Goal: Task Accomplishment & Management: Use online tool/utility

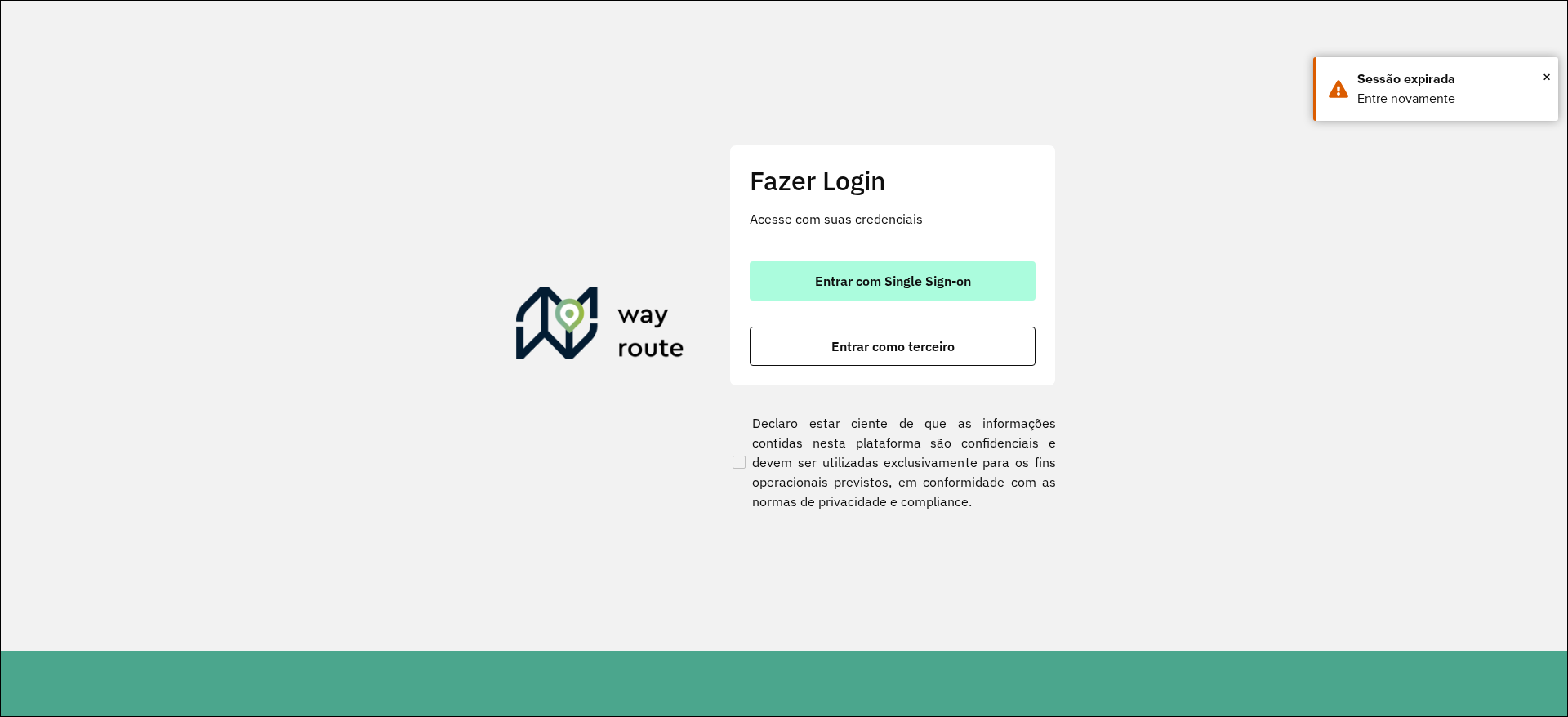
click at [829, 276] on span "Entrar com Single Sign-on" at bounding box center [893, 281] width 156 height 13
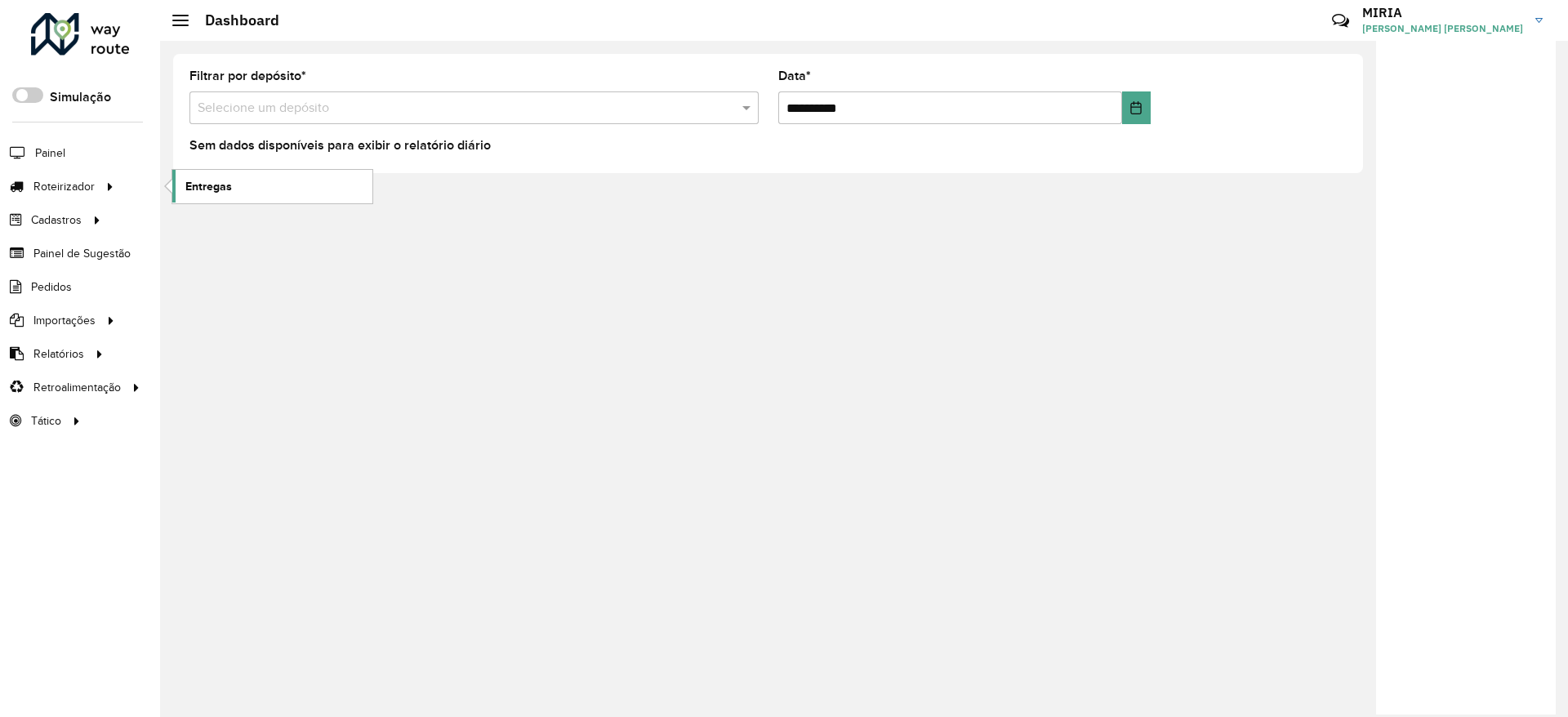
click at [201, 193] on span "Entregas" at bounding box center [209, 186] width 47 height 17
click at [235, 184] on link "Entregas" at bounding box center [272, 186] width 200 height 33
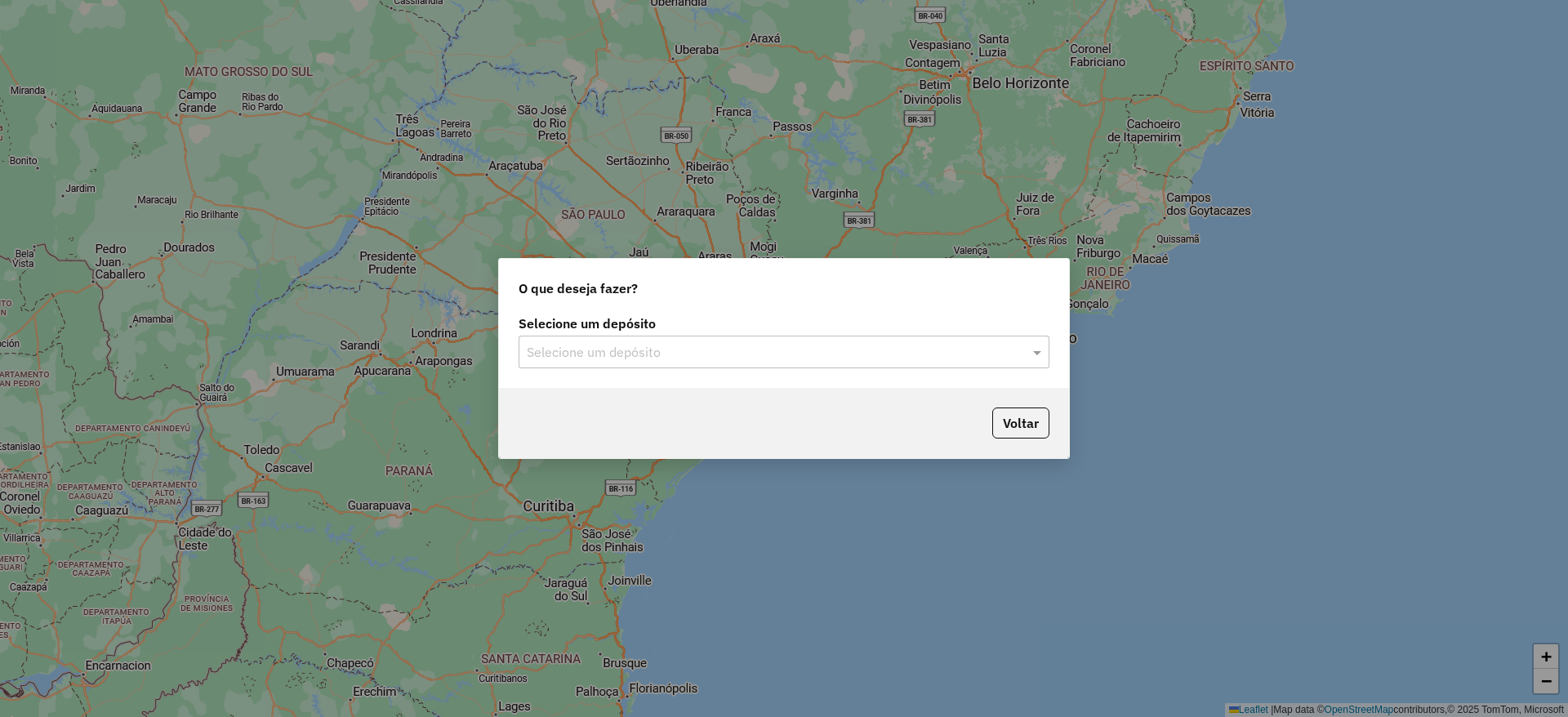
click at [610, 349] on input "text" at bounding box center [767, 352] width 481 height 20
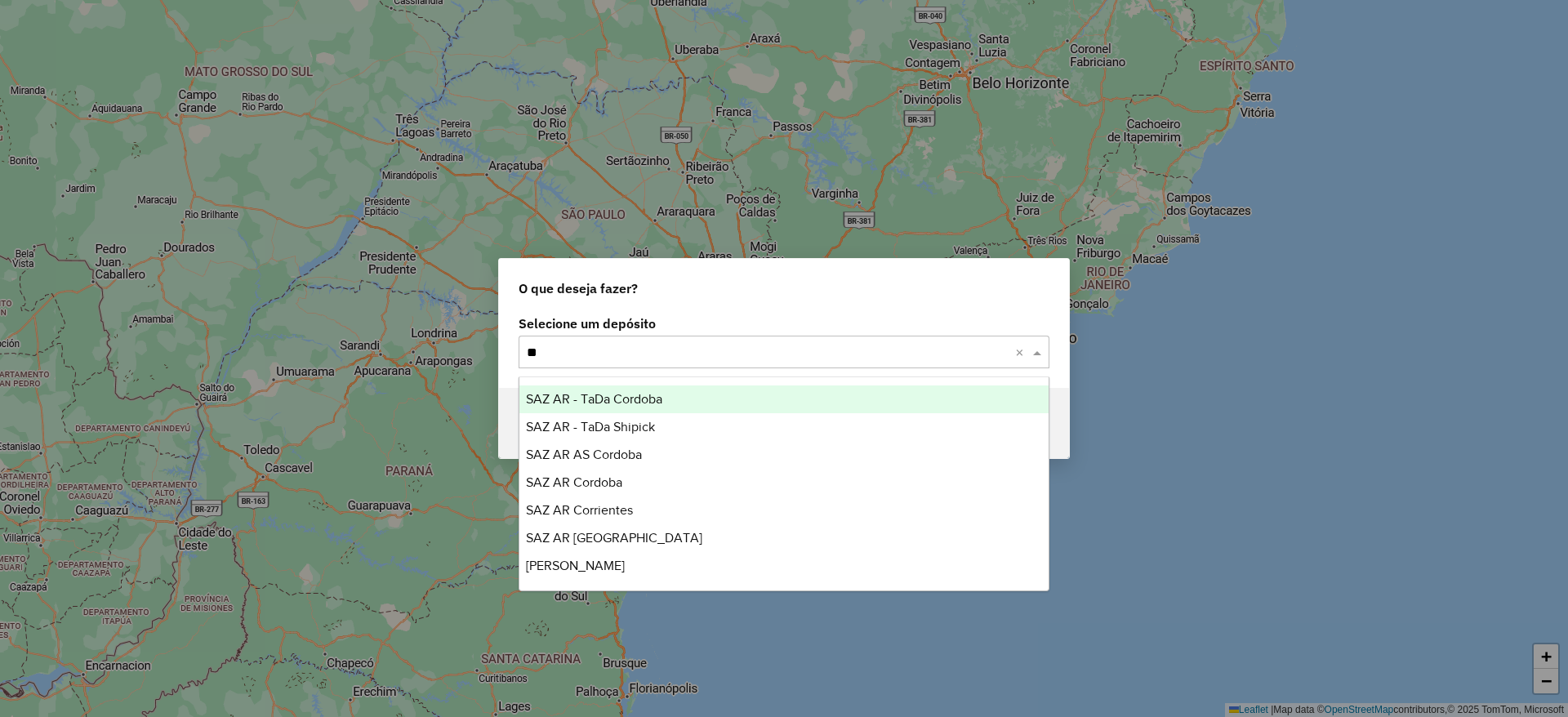
type input "***"
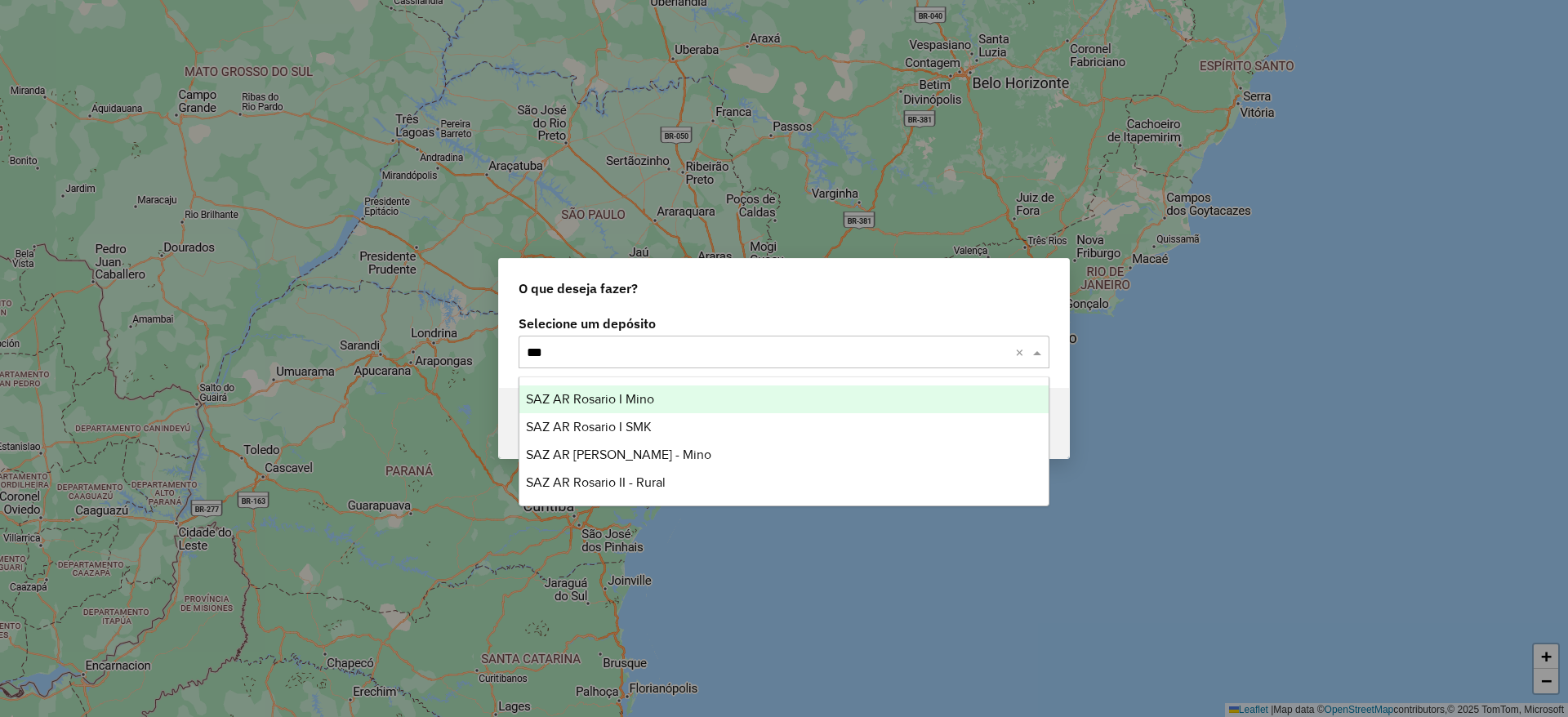
click at [611, 398] on span "SAZ AR Rosario I Mino" at bounding box center [589, 398] width 128 height 14
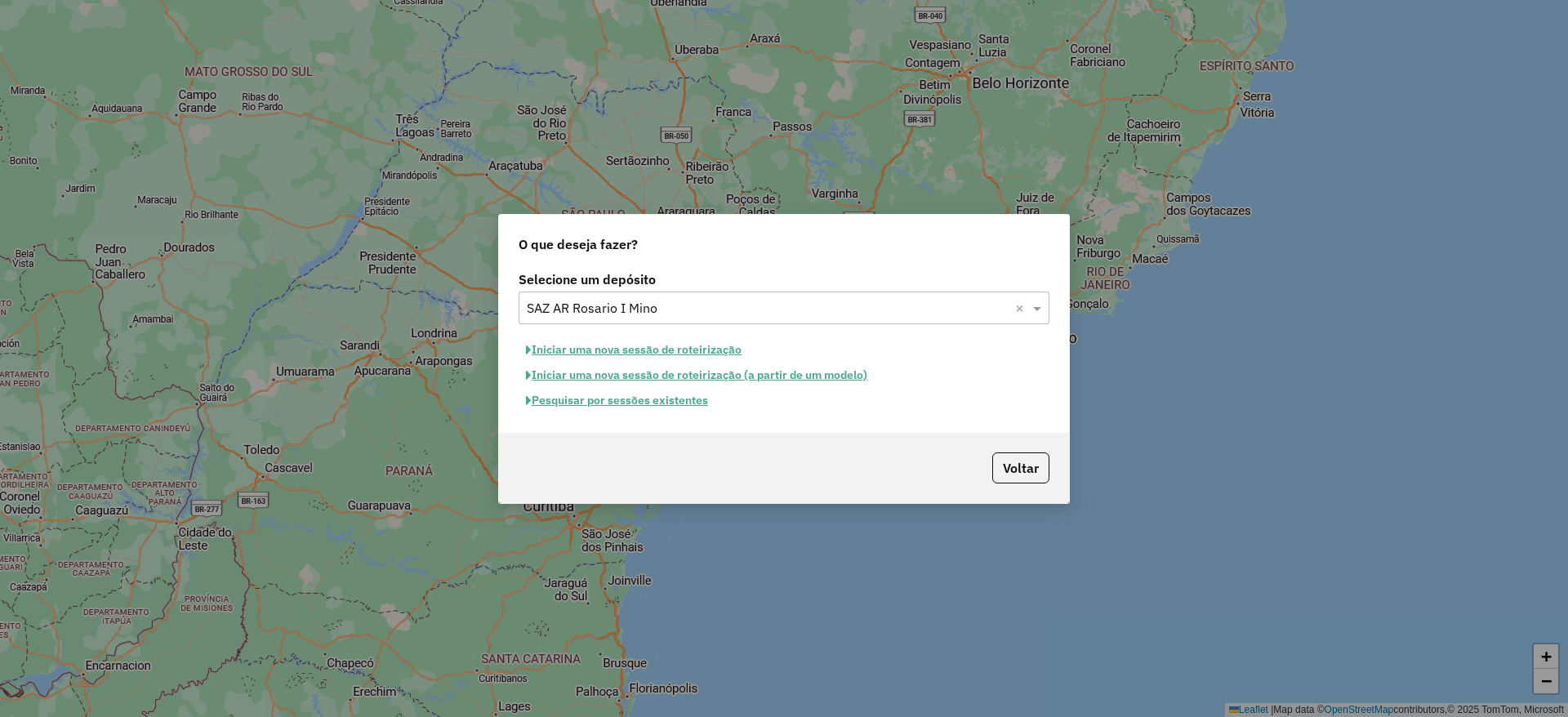
click at [674, 404] on button "Pesquisar por sessões existentes" at bounding box center [617, 400] width 196 height 25
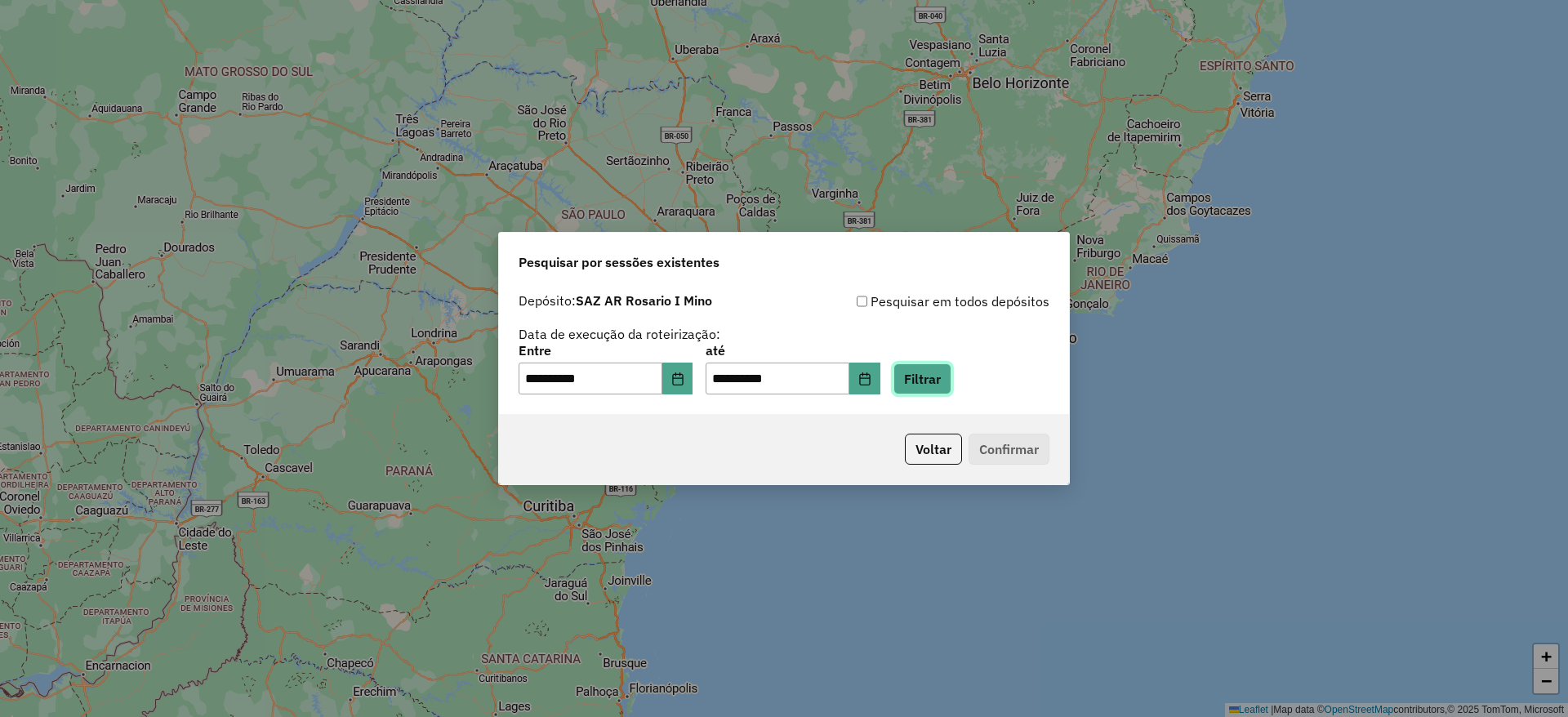
click at [951, 388] on button "Filtrar" at bounding box center [922, 379] width 58 height 31
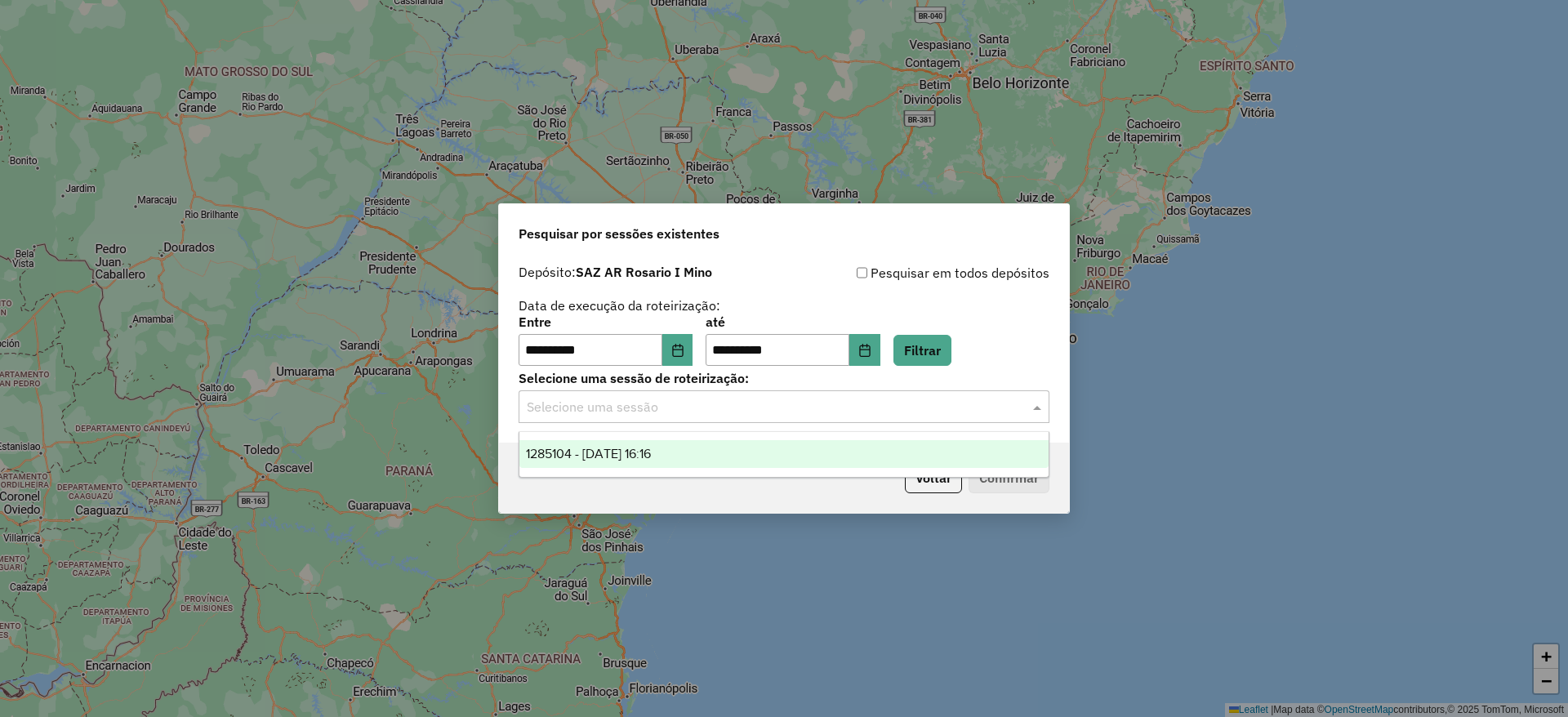
click at [952, 403] on input "text" at bounding box center [767, 407] width 481 height 20
click at [730, 450] on div "1285104 - 30/09/2025 16:16" at bounding box center [783, 454] width 529 height 28
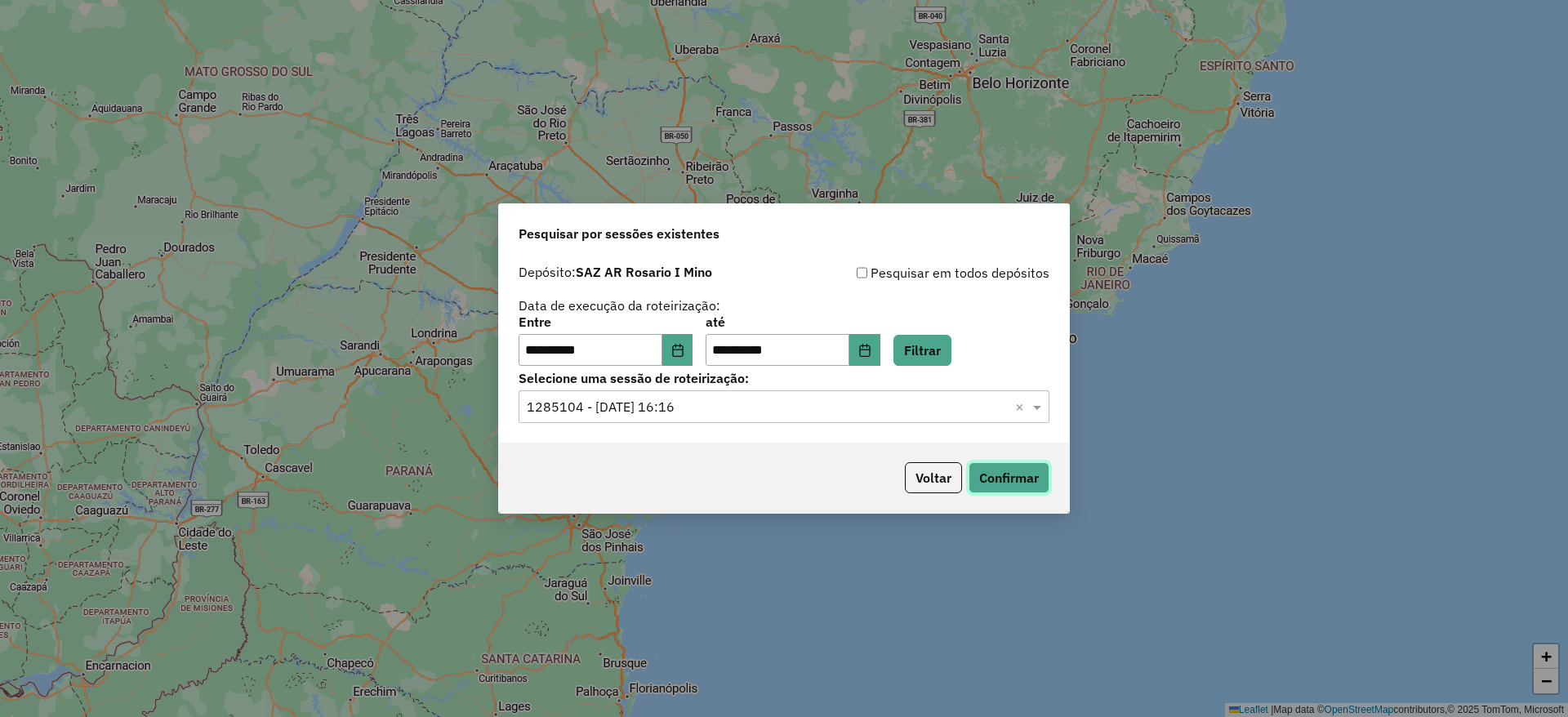
click at [1001, 466] on button "Confirmar" at bounding box center [1009, 477] width 81 height 31
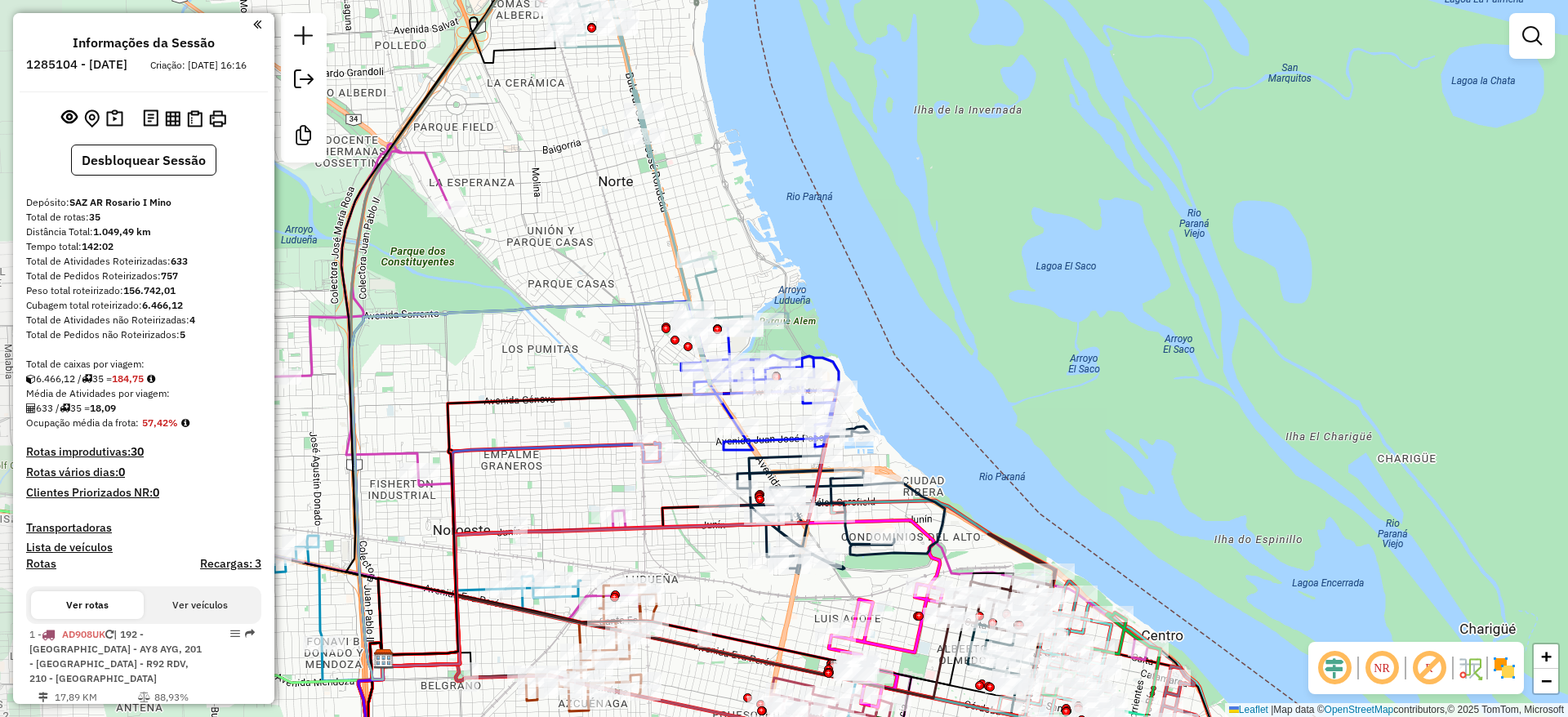
drag, startPoint x: 819, startPoint y: 342, endPoint x: 914, endPoint y: 273, distance: 117.4
click at [914, 273] on div "Janela de atendimento Grade de atendimento Capacidade Transportadoras Veículos …" at bounding box center [784, 358] width 1568 height 717
click at [591, 444] on icon at bounding box center [521, 555] width 277 height 222
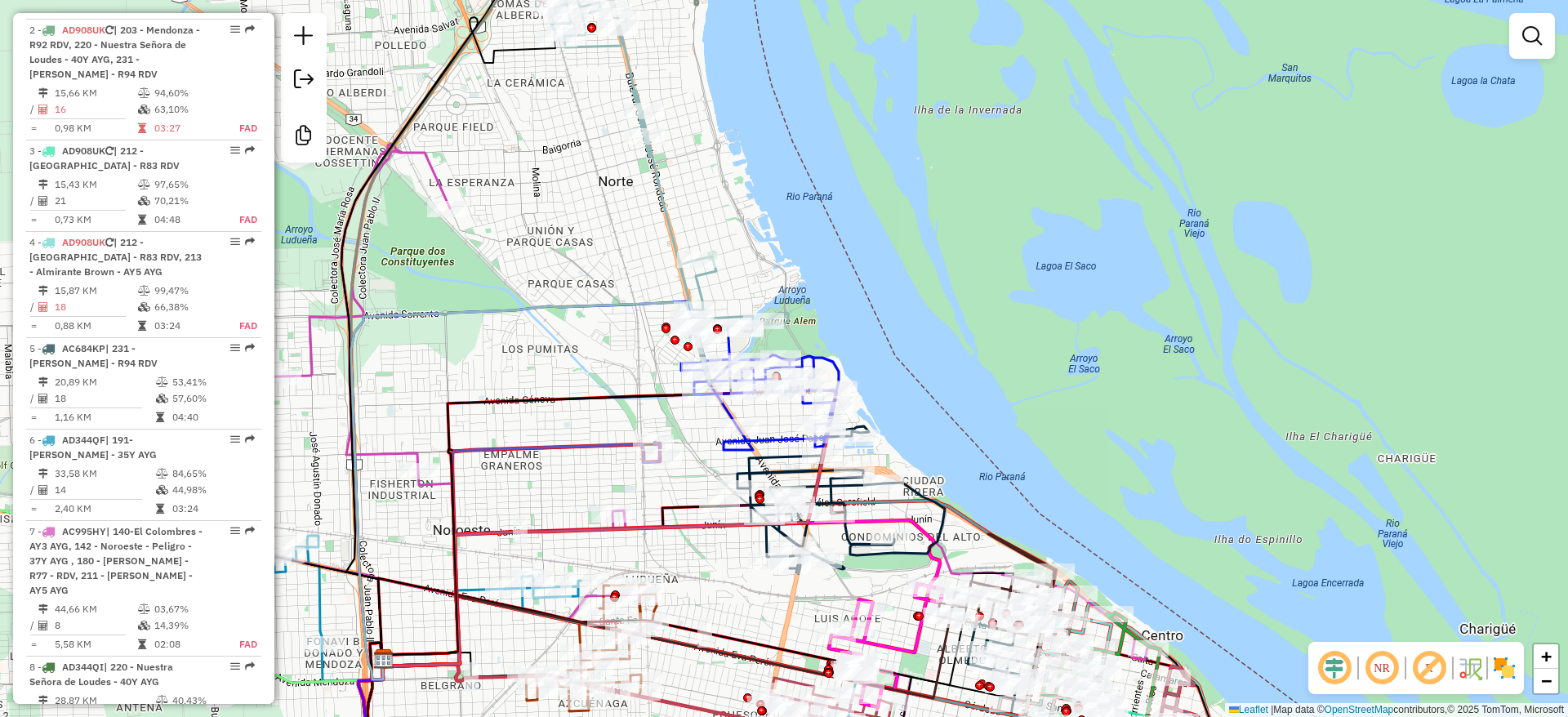
select select "**********"
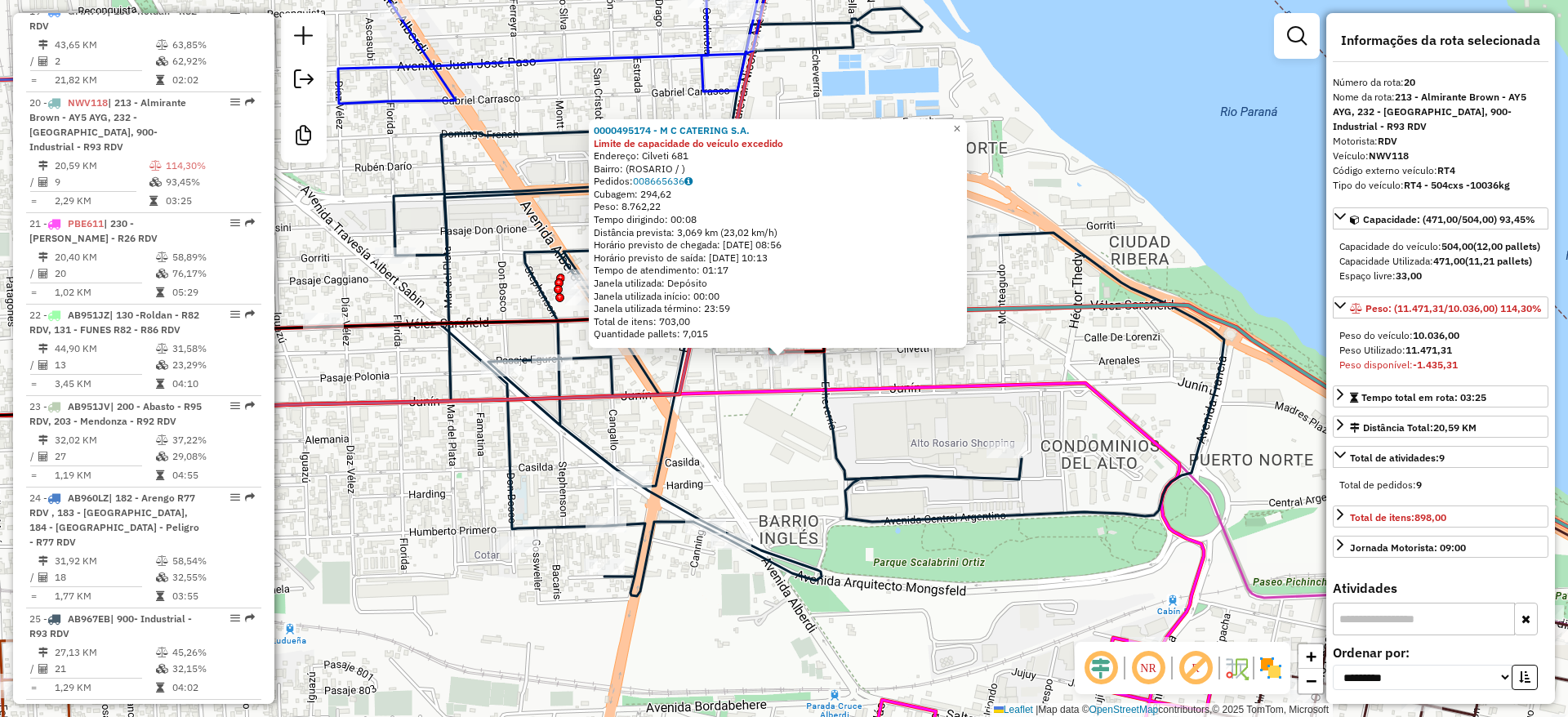
scroll to position [2568, 0]
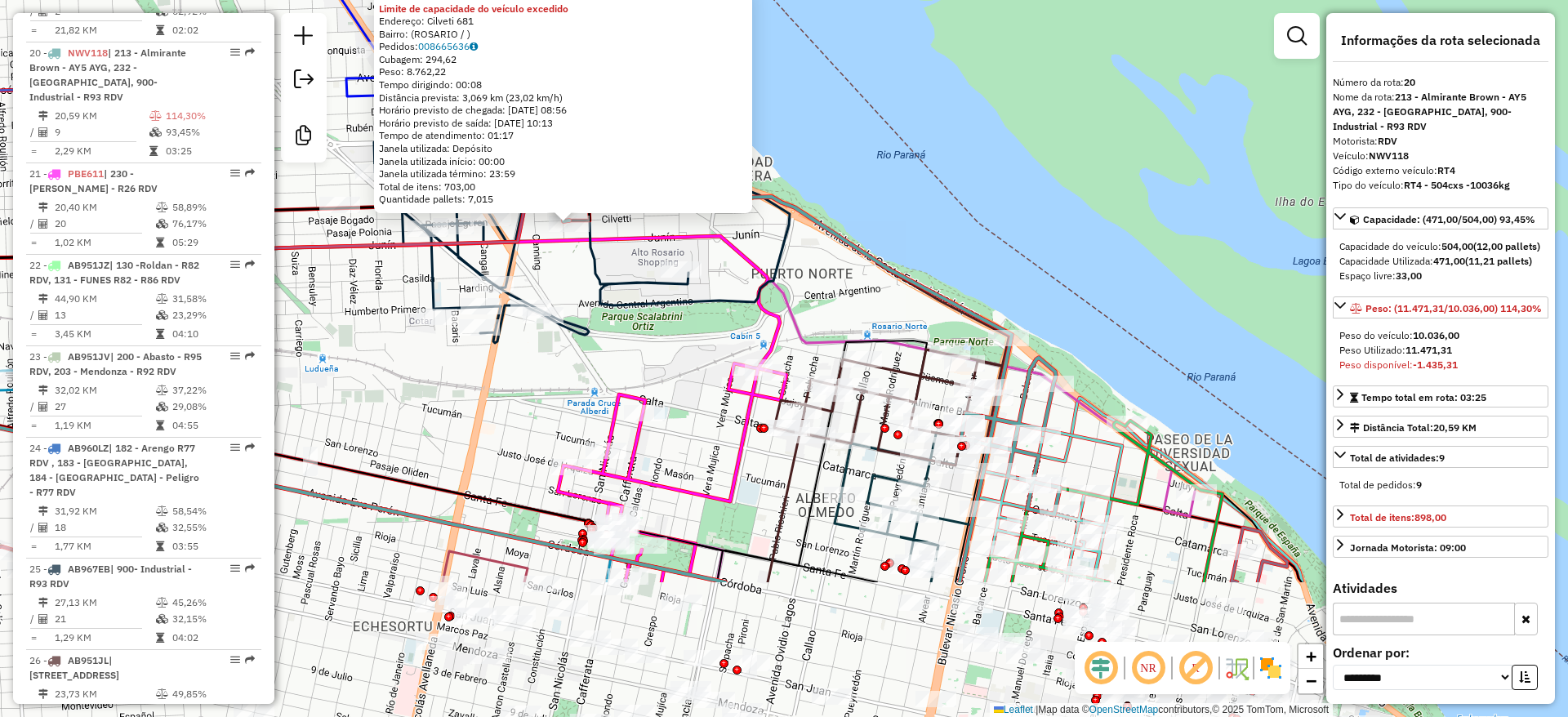
drag, startPoint x: 1085, startPoint y: 475, endPoint x: 861, endPoint y: 270, distance: 303.6
click at [861, 270] on div "0000495174 - M C CATERING S.A. Limite de capacidade do veículo excedido Endereç…" at bounding box center [784, 358] width 1568 height 717
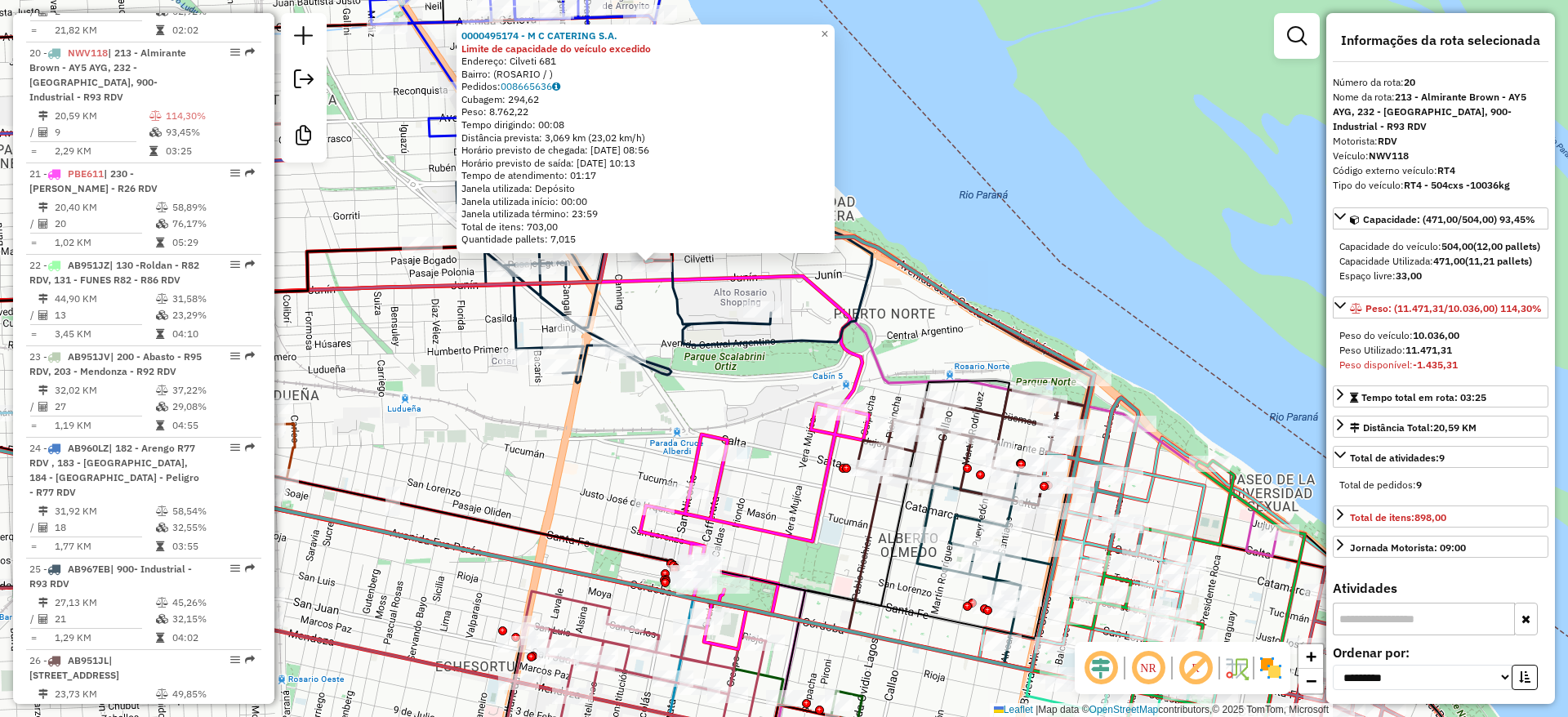
drag, startPoint x: 861, startPoint y: 270, endPoint x: 943, endPoint y: 309, distance: 90.8
click at [943, 309] on div "0000495174 - M C CATERING S.A. Limite de capacidade do veículo excedido Endereç…" at bounding box center [784, 358] width 1568 height 717
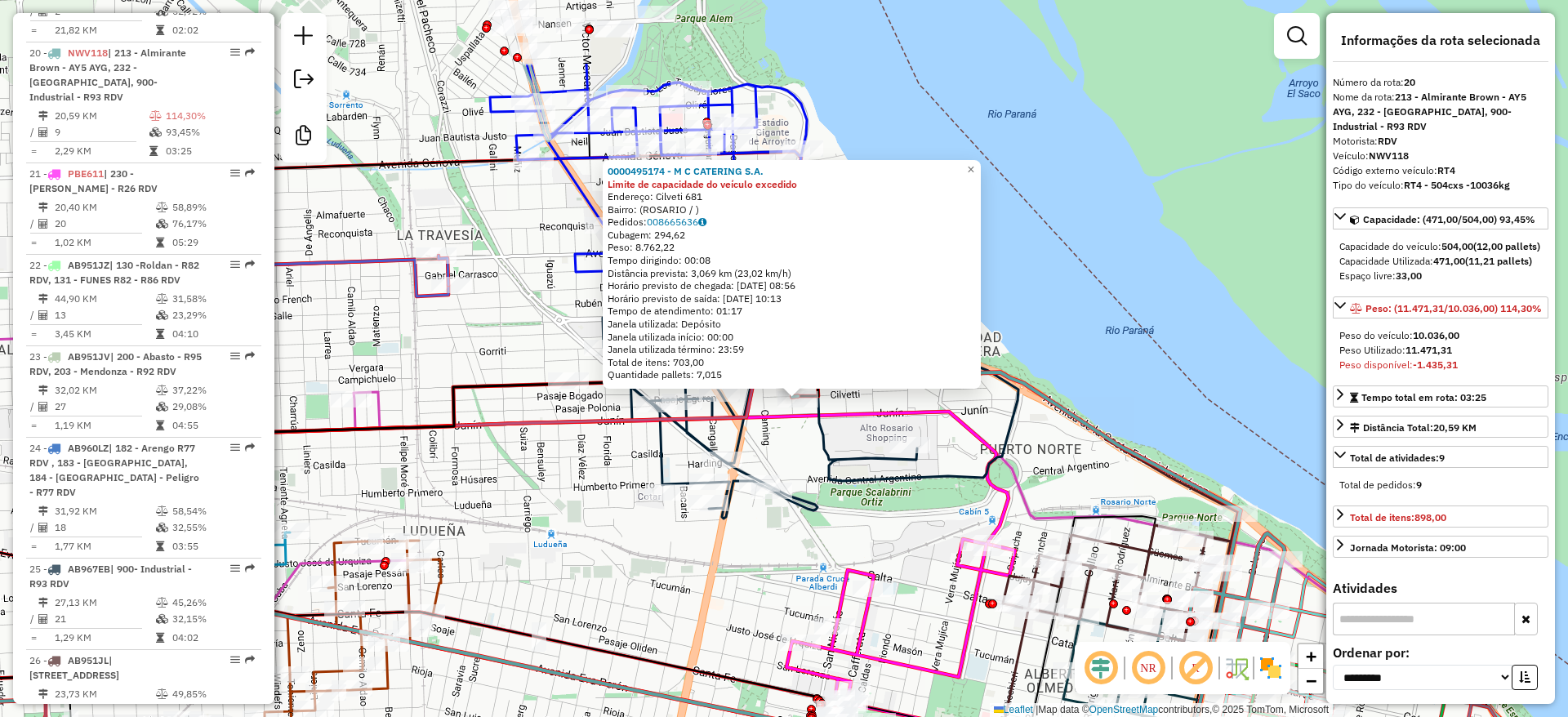
drag, startPoint x: 962, startPoint y: 352, endPoint x: 1093, endPoint y: 453, distance: 165.4
click at [1093, 453] on div "0000495174 - M C CATERING S.A. Limite de capacidade do veículo excedido Endereç…" at bounding box center [784, 358] width 1568 height 717
click at [829, 452] on icon at bounding box center [793, 371] width 450 height 295
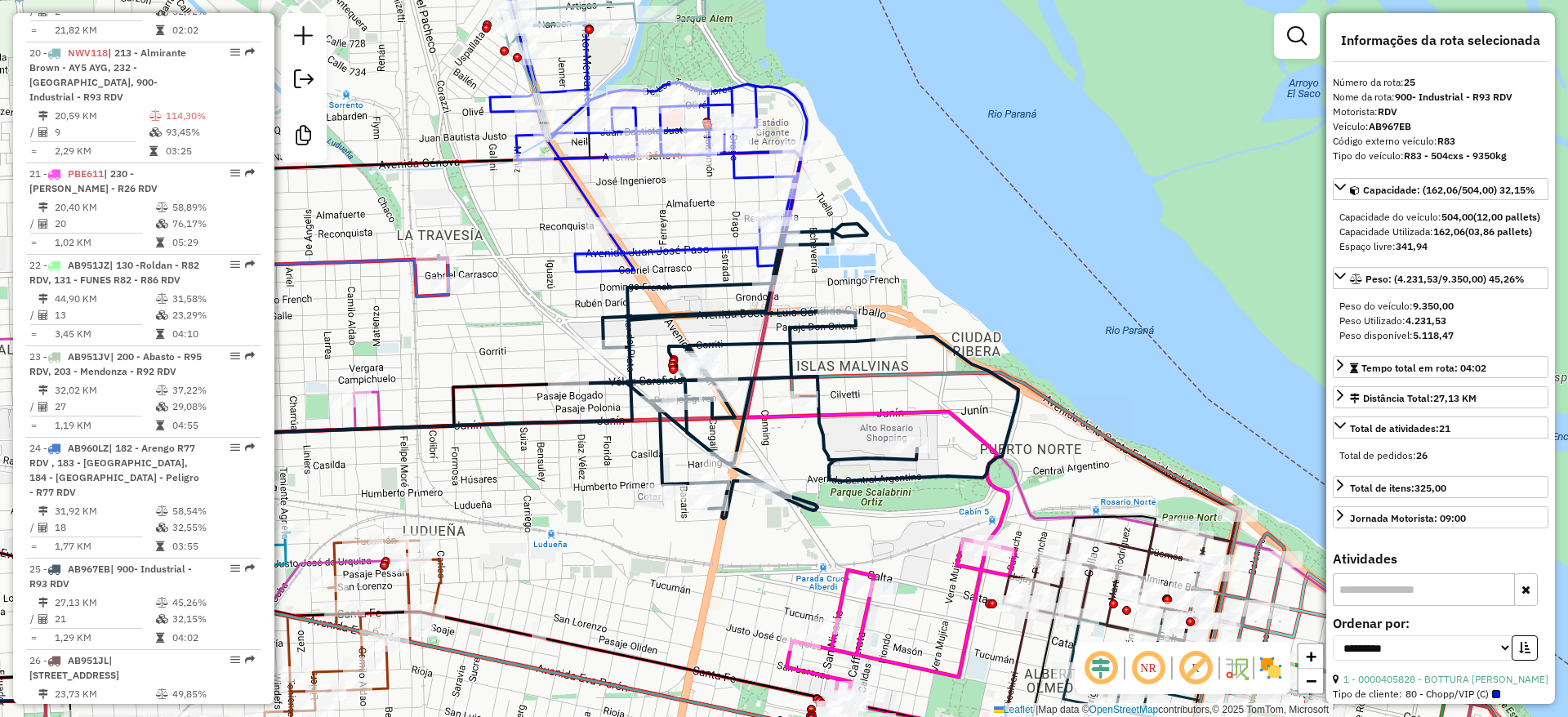
scroll to position [3098, 0]
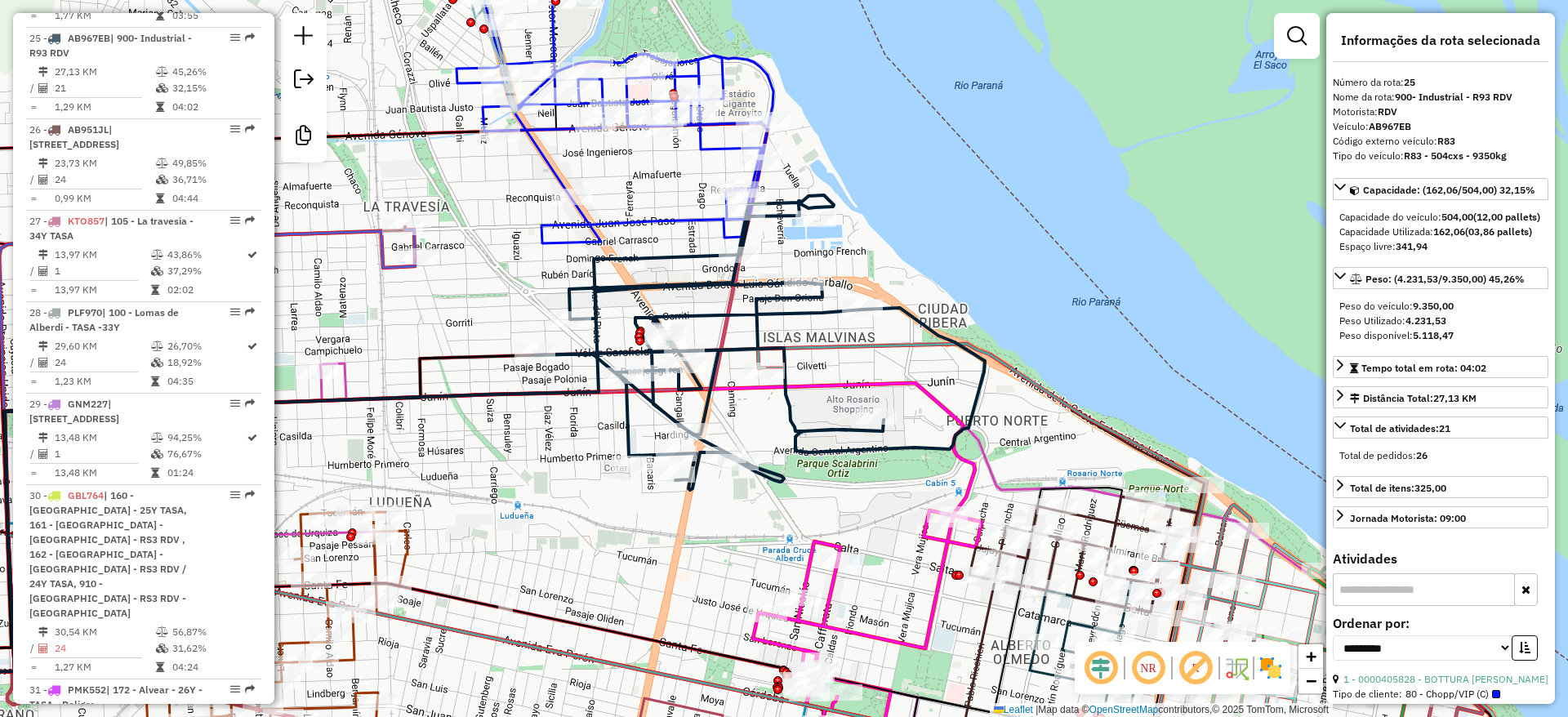
drag, startPoint x: 1215, startPoint y: 364, endPoint x: 1079, endPoint y: 243, distance: 182.0
click at [1079, 243] on div "Janela de atendimento Grade de atendimento Capacidade Transportadoras Veículos …" at bounding box center [784, 358] width 1568 height 717
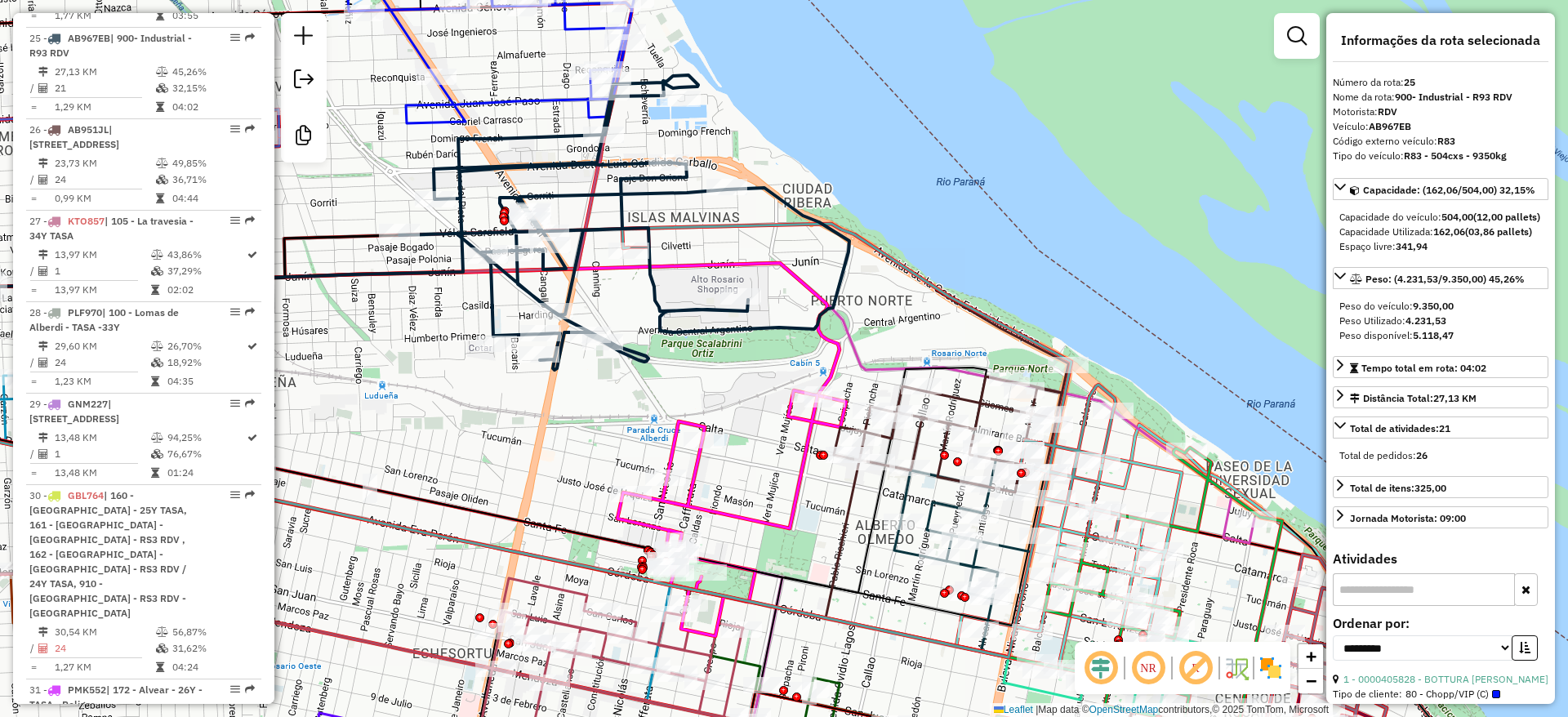
click at [1105, 388] on icon at bounding box center [870, 382] width 497 height 318
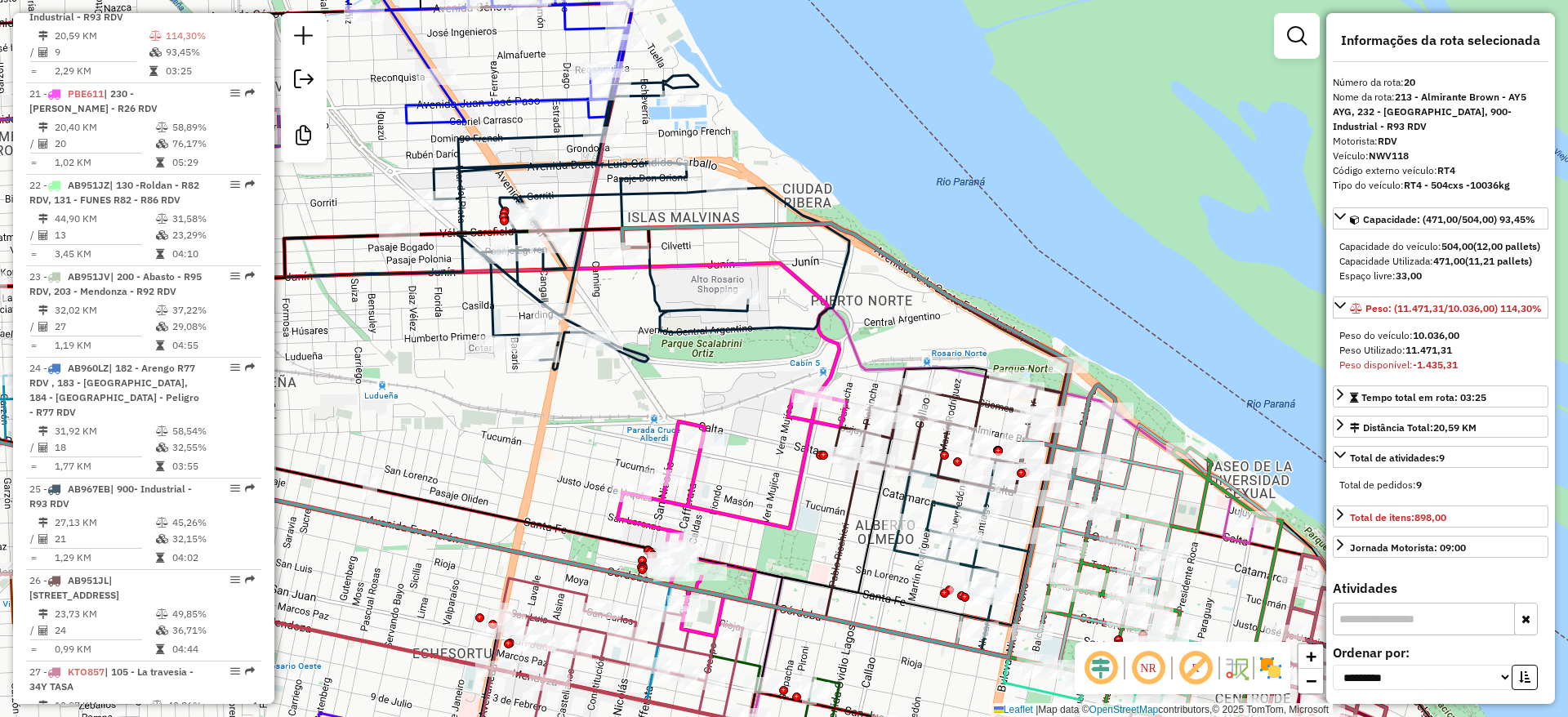
scroll to position [2568, 0]
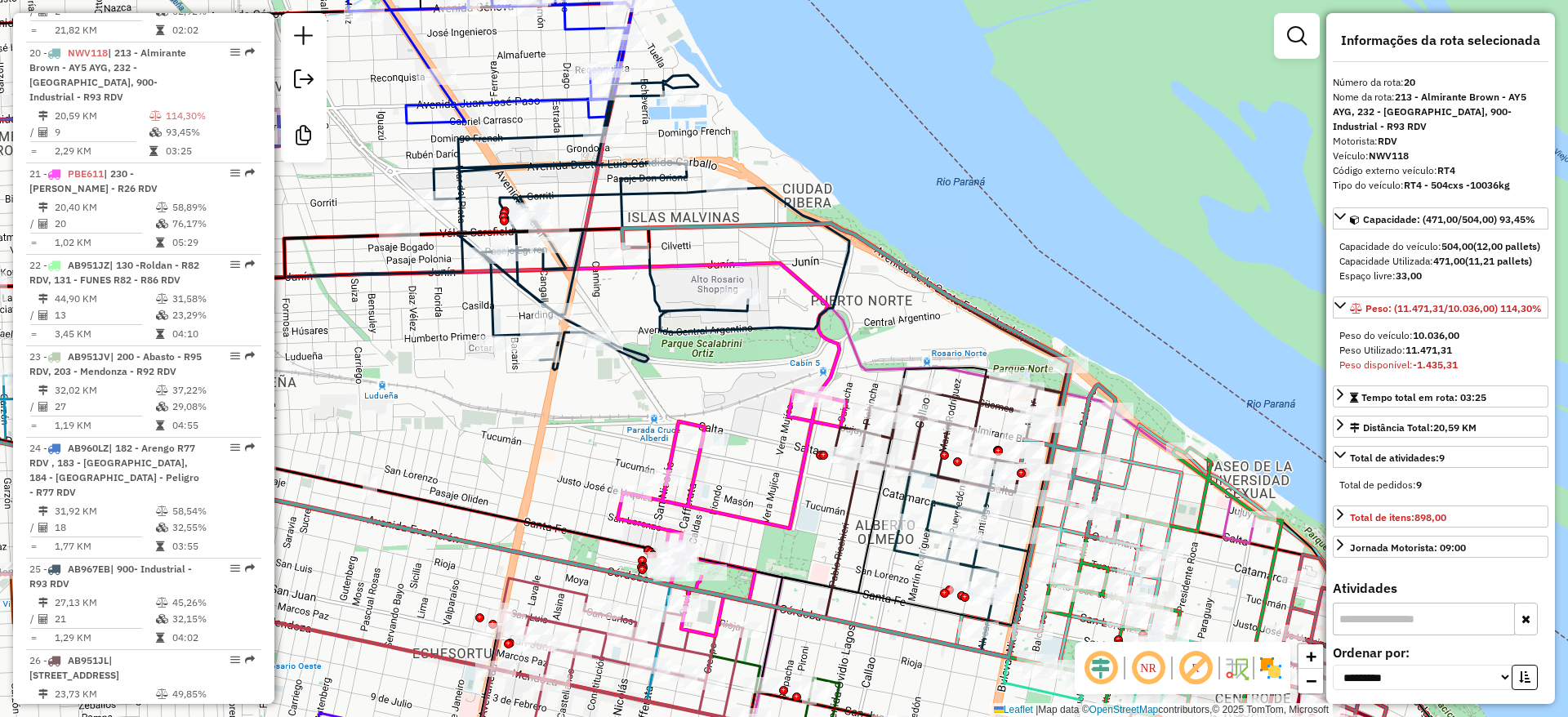
click at [494, 302] on icon at bounding box center [624, 223] width 450 height 295
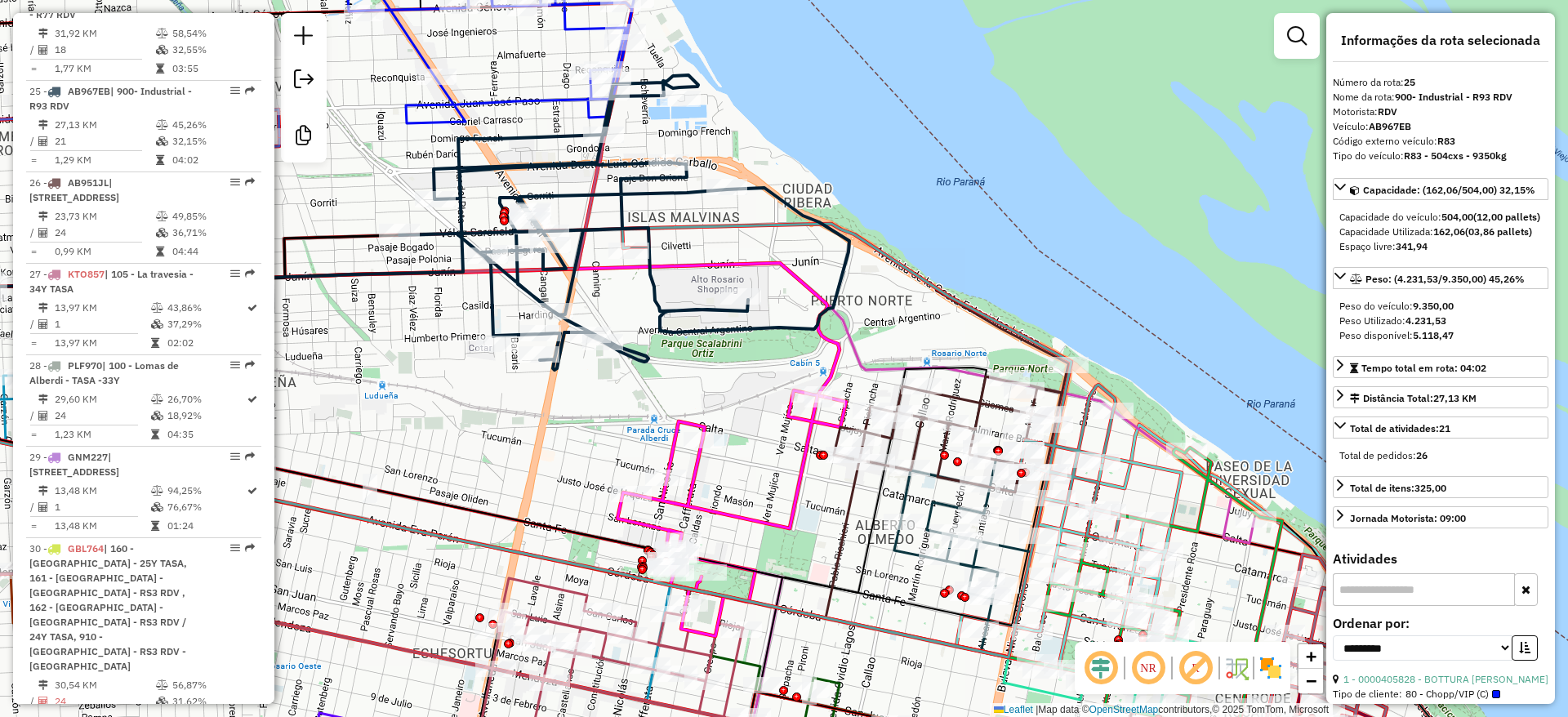
scroll to position [3098, 0]
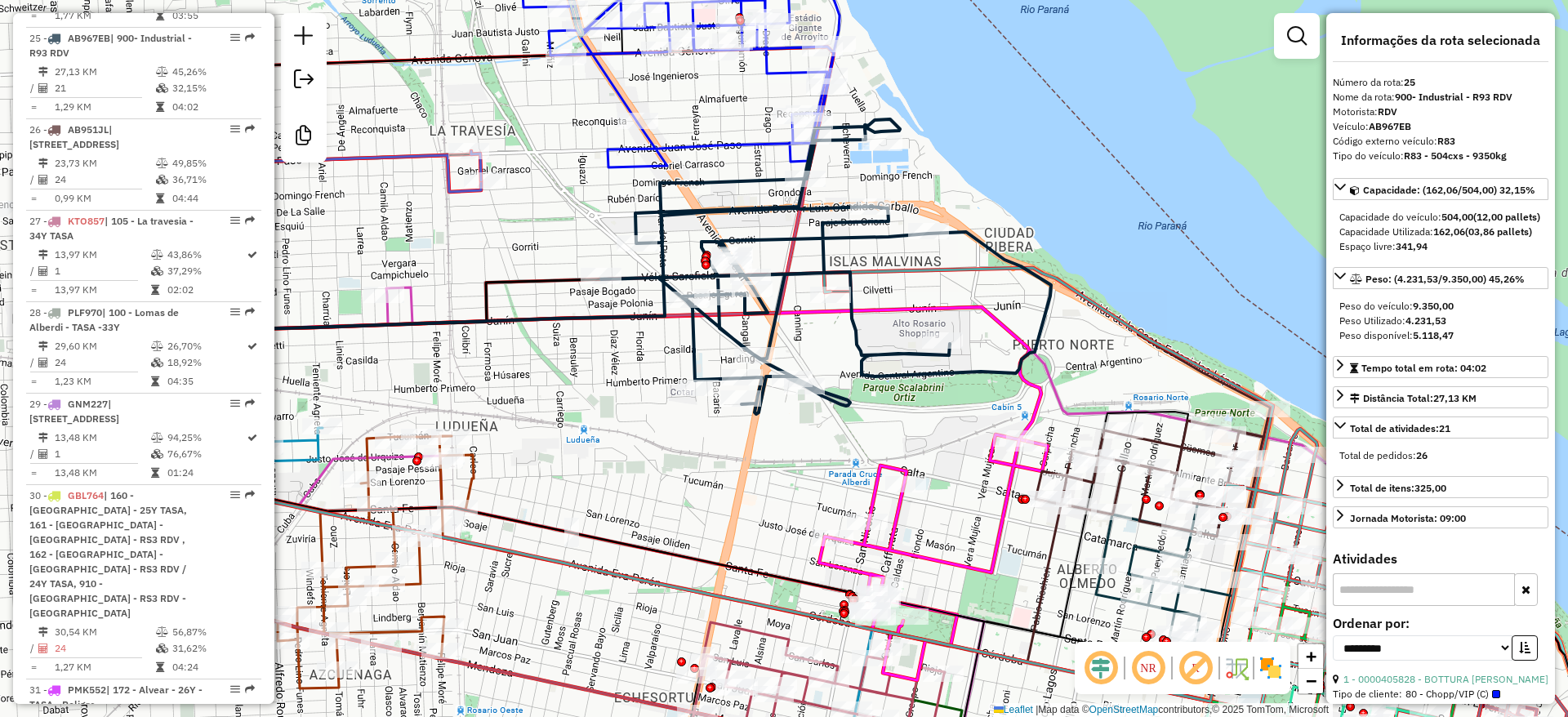
drag, startPoint x: 494, startPoint y: 302, endPoint x: 697, endPoint y: 345, distance: 207.5
click at [697, 345] on icon at bounding box center [825, 267] width 450 height 295
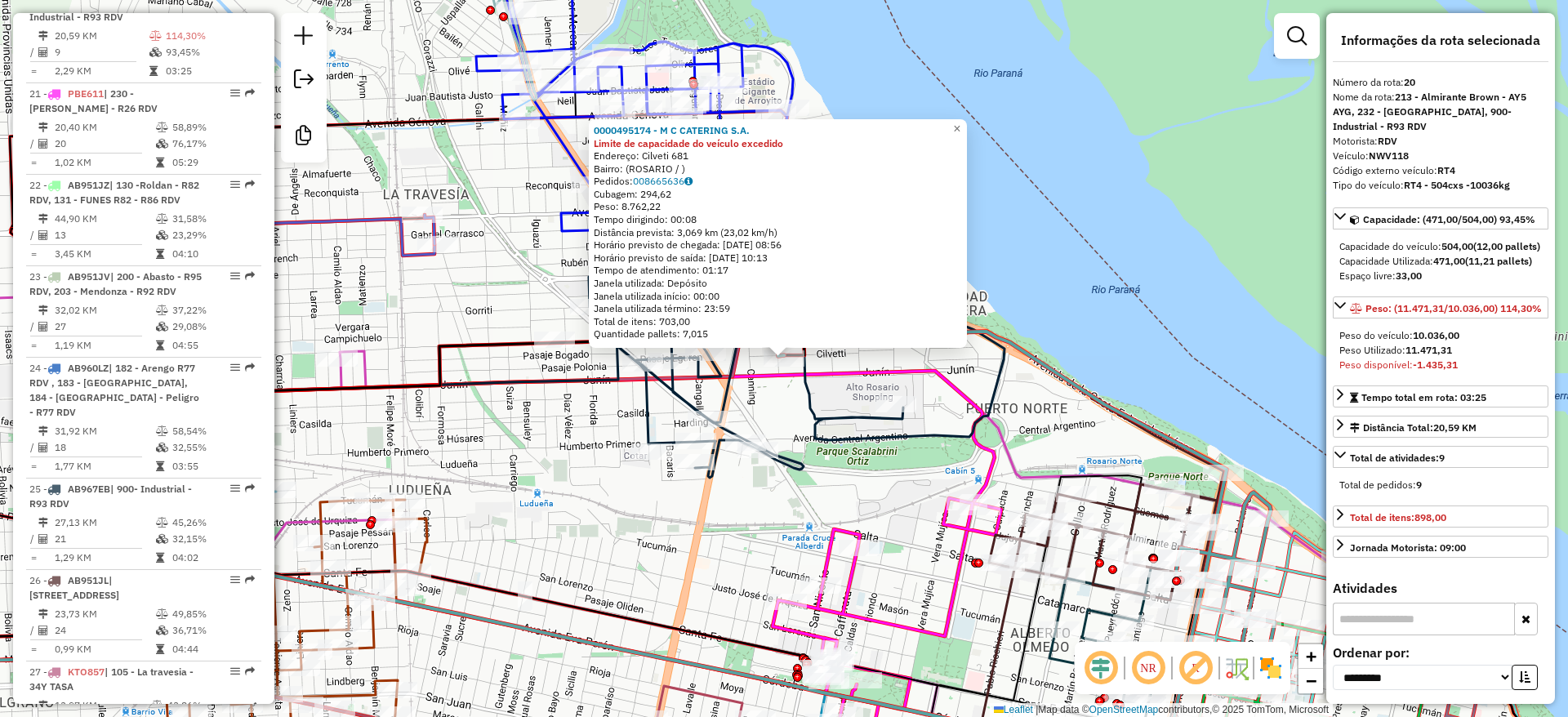
scroll to position [2568, 0]
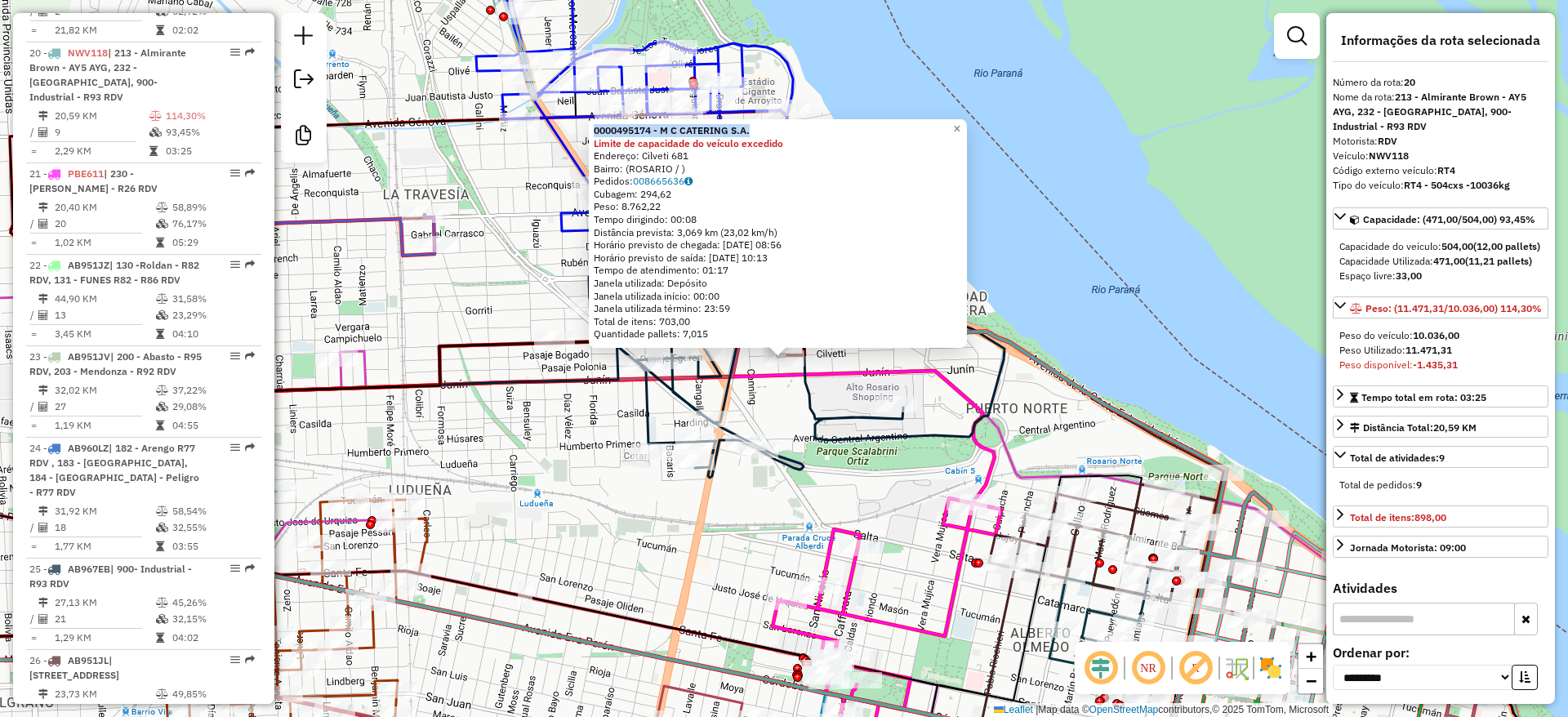
drag, startPoint x: 772, startPoint y: 130, endPoint x: 596, endPoint y: 129, distance: 176.0
click at [596, 129] on div "0000495174 - M C CATERING S.A. Limite de capacidade do veículo excedido Endereç…" at bounding box center [777, 233] width 378 height 228
copy strong "0000495174 - M C CATERING S.A."
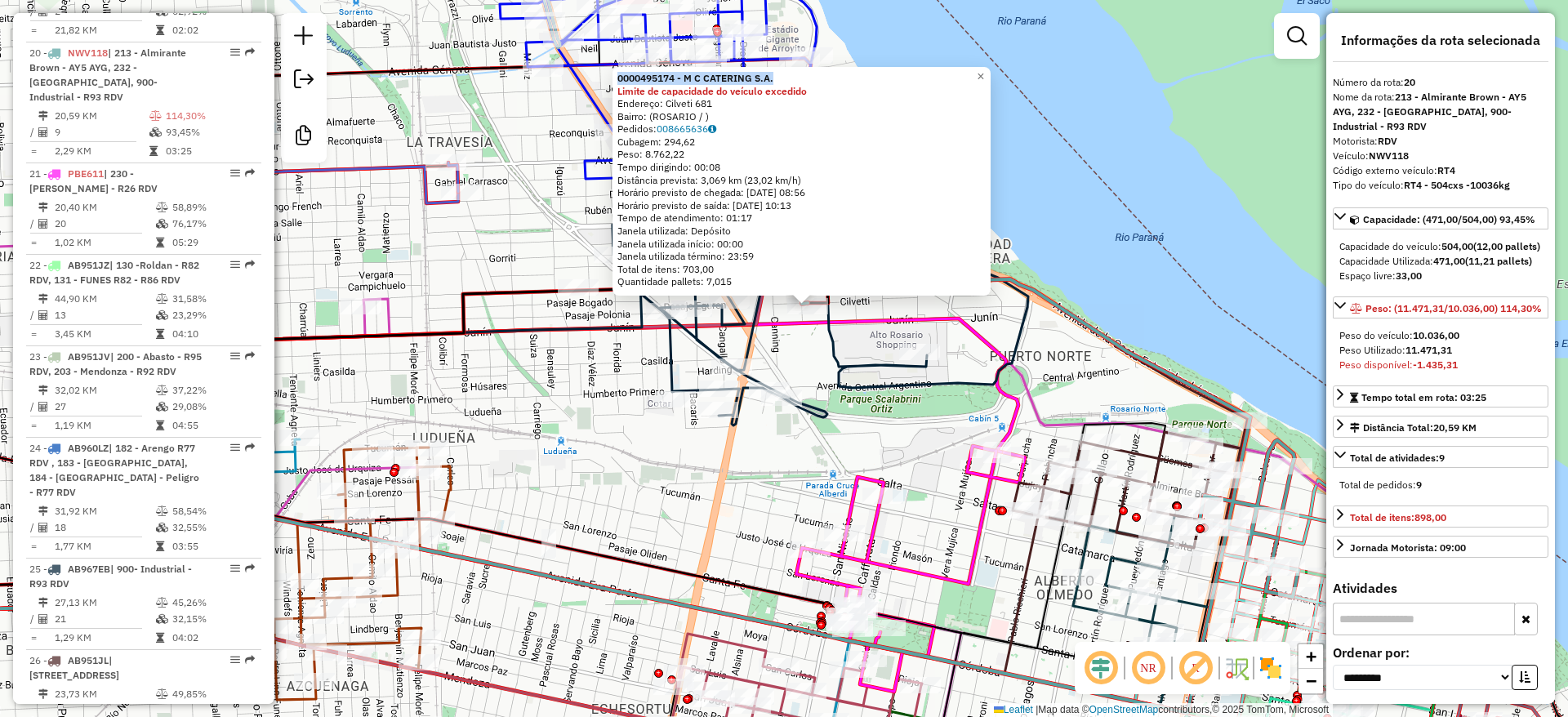
drag, startPoint x: 1119, startPoint y: 308, endPoint x: 1139, endPoint y: 261, distance: 51.1
click at [1139, 261] on div "0000495174 - M C CATERING S.A. Limite de capacidade do veículo excedido Endereç…" at bounding box center [784, 358] width 1568 height 717
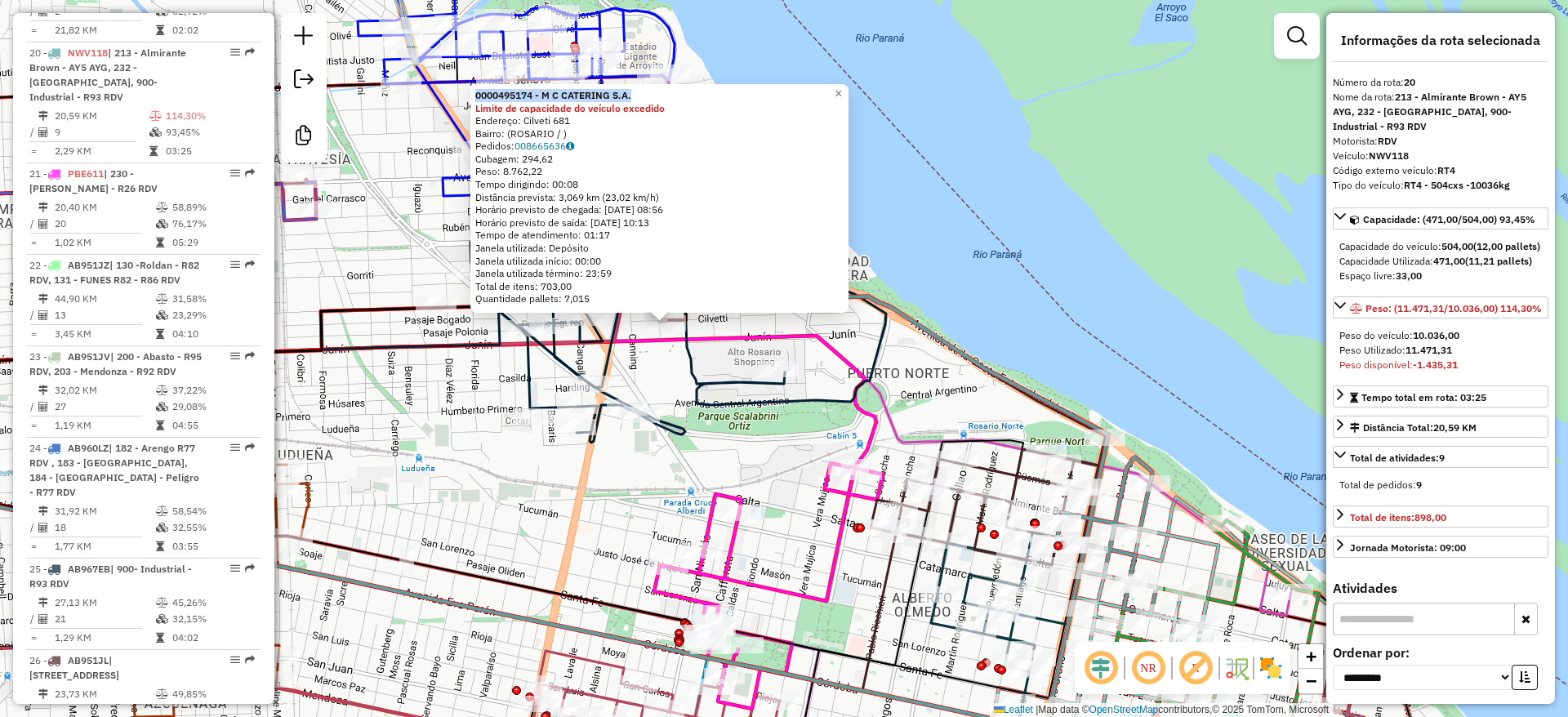
drag, startPoint x: 871, startPoint y: 369, endPoint x: 712, endPoint y: 418, distance: 166.4
click at [713, 421] on div "0000495174 - M C CATERING S.A. Limite de capacidade do veículo excedido Endereç…" at bounding box center [784, 358] width 1568 height 717
click at [1141, 462] on icon at bounding box center [906, 454] width 497 height 318
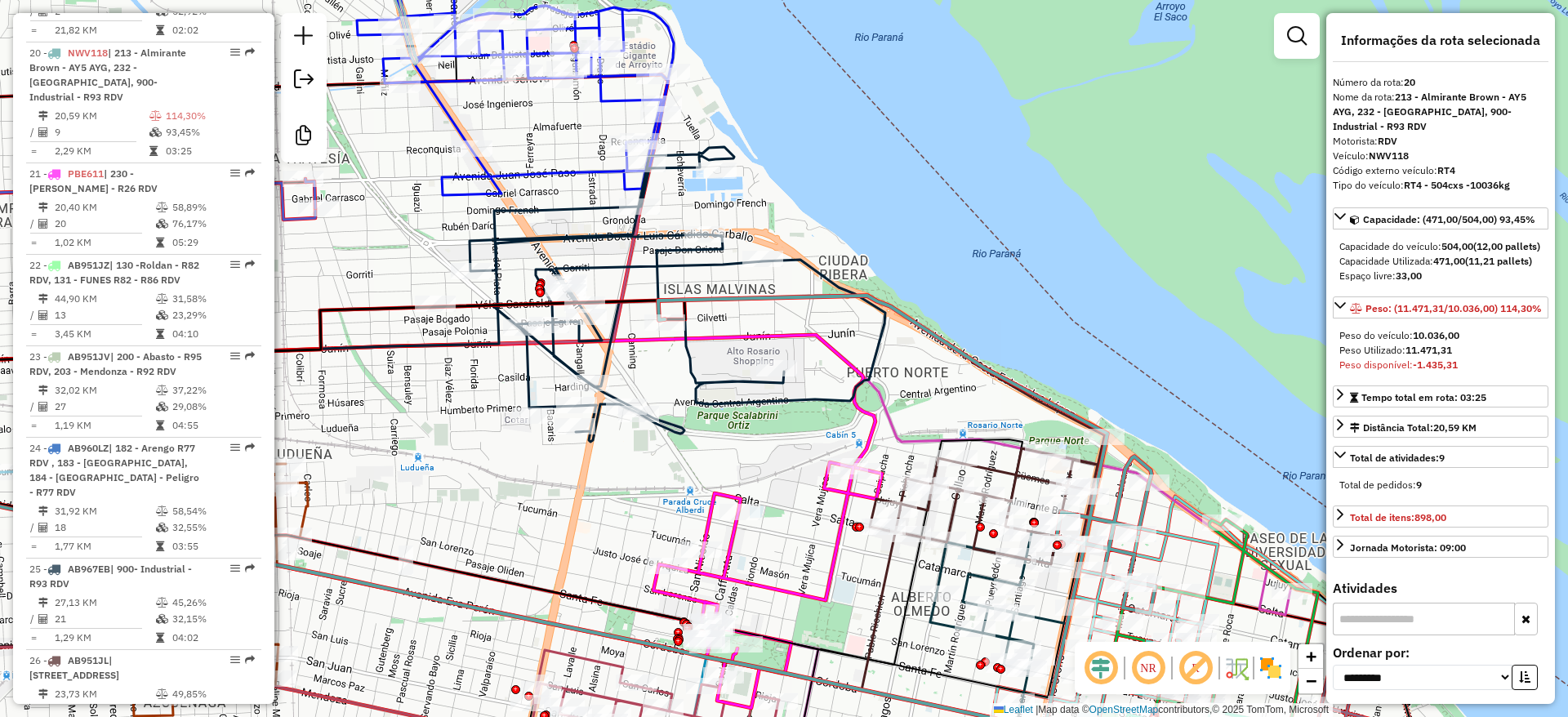
click at [1149, 458] on icon at bounding box center [906, 454] width 497 height 318
click at [417, 481] on div "Janela de atendimento Grade de atendimento Capacidade Transportadoras Veículos …" at bounding box center [784, 358] width 1568 height 717
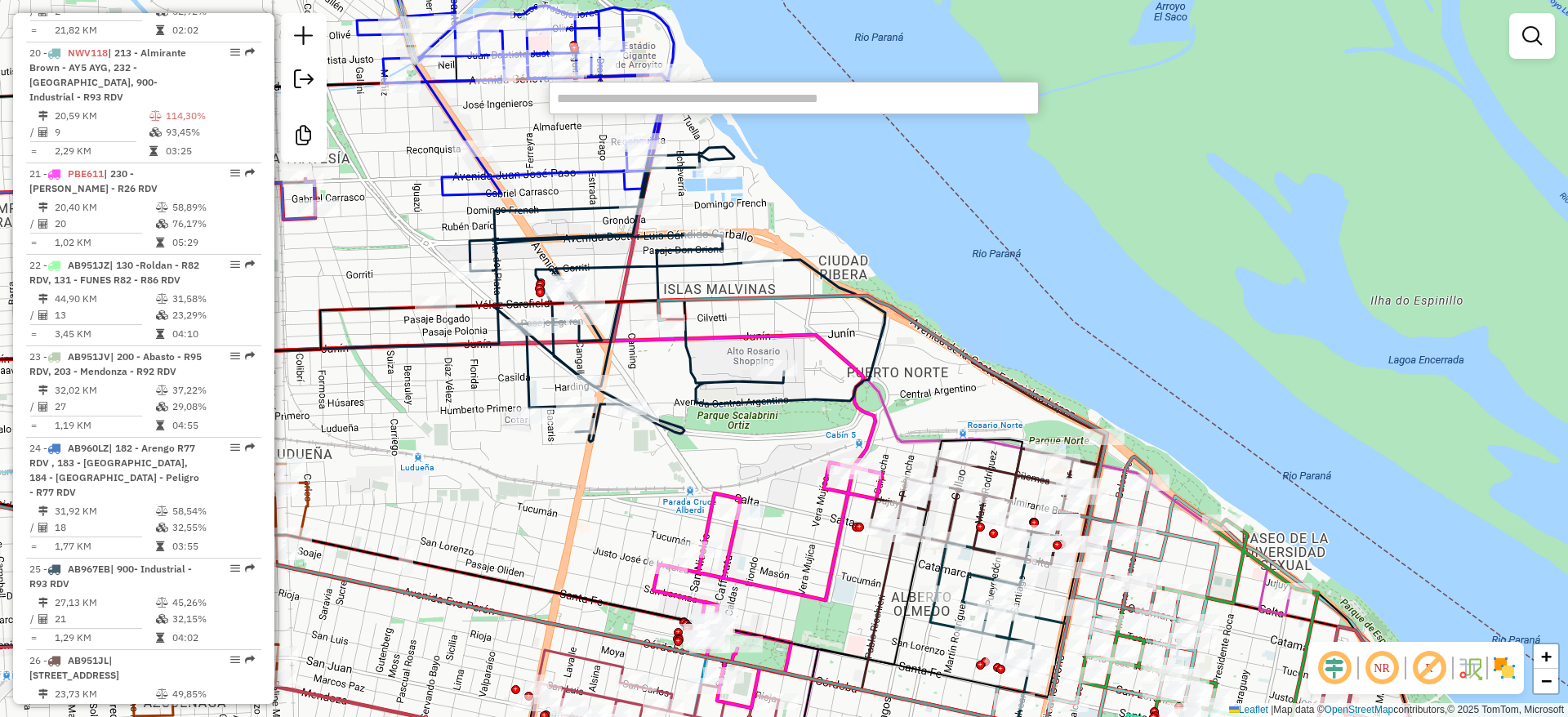
paste input "******"
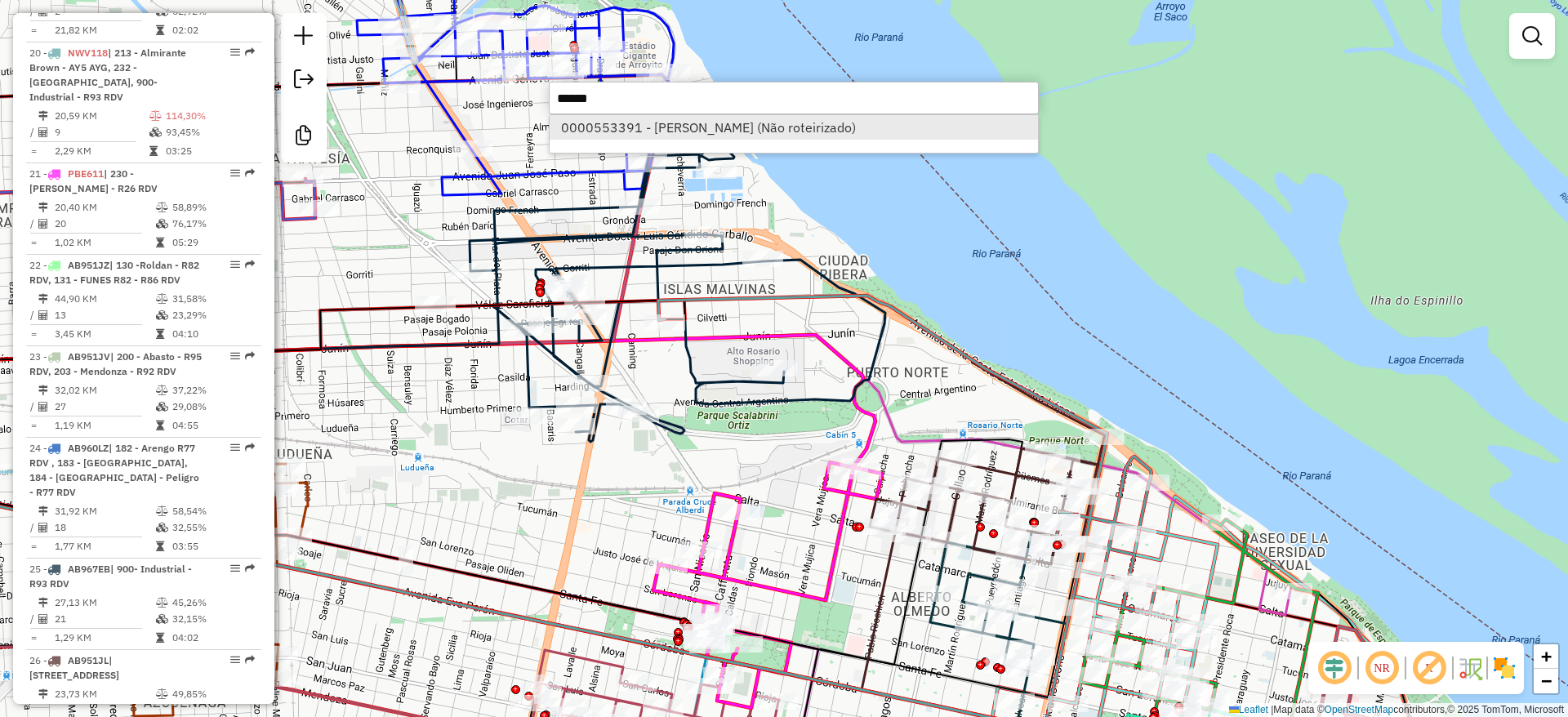
type input "******"
click at [610, 128] on li "0000553391 - Pablo Daniel Nanfra (Não roteirizado)" at bounding box center [793, 127] width 488 height 24
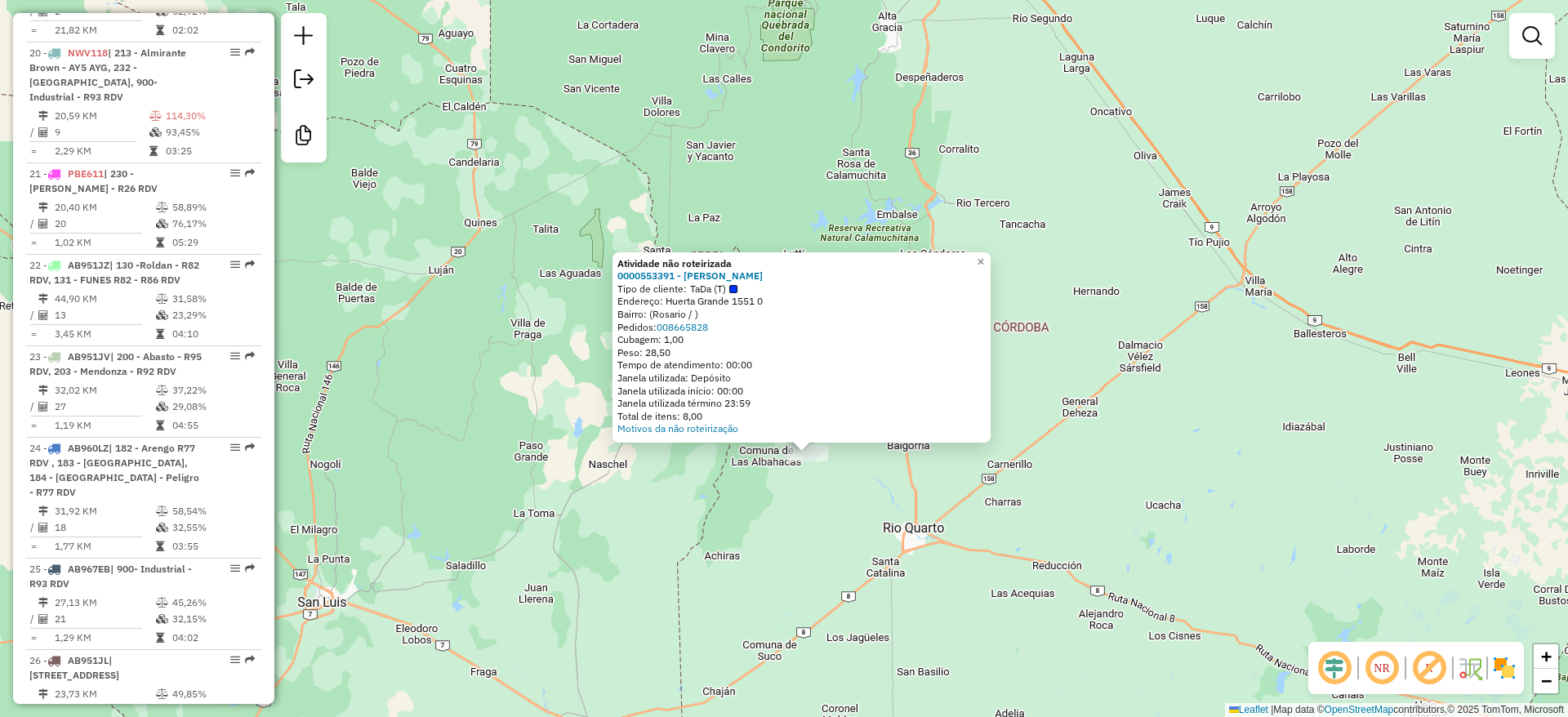
drag, startPoint x: 804, startPoint y: 560, endPoint x: 744, endPoint y: 514, distance: 75.6
click at [800, 540] on div "Atividade não roteirizada 0000553391 - Pablo Daniel Nanfra Tipo de cliente: TaD…" at bounding box center [784, 358] width 1568 height 717
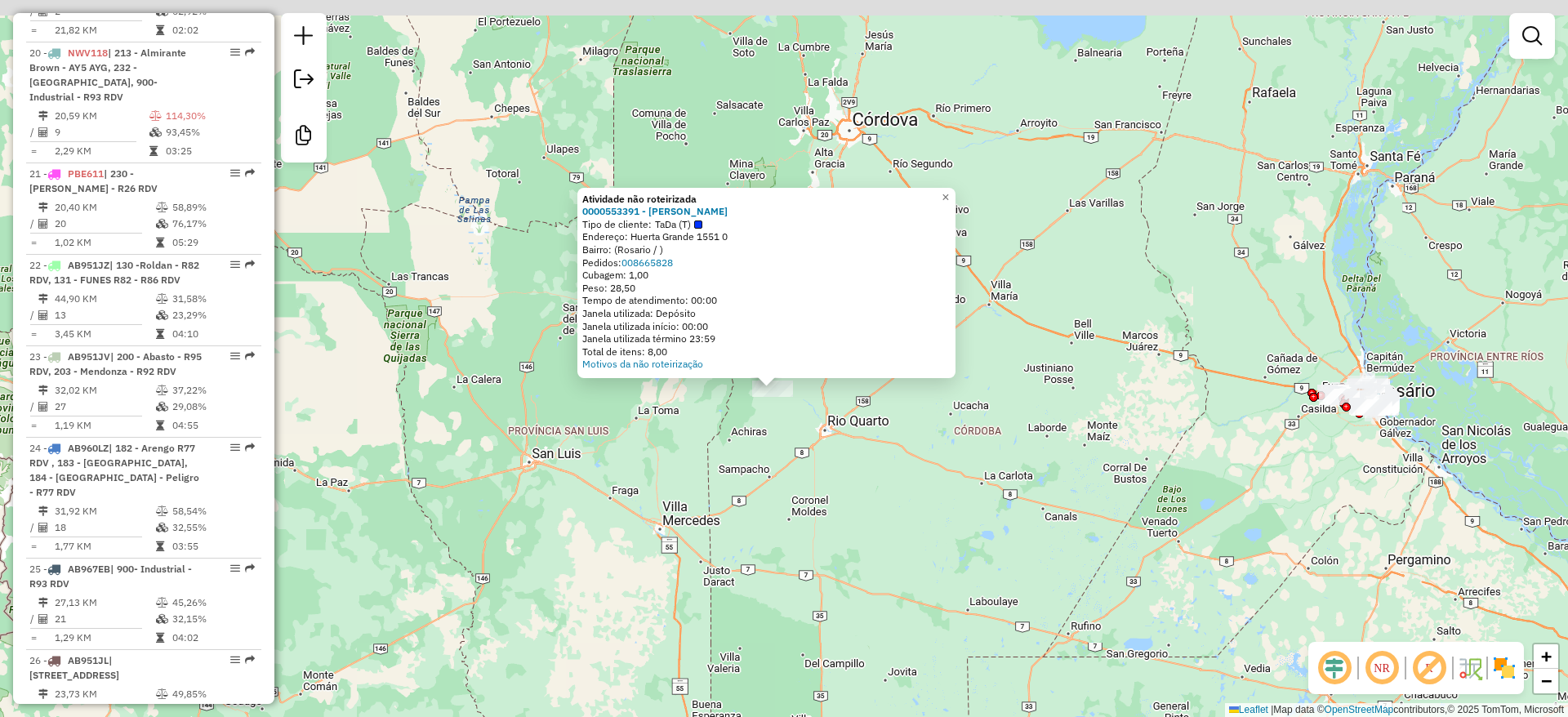
drag, startPoint x: 738, startPoint y: 473, endPoint x: 772, endPoint y: 515, distance: 54.0
click at [772, 515] on div "Atividade não roteirizada 0000553391 - Pablo Daniel Nanfra Tipo de cliente: TaD…" at bounding box center [784, 358] width 1568 height 717
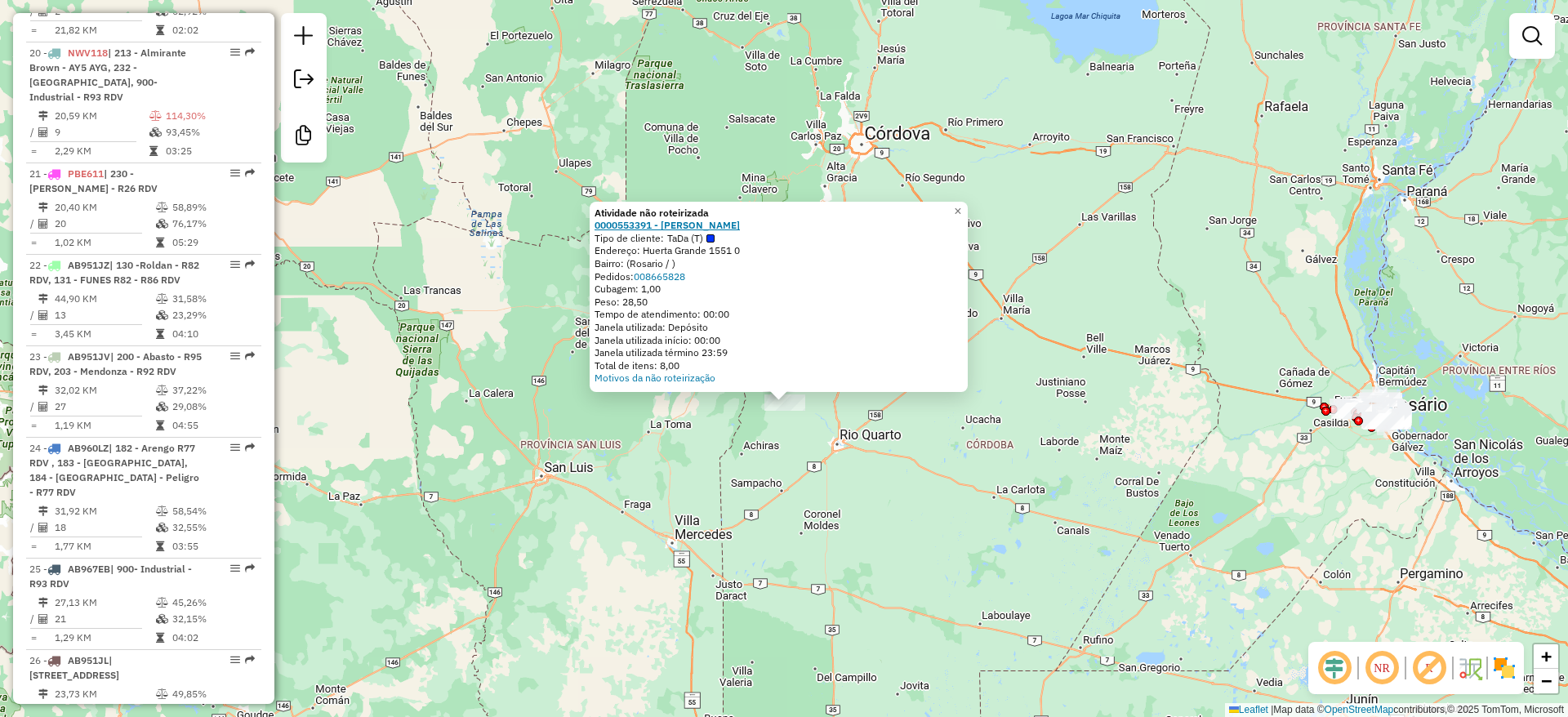
click at [660, 223] on strong "0000553391 - Pablo Daniel Nanfra" at bounding box center [666, 225] width 146 height 12
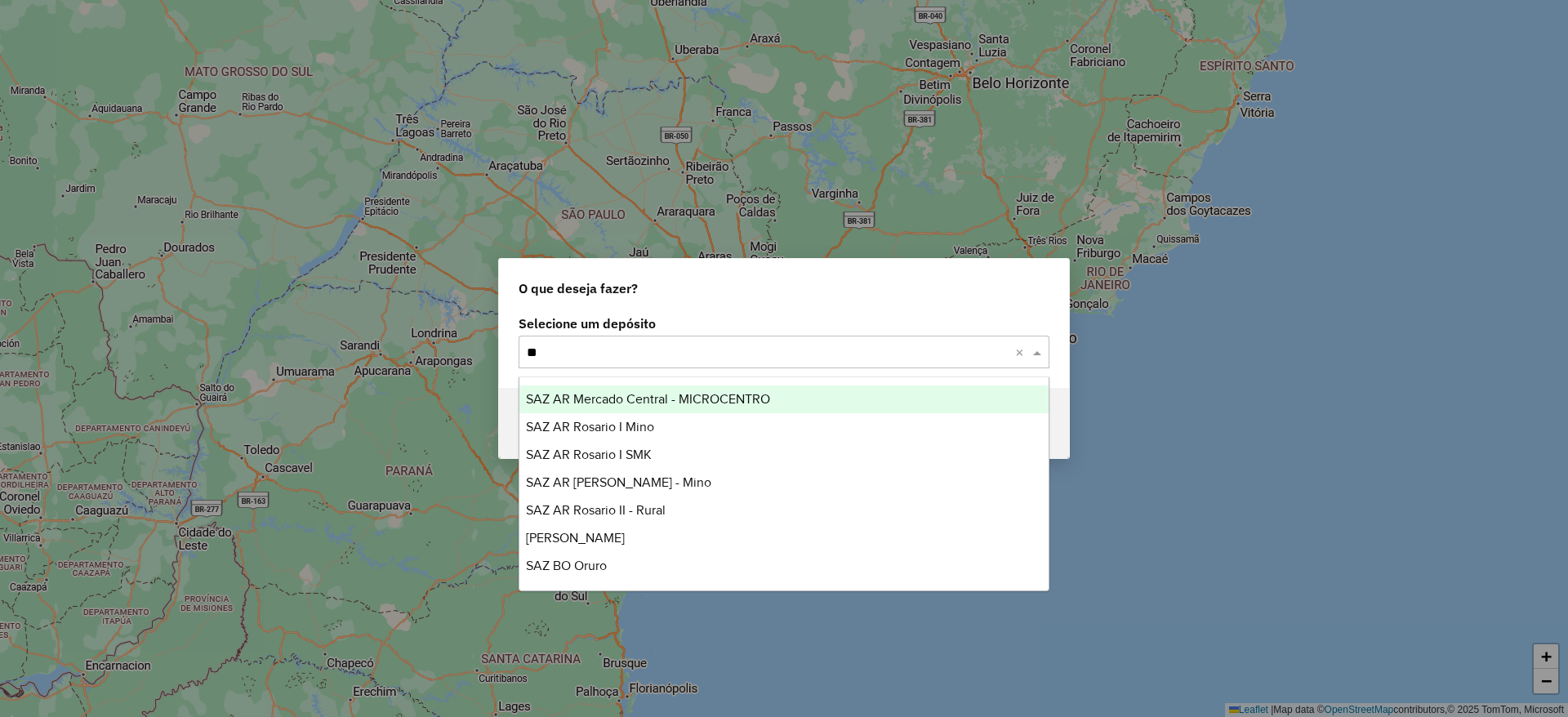
type input "***"
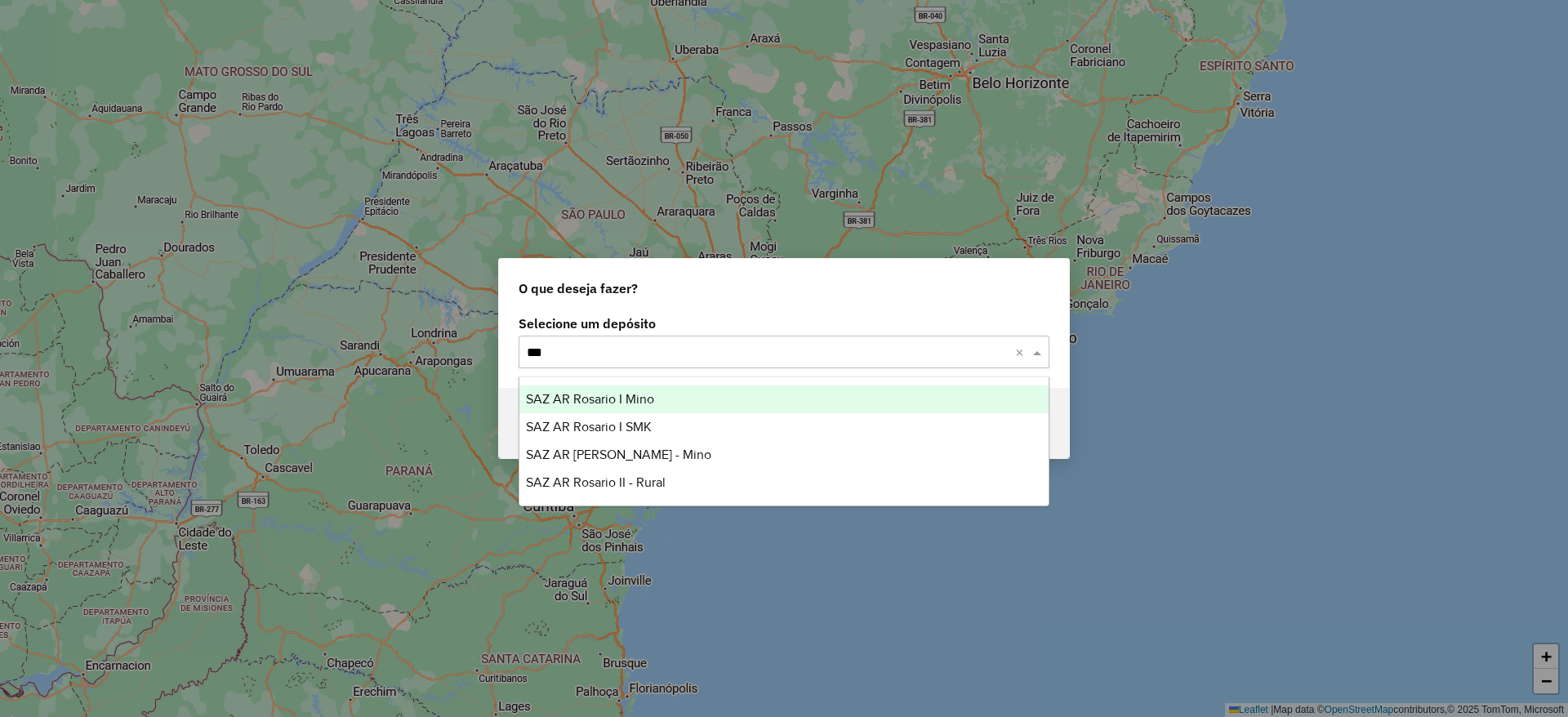
click at [585, 399] on span "SAZ AR Rosario I Mino" at bounding box center [589, 398] width 128 height 14
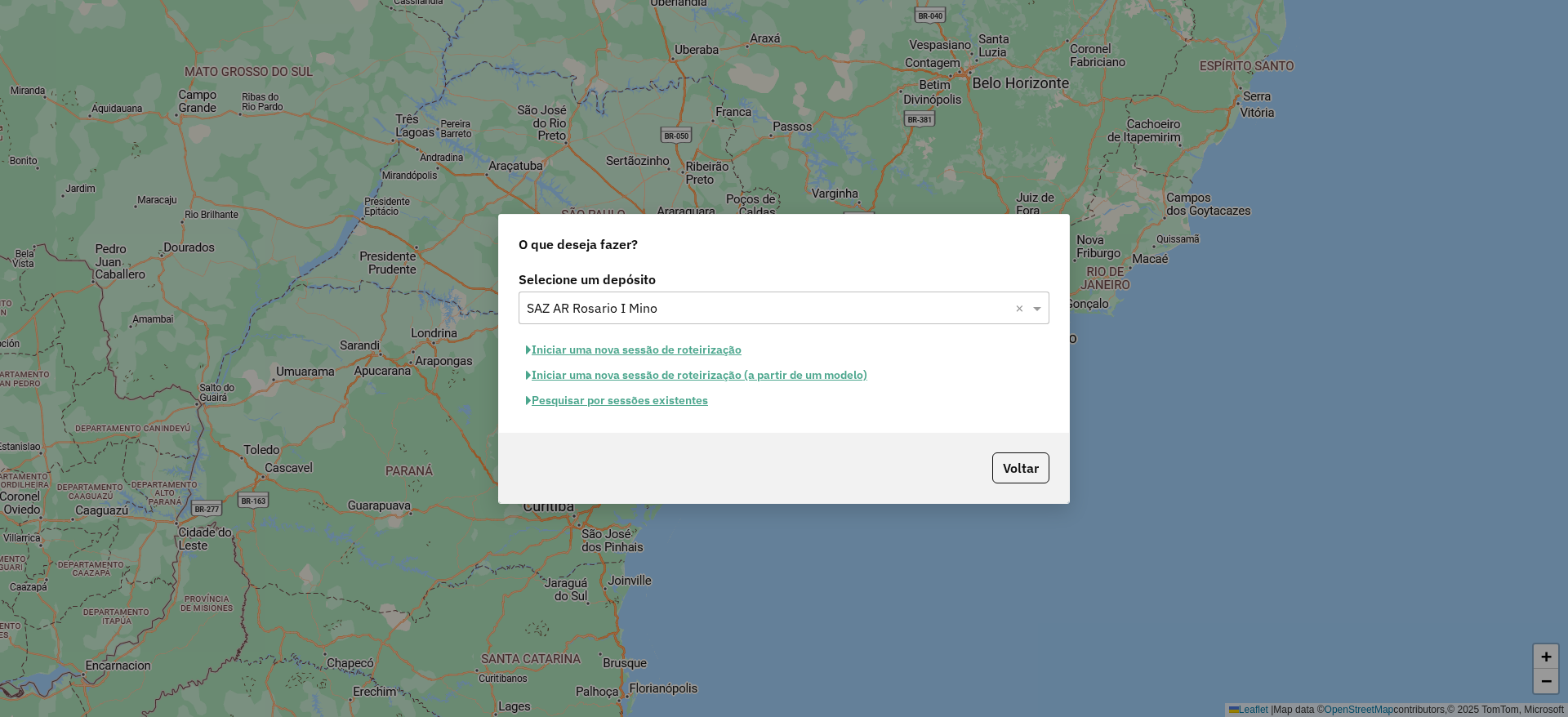
click at [593, 351] on button "Iniciar uma nova sessão de roteirização" at bounding box center [634, 350] width 230 height 25
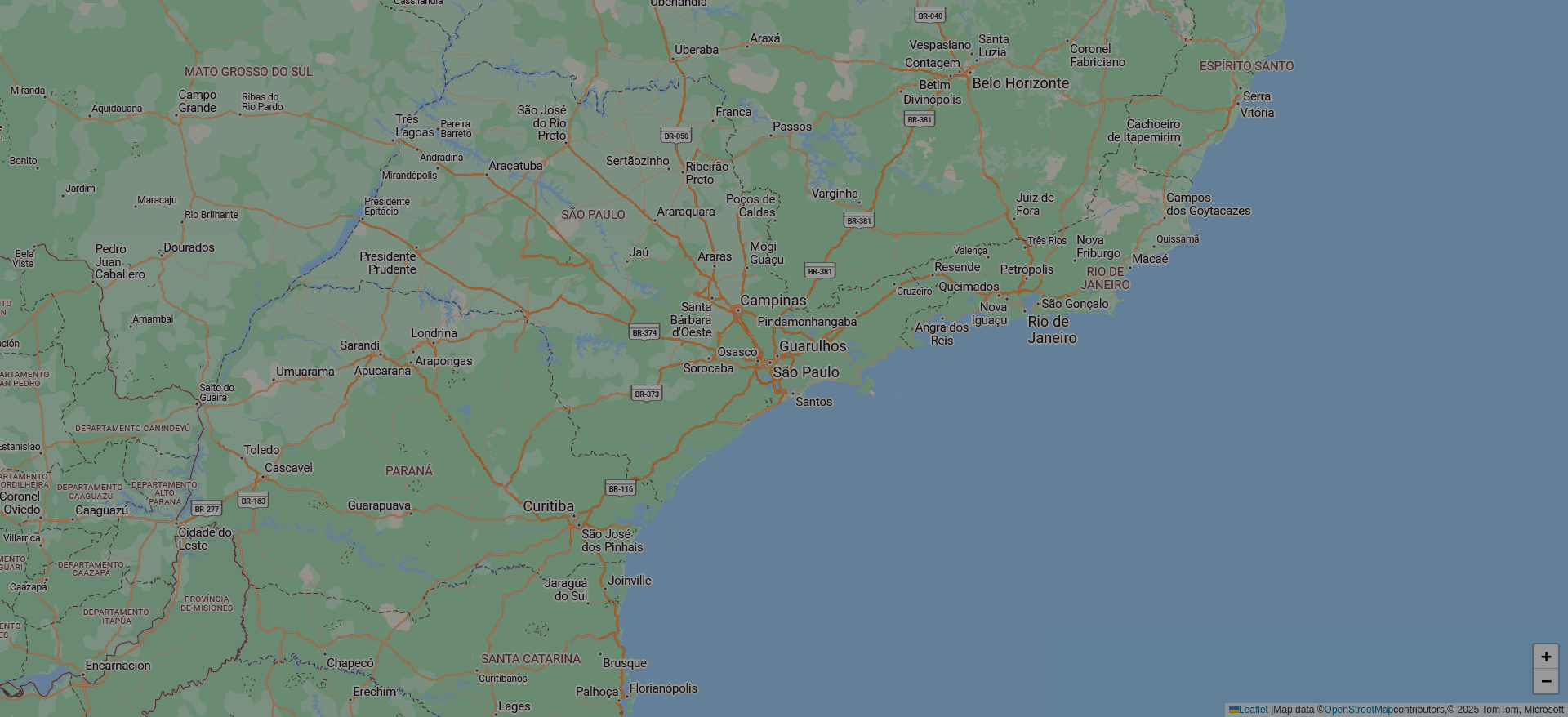
select select "*"
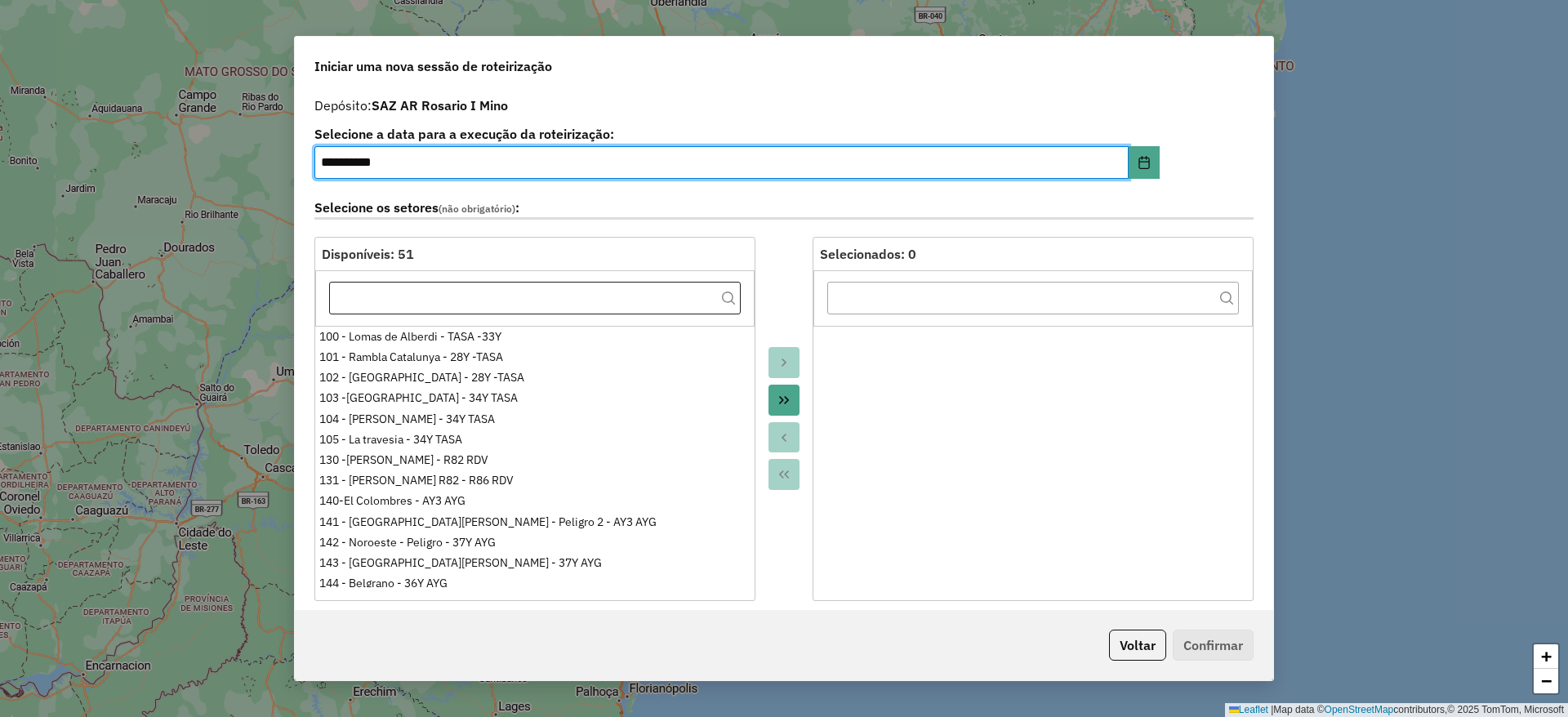
drag, startPoint x: 784, startPoint y: 401, endPoint x: 619, endPoint y: 300, distance: 193.5
click at [782, 401] on icon "Move All to Target" at bounding box center [784, 400] width 13 height 13
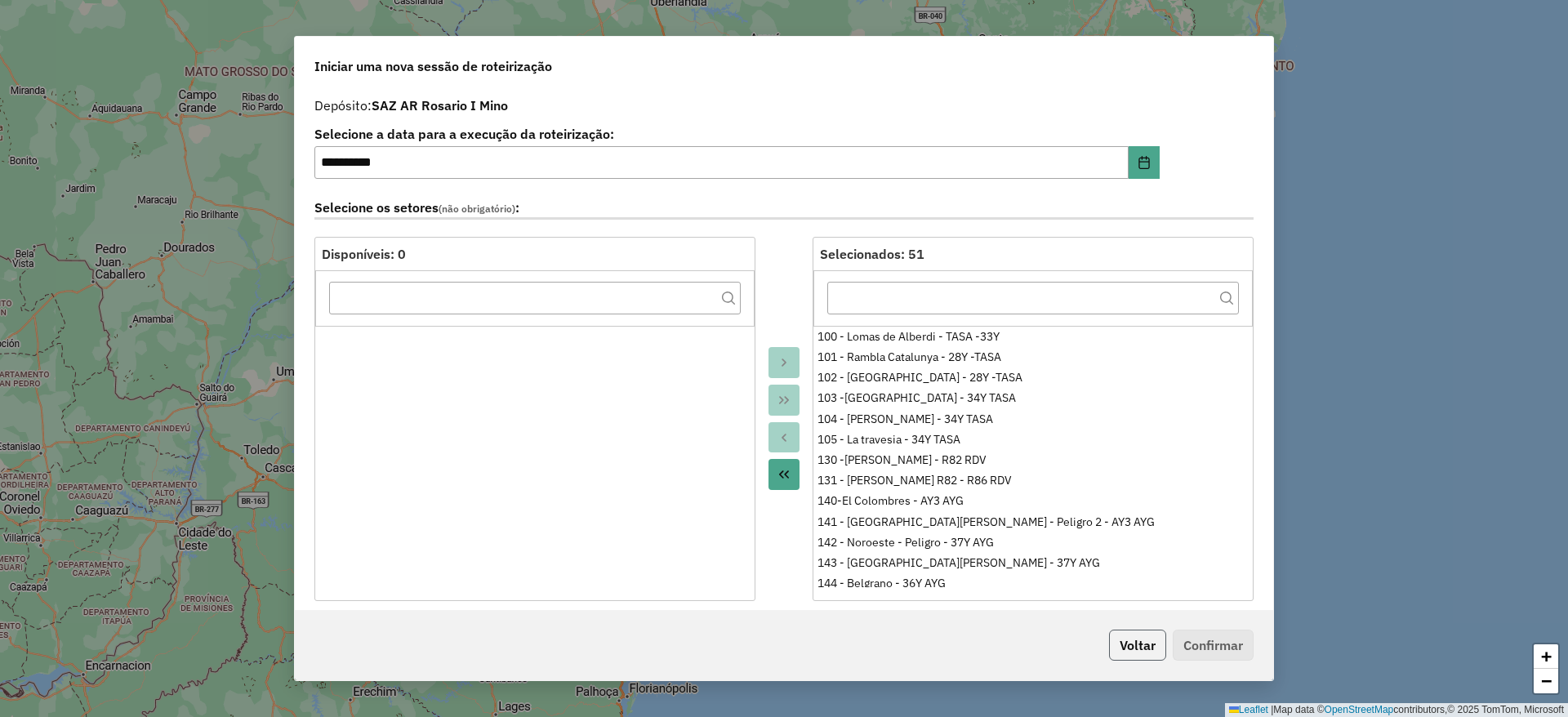
click at [1117, 652] on button "Voltar" at bounding box center [1137, 645] width 57 height 31
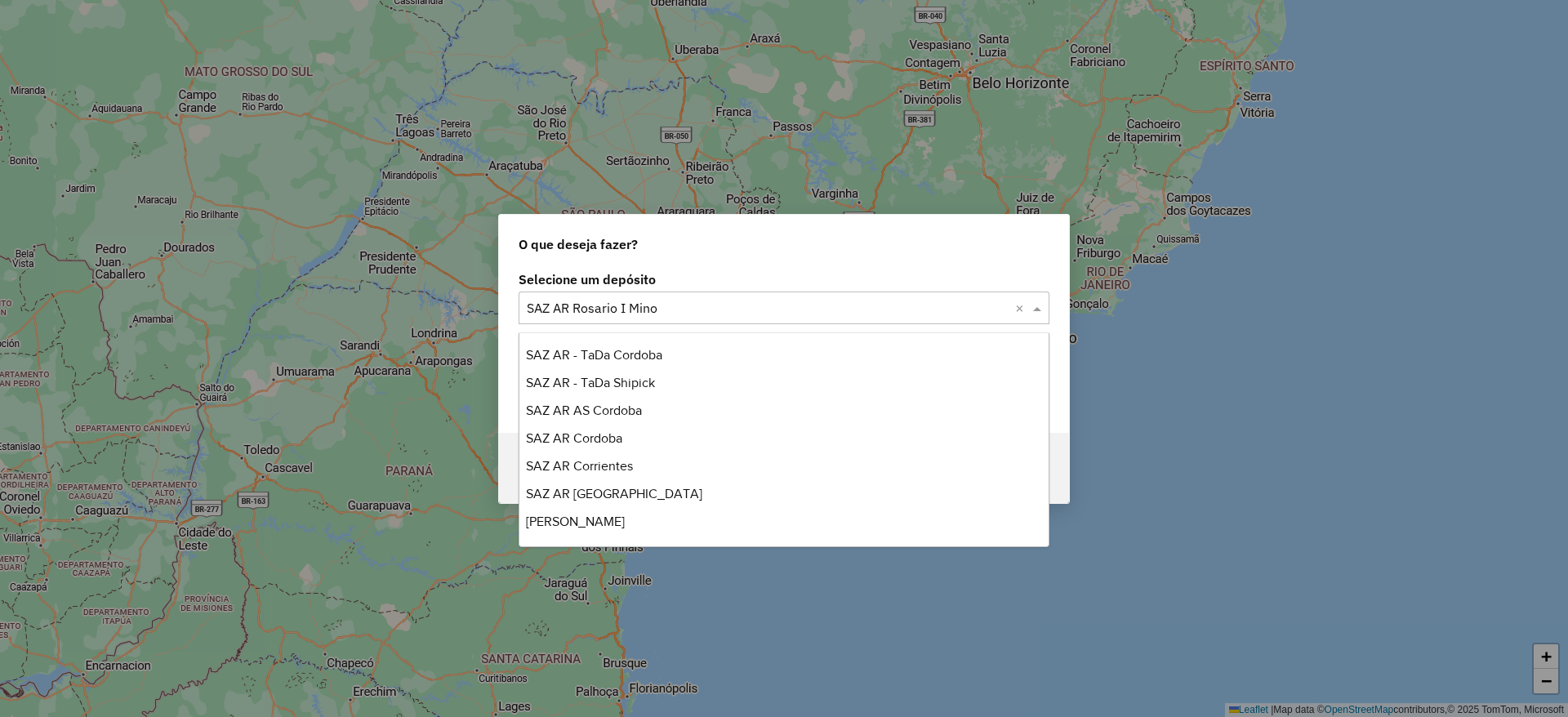
click at [1012, 314] on div at bounding box center [784, 307] width 531 height 22
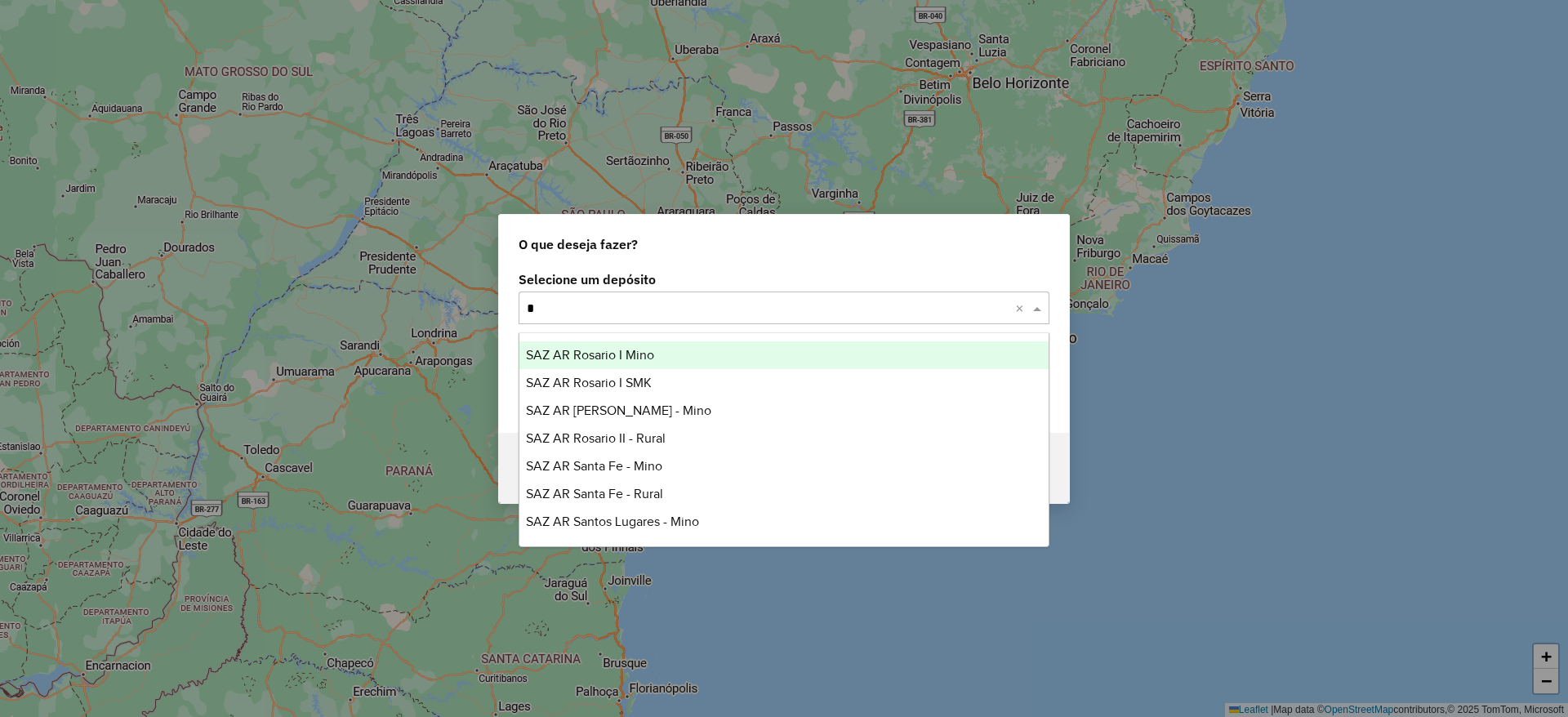
type input "**"
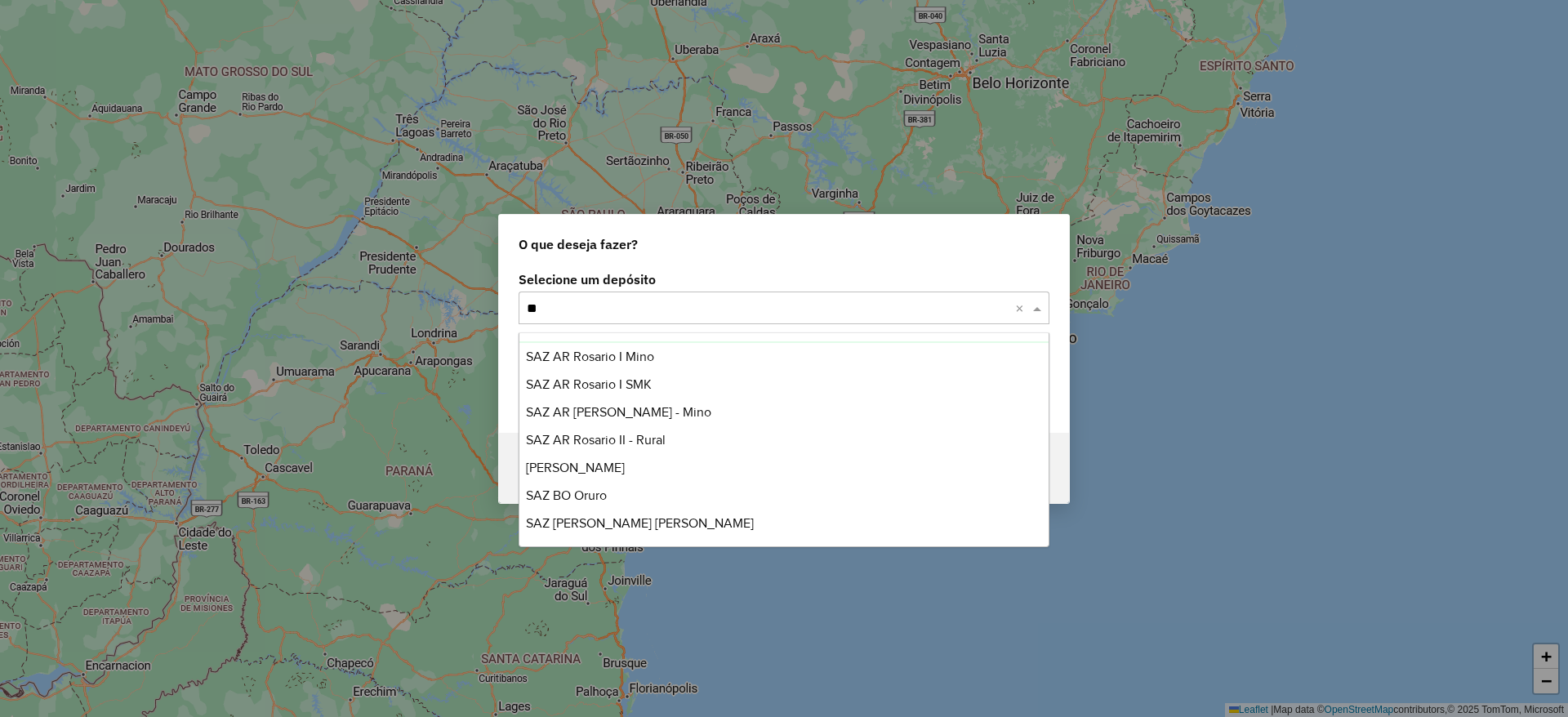
scroll to position [26, 0]
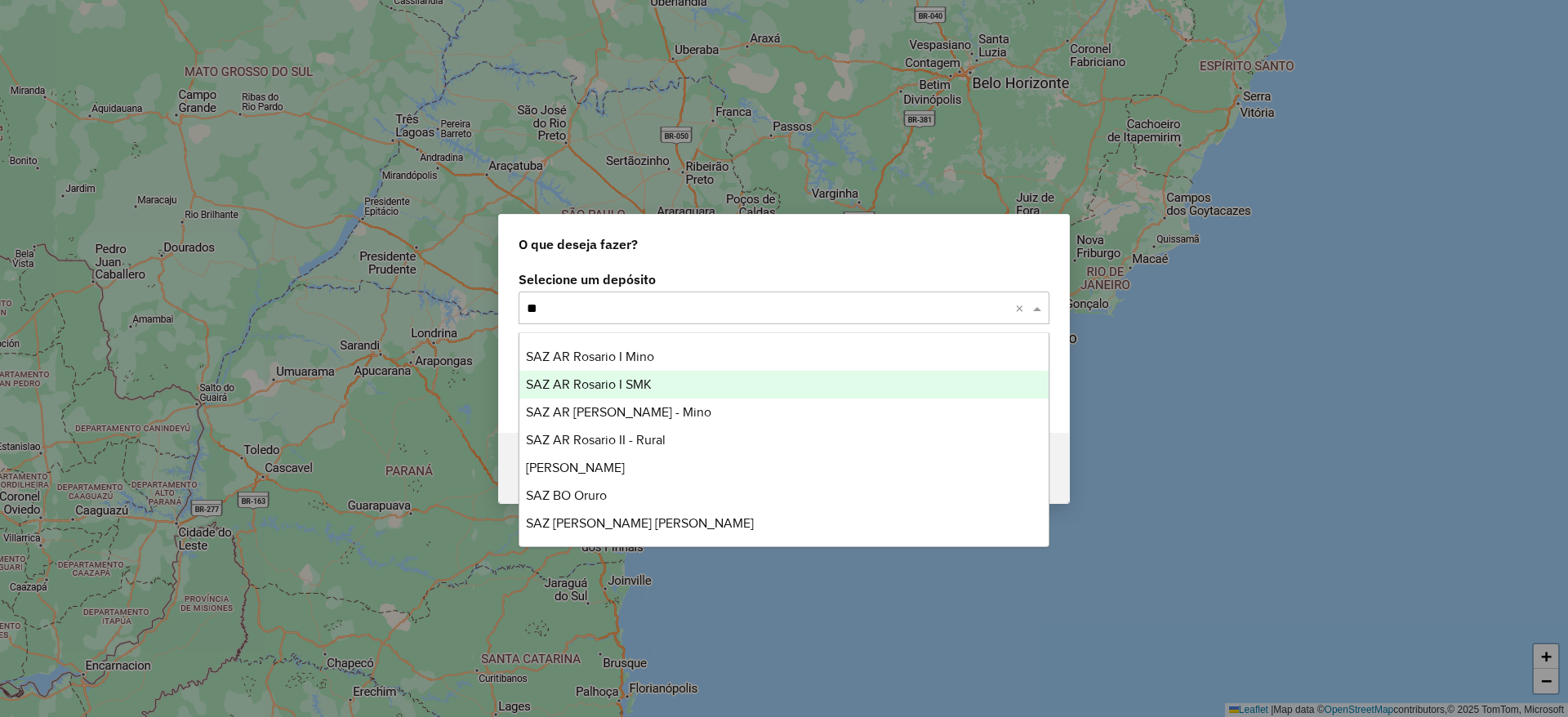
click at [785, 382] on div "SAZ AR Rosario I SMK" at bounding box center [783, 384] width 529 height 28
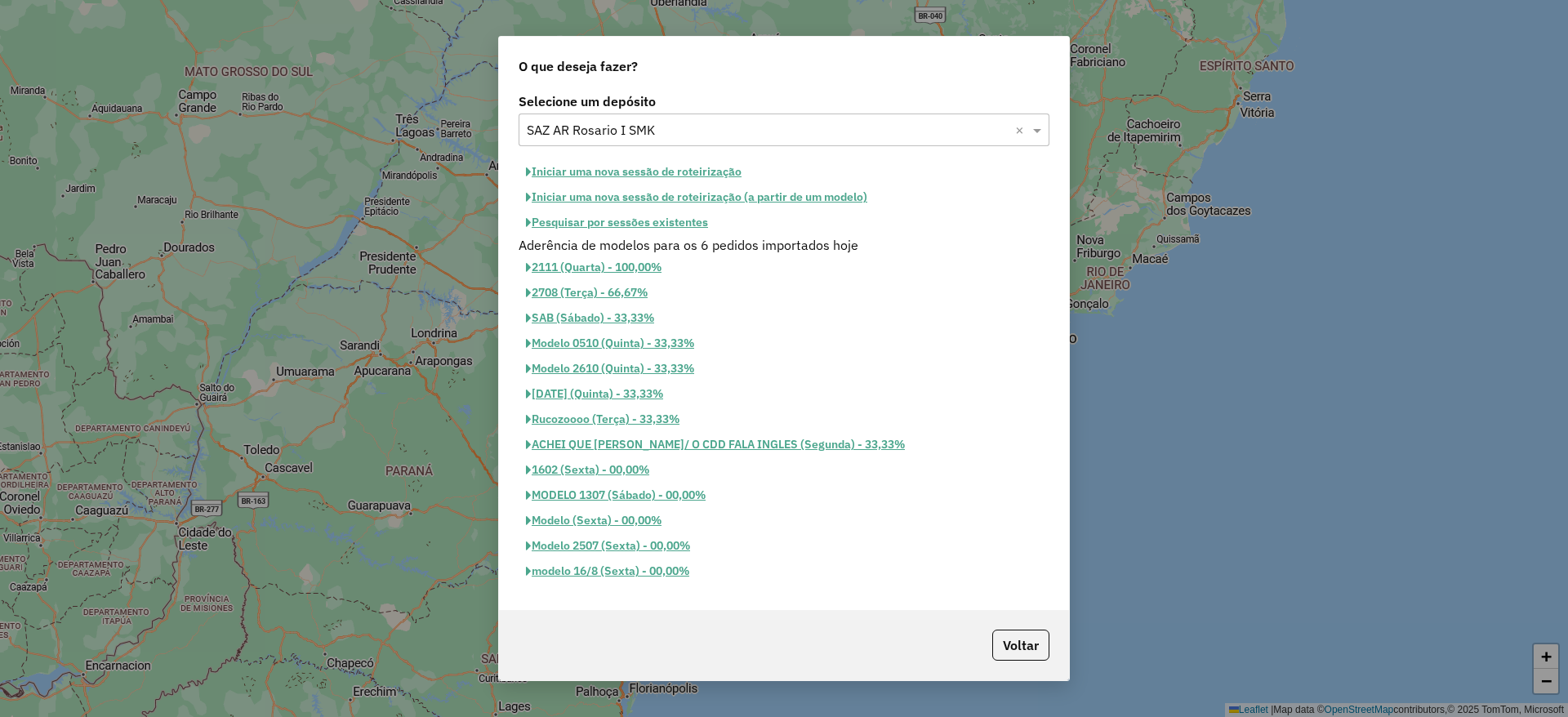
click at [628, 175] on button "Iniciar uma nova sessão de roteirização" at bounding box center [634, 171] width 230 height 25
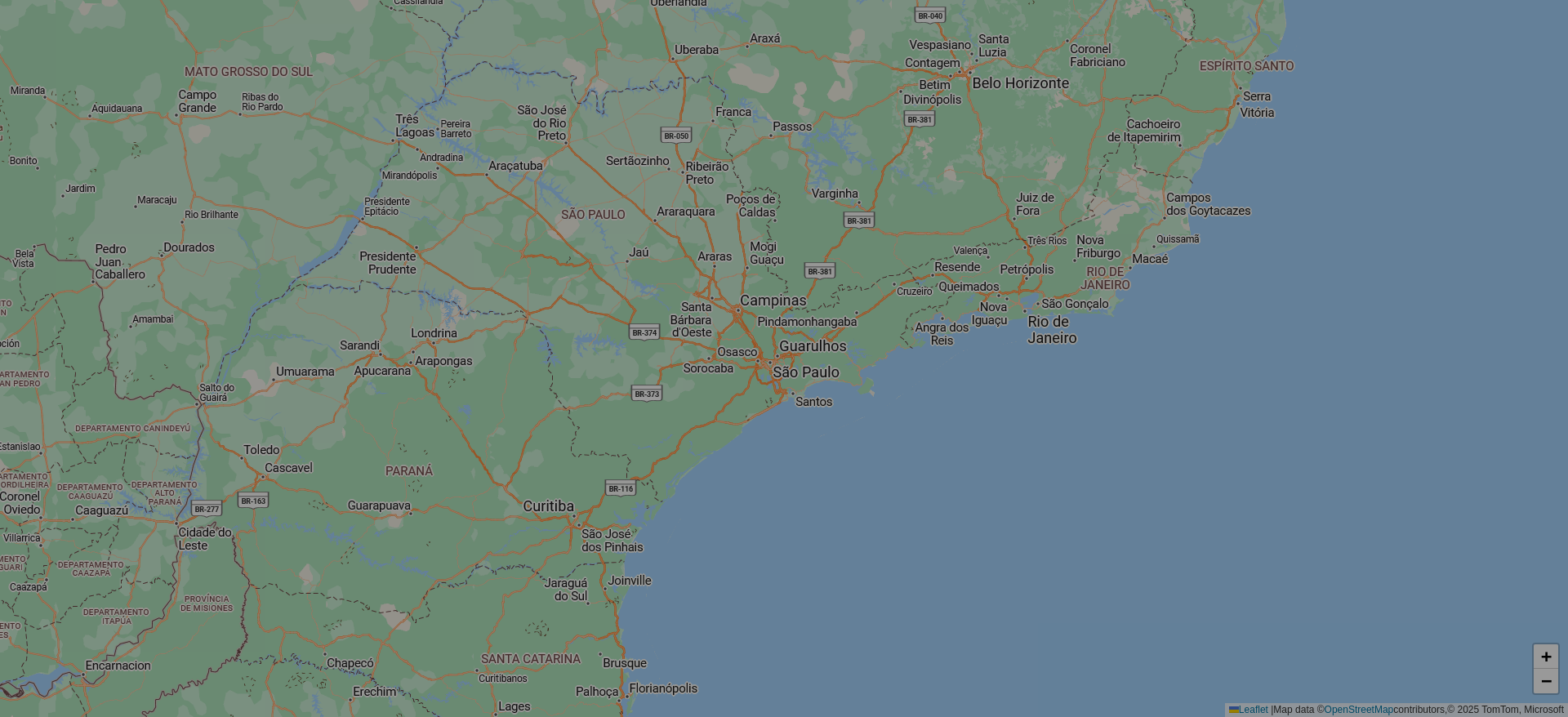
select select "*"
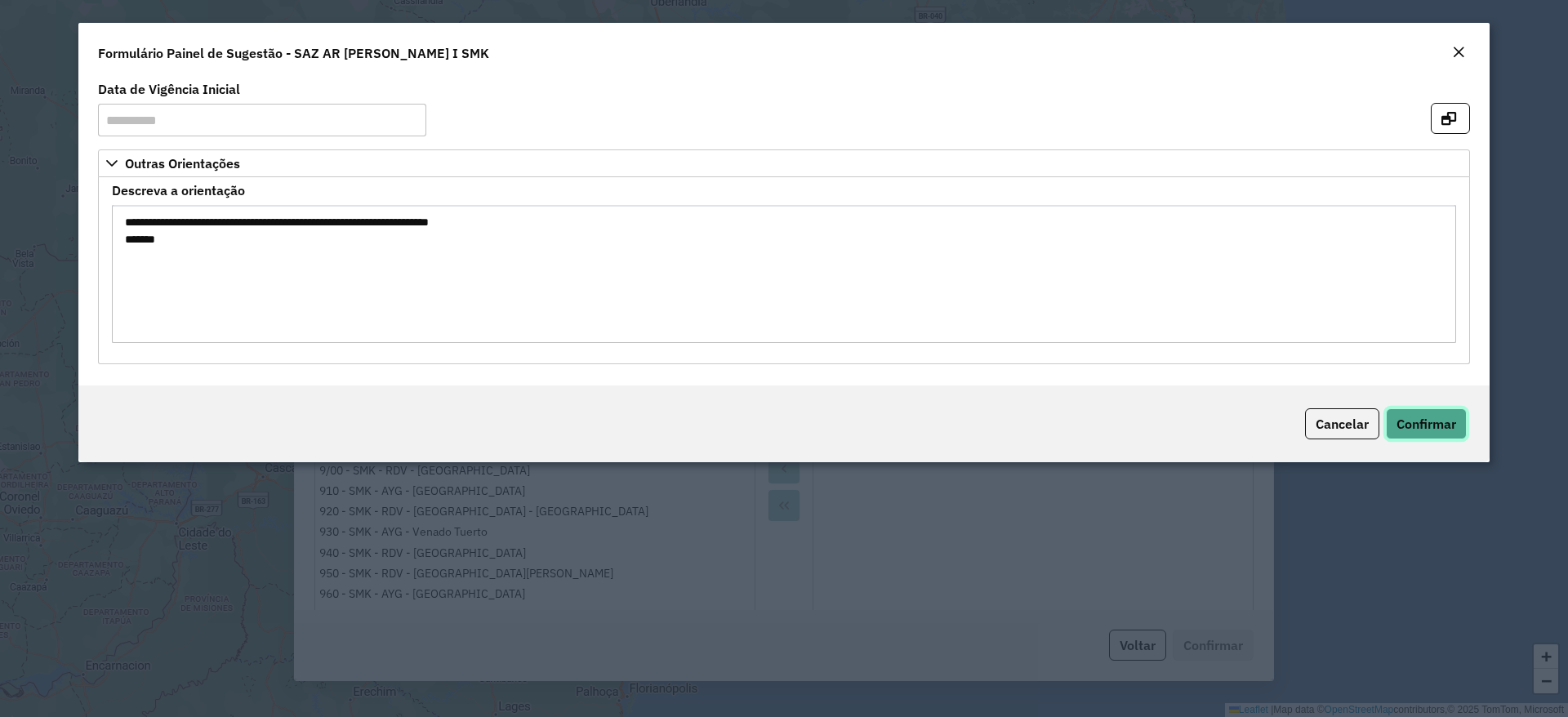
click at [1405, 431] on button "Confirmar" at bounding box center [1426, 423] width 81 height 31
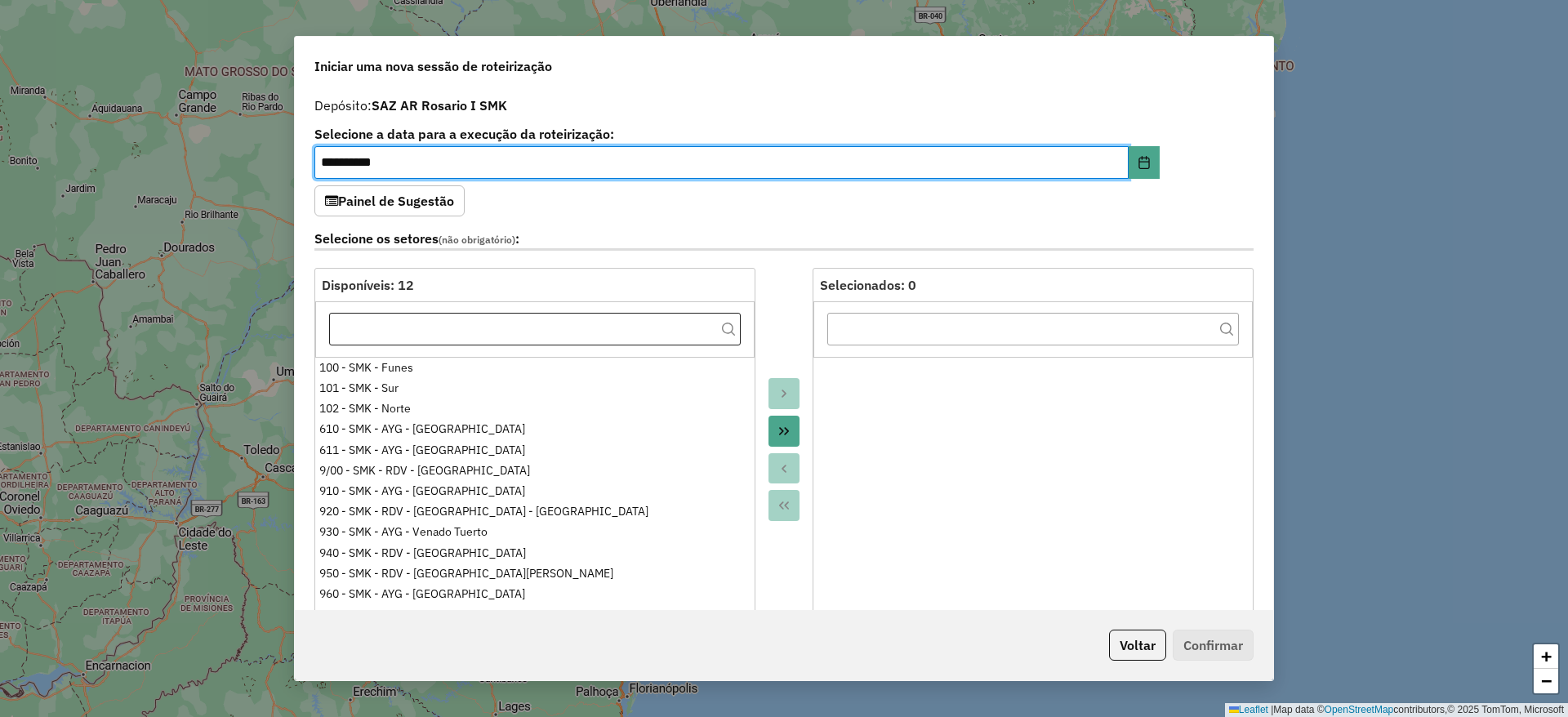
drag, startPoint x: 780, startPoint y: 427, endPoint x: 658, endPoint y: 315, distance: 165.6
click at [779, 426] on icon "Move All to Target" at bounding box center [784, 431] width 13 height 13
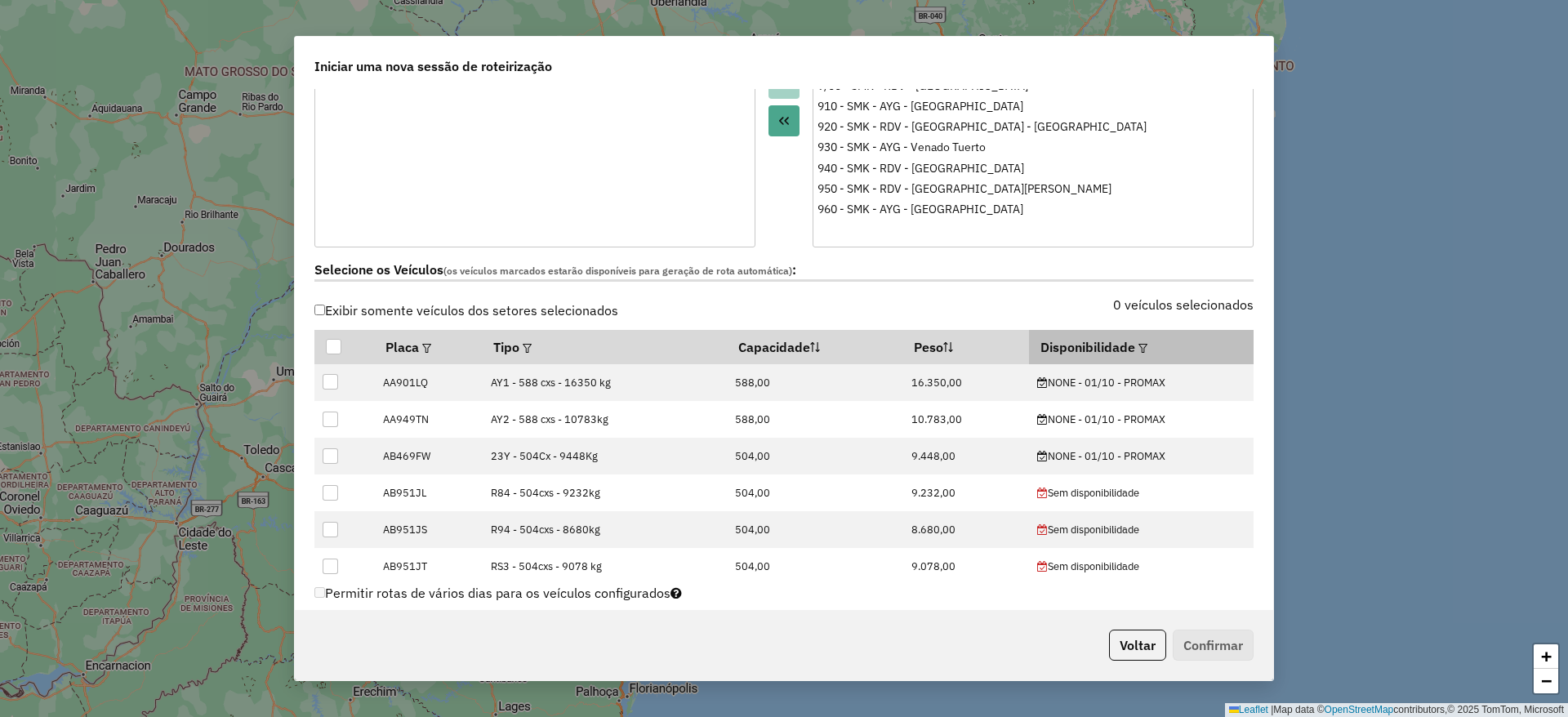
scroll to position [367, 0]
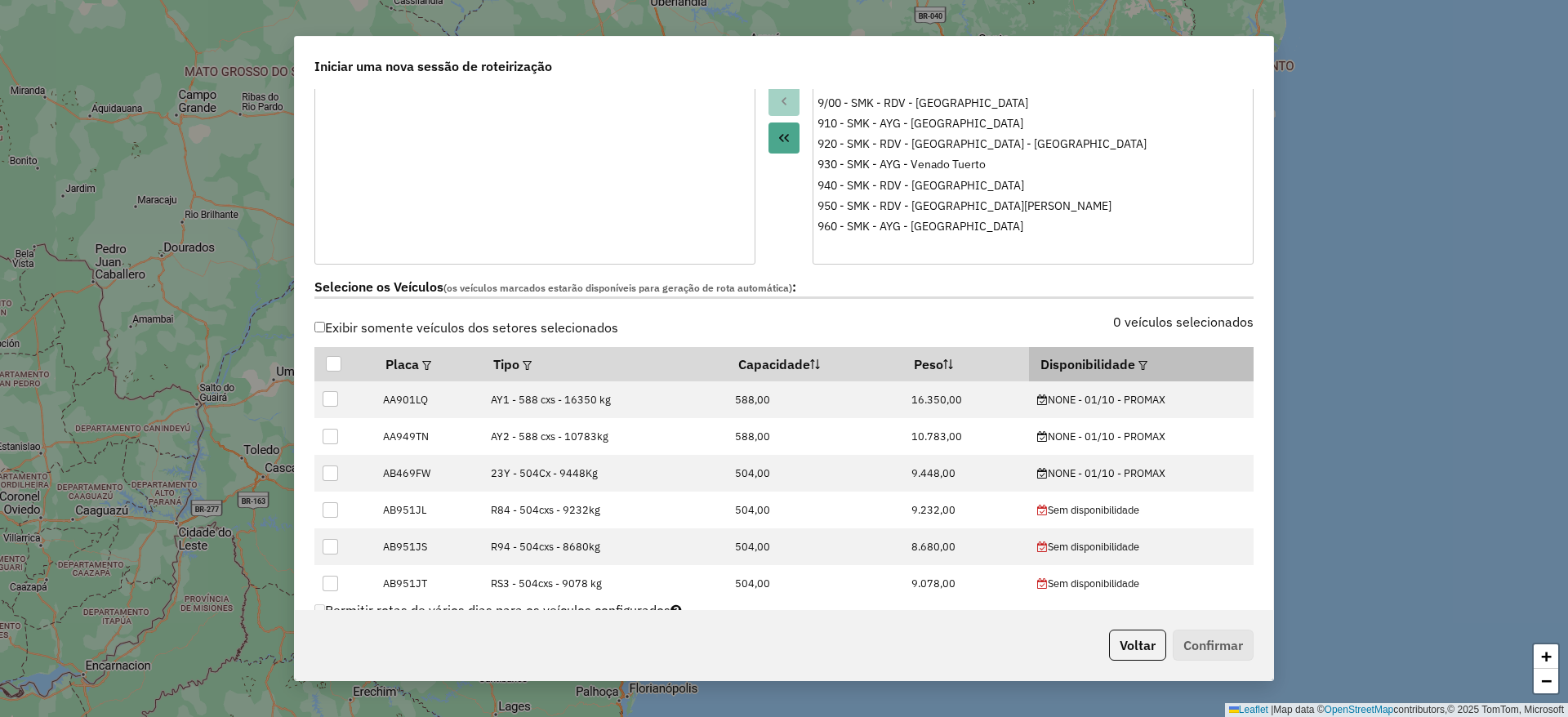
click at [1134, 375] on th "Disponibilidade" at bounding box center [1140, 364] width 225 height 34
click at [1138, 361] on em at bounding box center [1143, 366] width 9 height 9
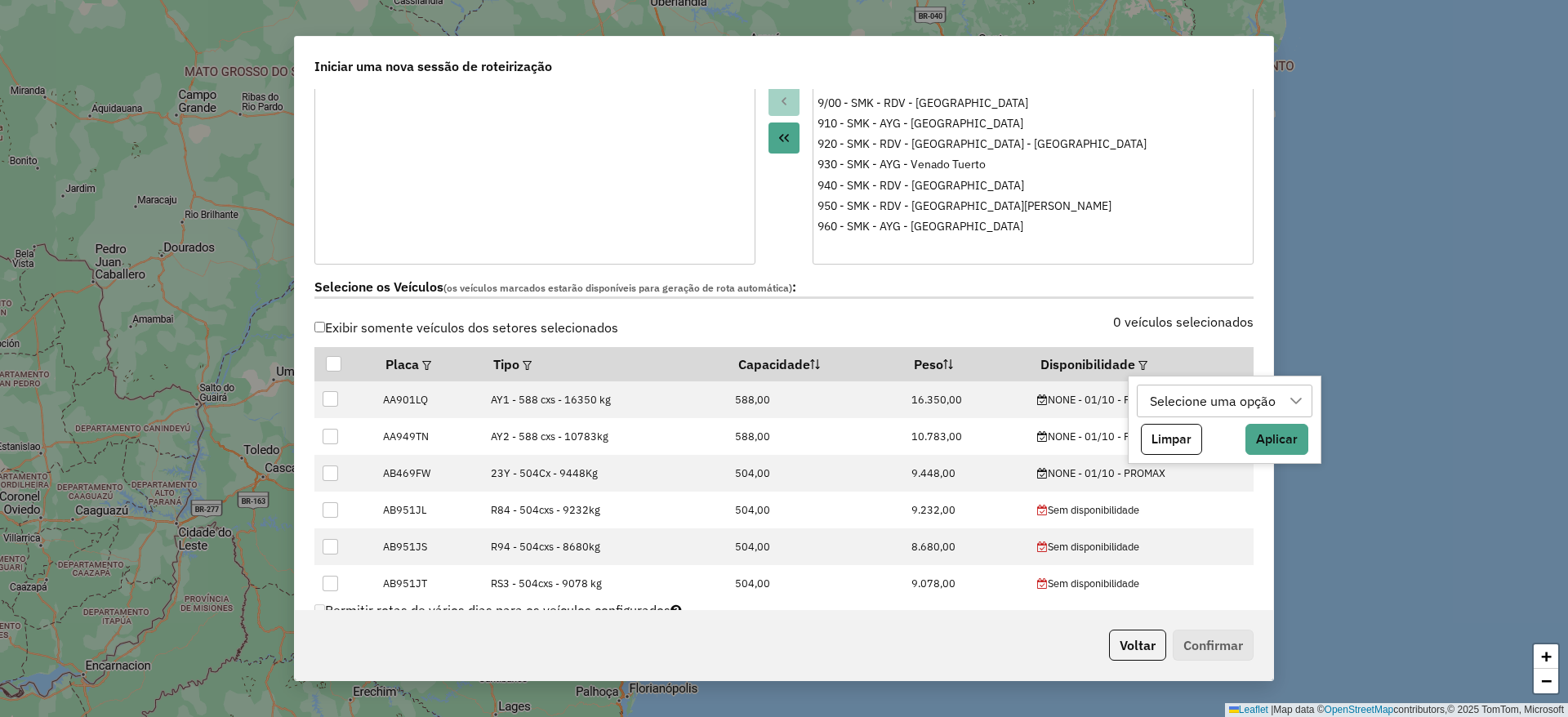
click at [1163, 397] on div "Selecione uma opção" at bounding box center [1213, 400] width 137 height 31
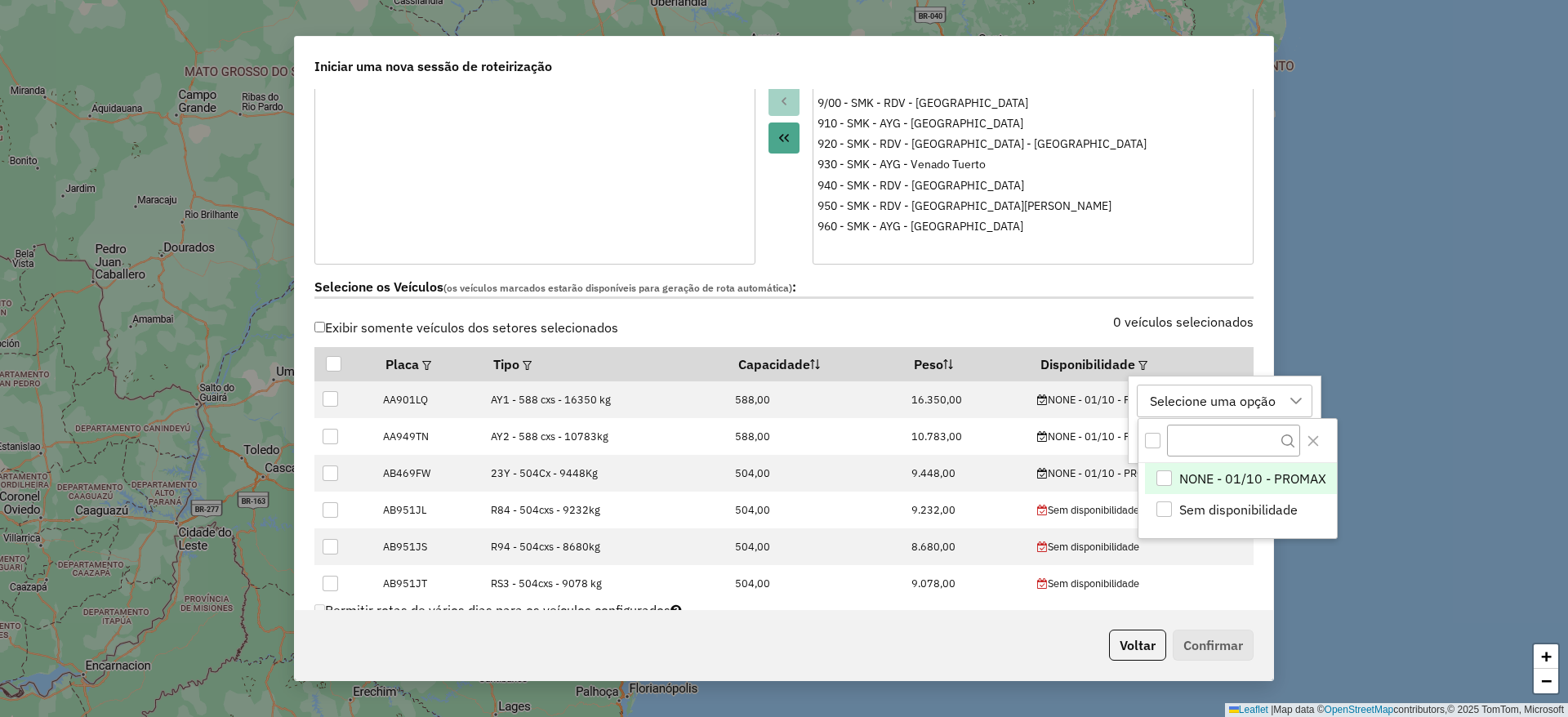
click at [1182, 490] on li "NONE - 01/10 - PROMAX" at bounding box center [1241, 477] width 192 height 31
click at [1316, 442] on icon "Close" at bounding box center [1313, 441] width 13 height 13
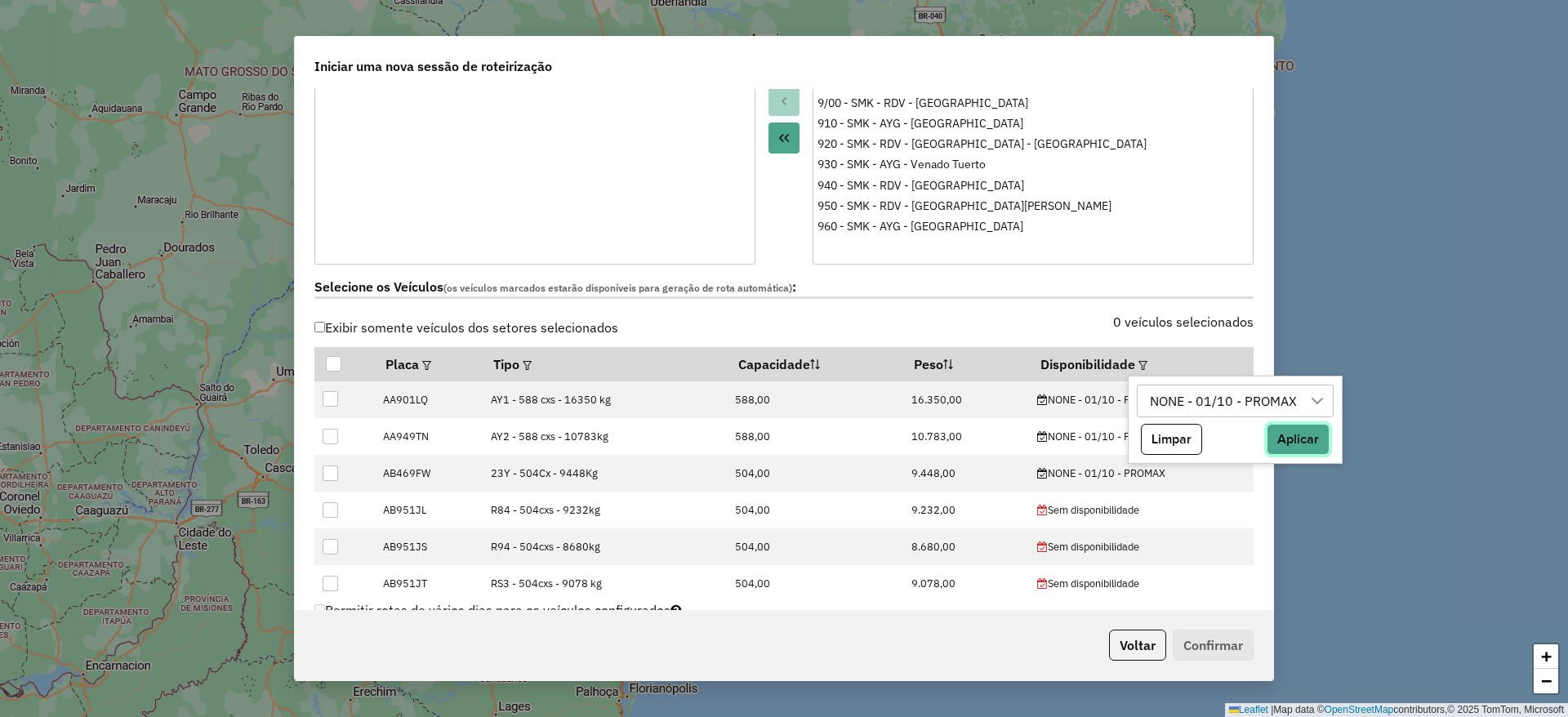
click at [1288, 430] on button "Aplicar" at bounding box center [1297, 439] width 63 height 31
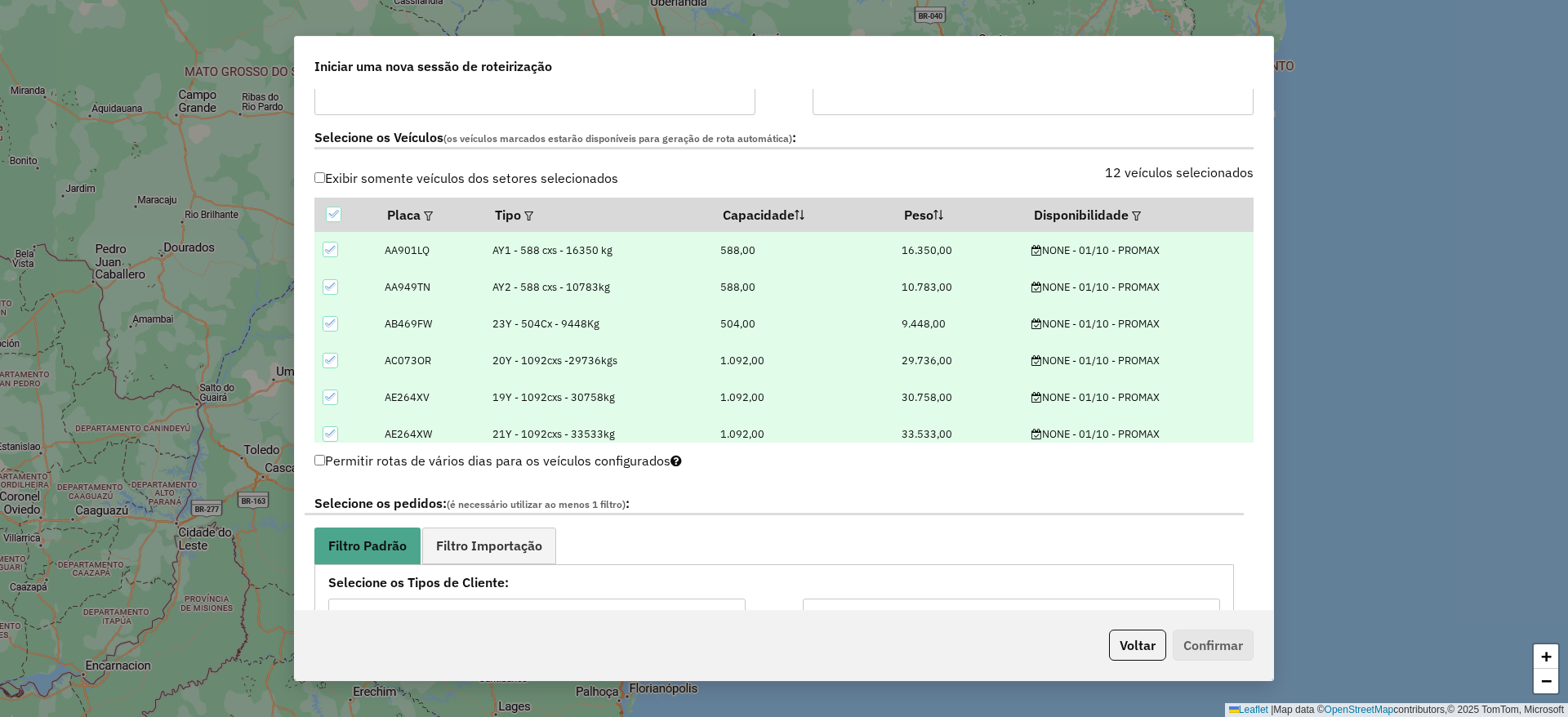
scroll to position [612, 0]
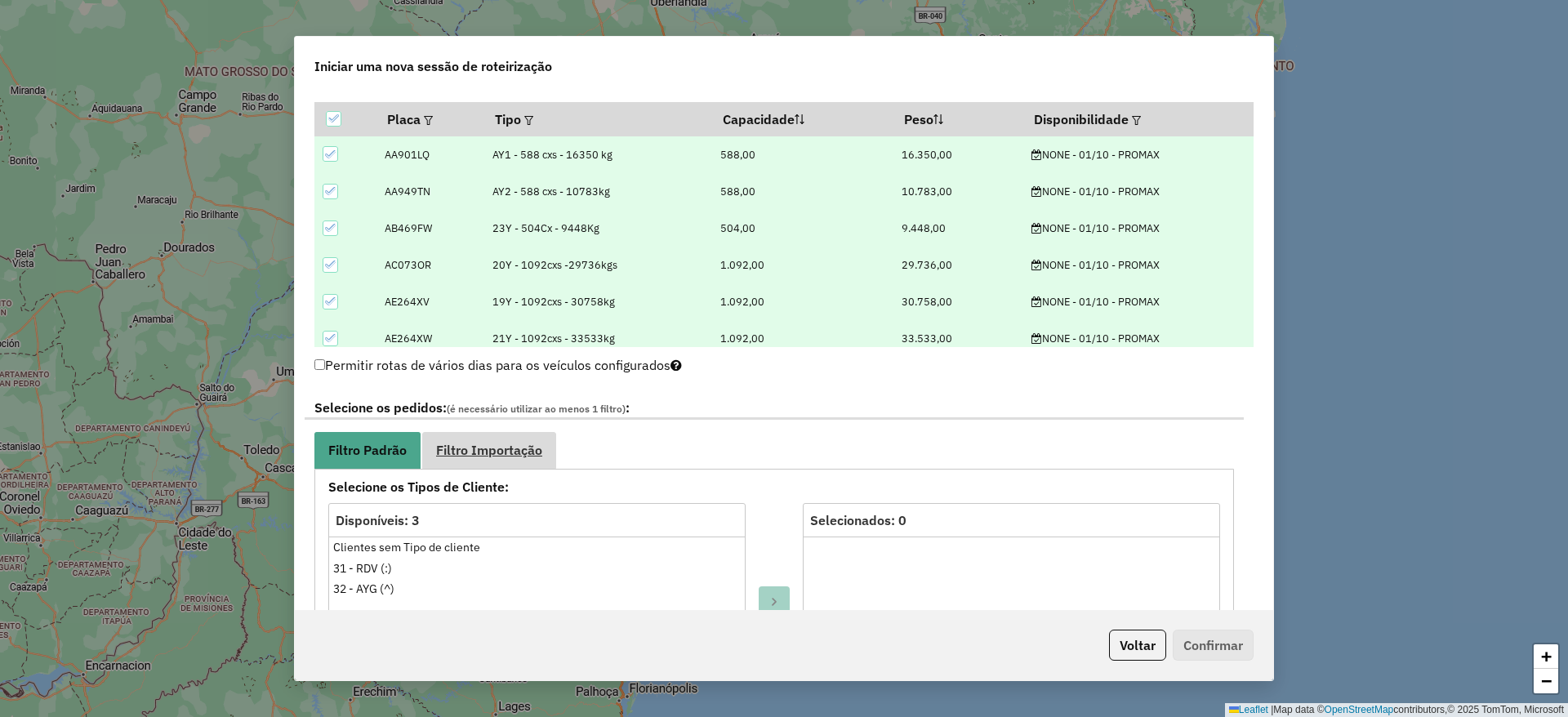
click at [488, 444] on span "Filtro Importação" at bounding box center [489, 450] width 106 height 13
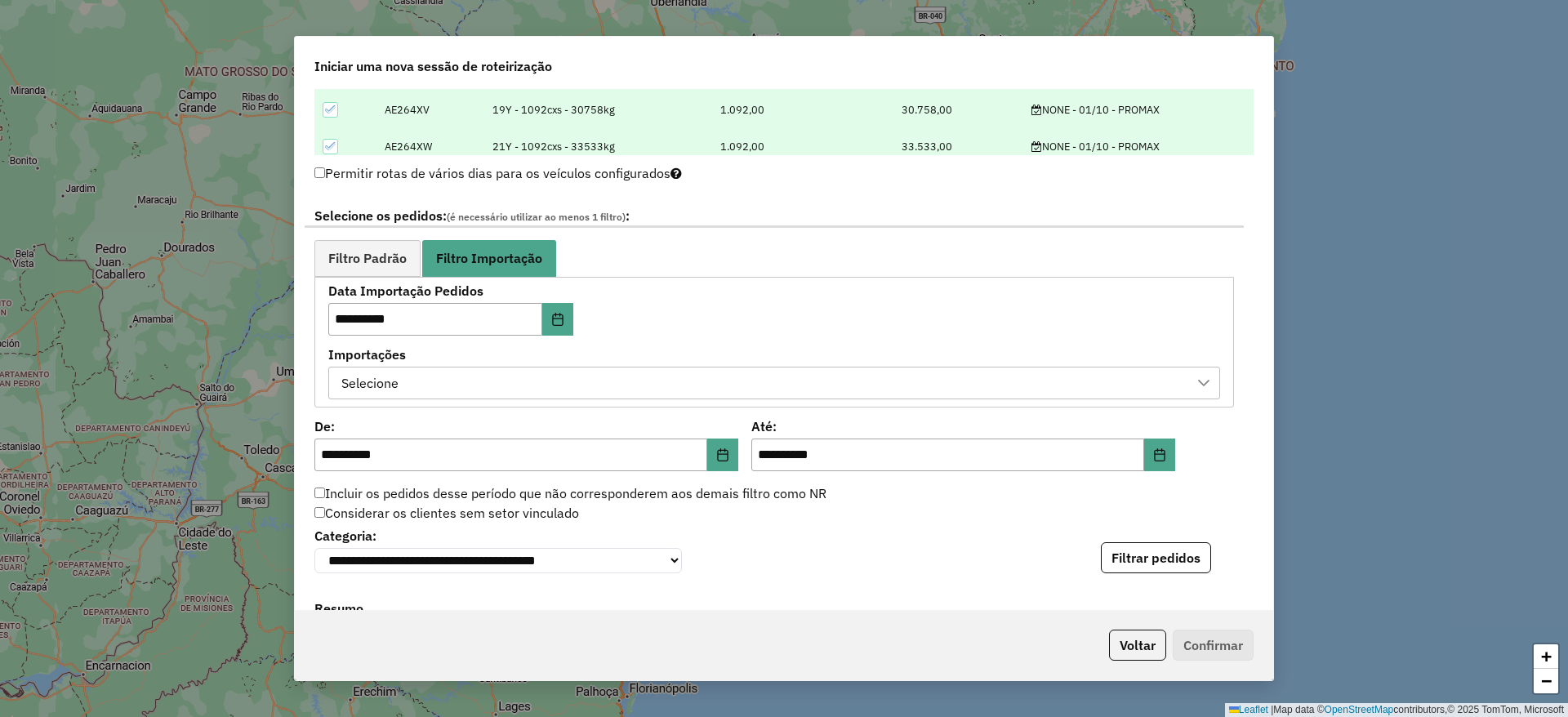
scroll to position [857, 0]
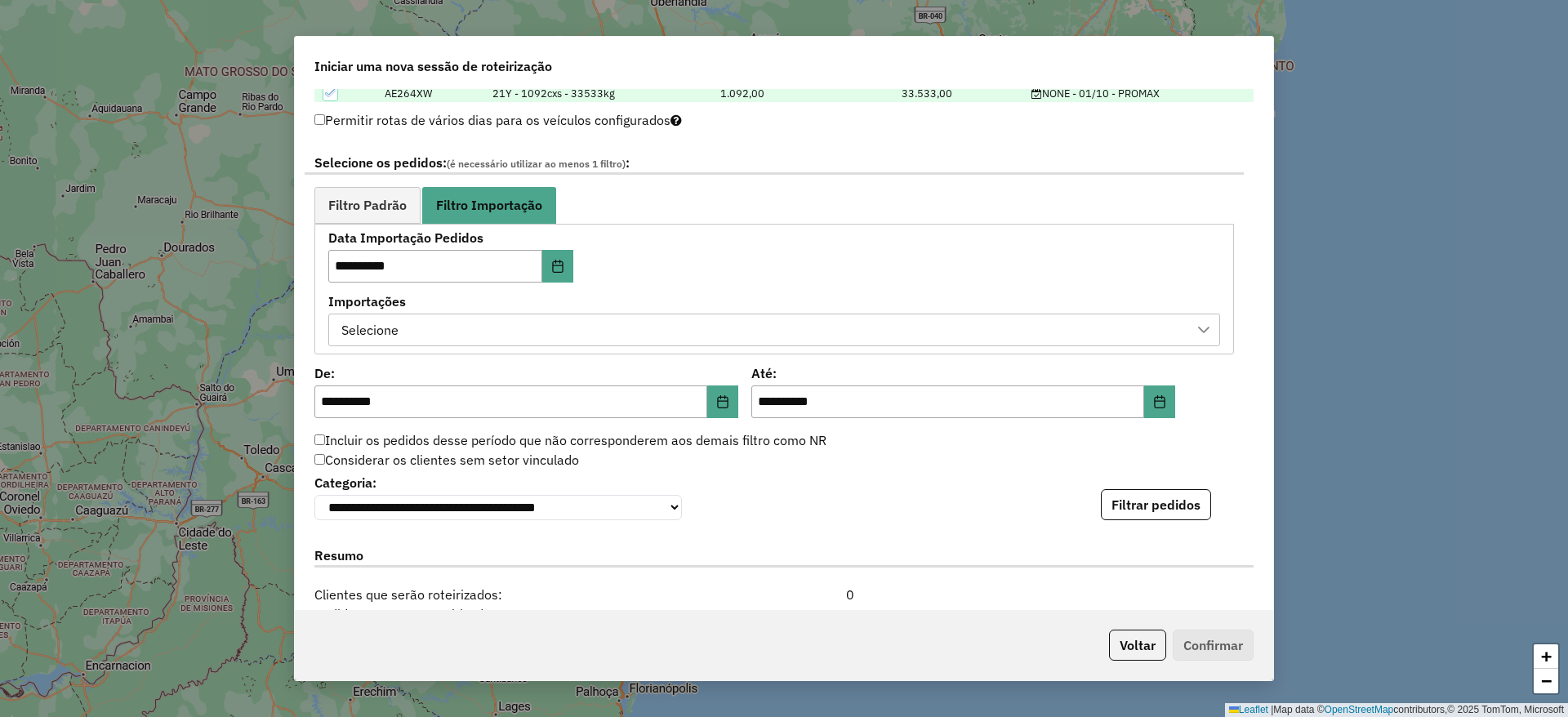
click at [649, 314] on div "Selecione" at bounding box center [774, 330] width 892 height 33
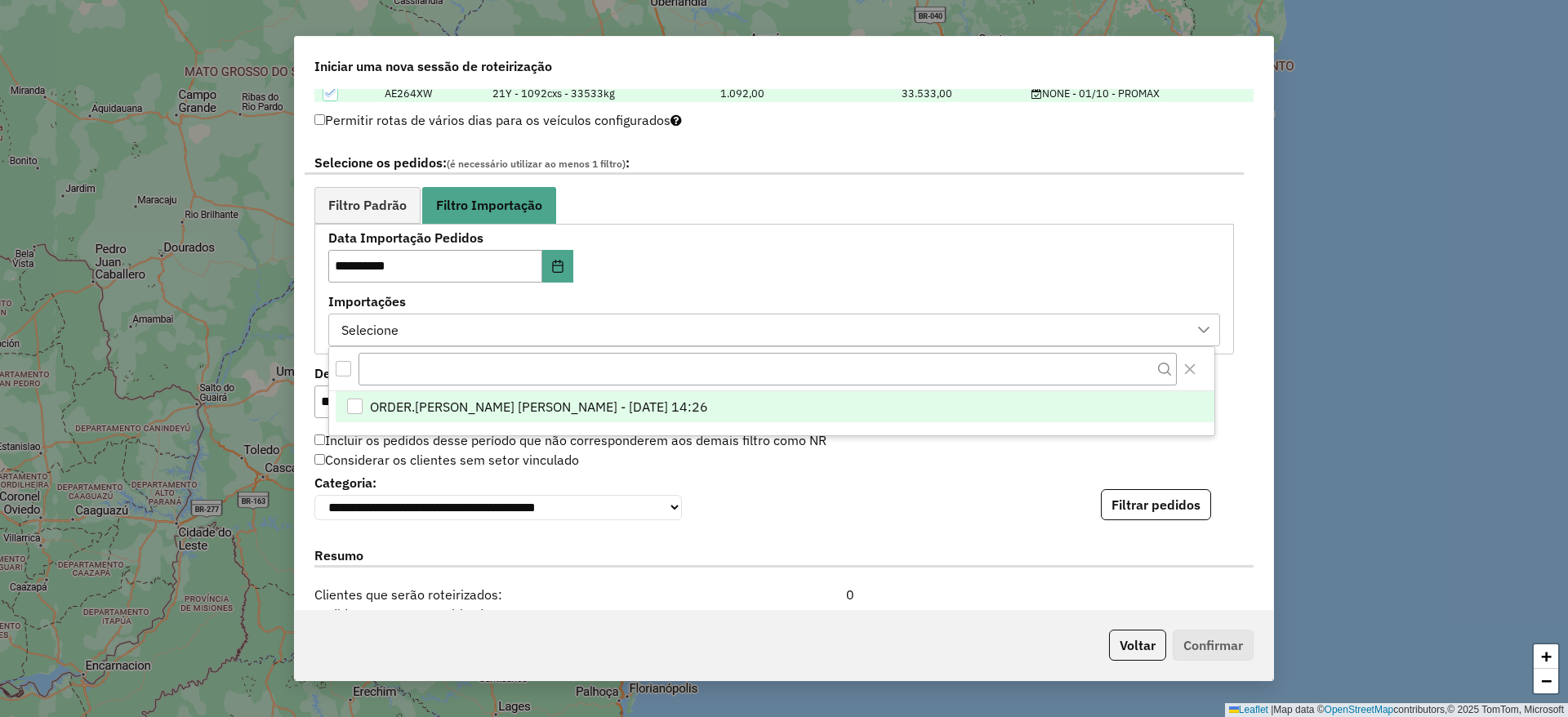
scroll to position [12, 74]
click at [637, 397] on span "ORDER.DL - MIRIA ANDRADE THEODORO - 30/09/2025 14:26" at bounding box center [539, 406] width 338 height 20
click at [379, 204] on span "Filtro Padrão" at bounding box center [367, 205] width 78 height 13
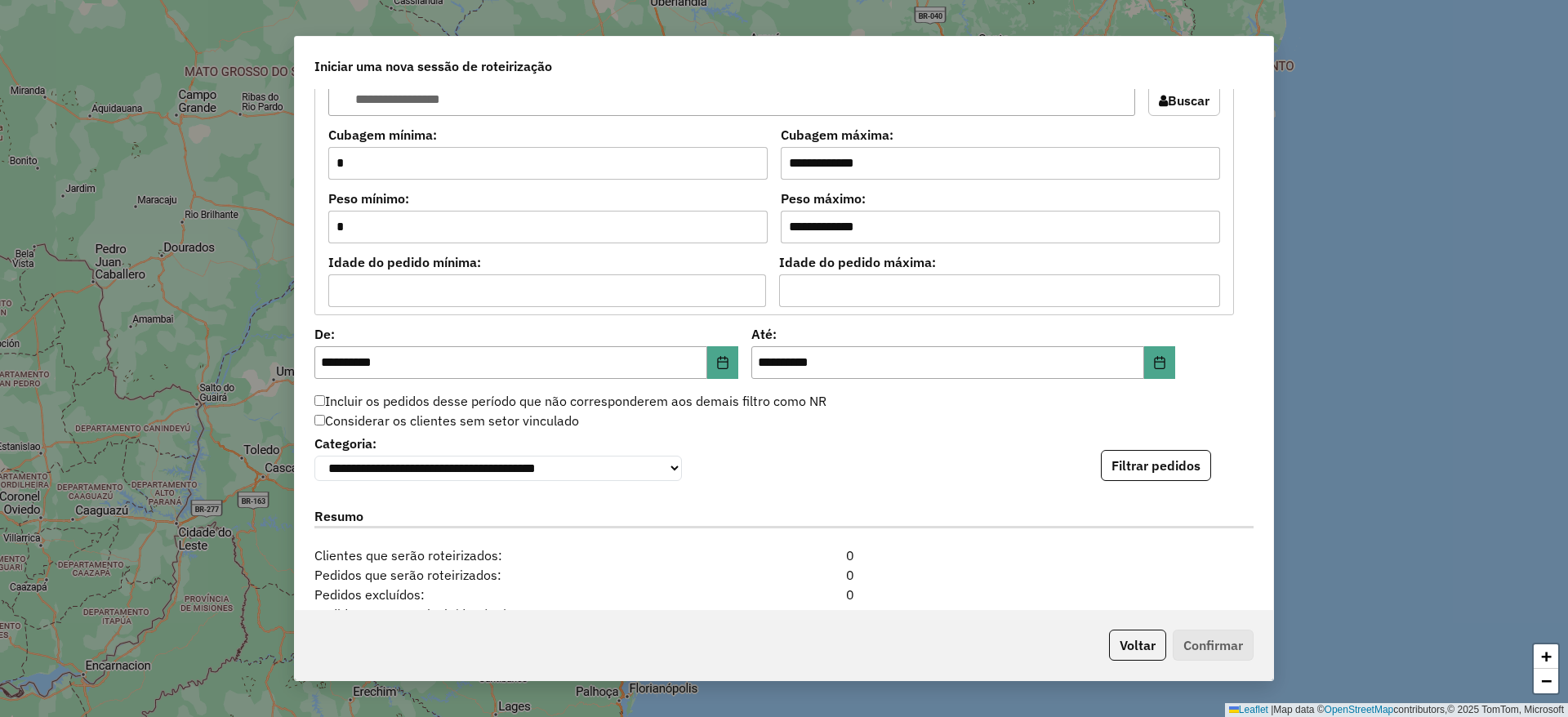
scroll to position [1469, 0]
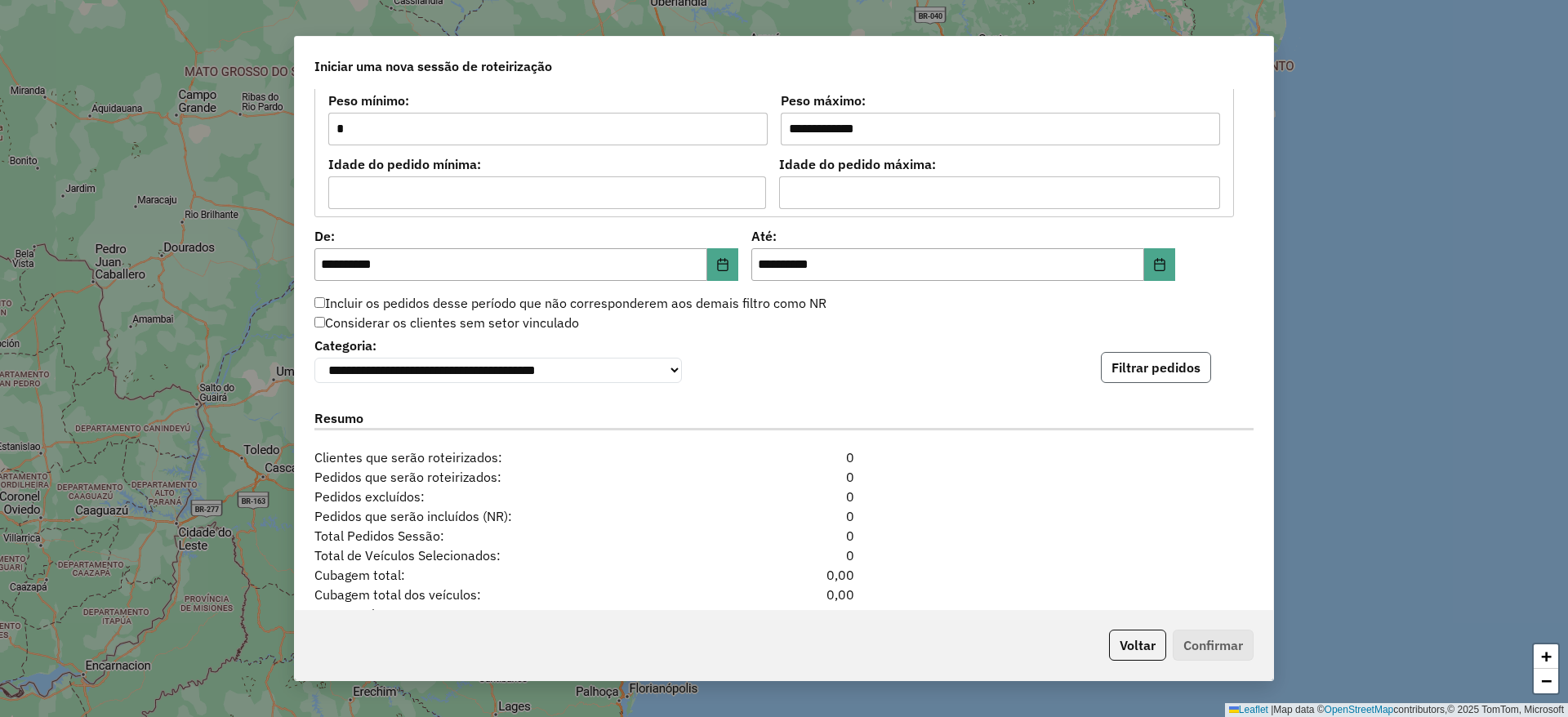
click at [1133, 371] on button "Filtrar pedidos" at bounding box center [1155, 366] width 110 height 31
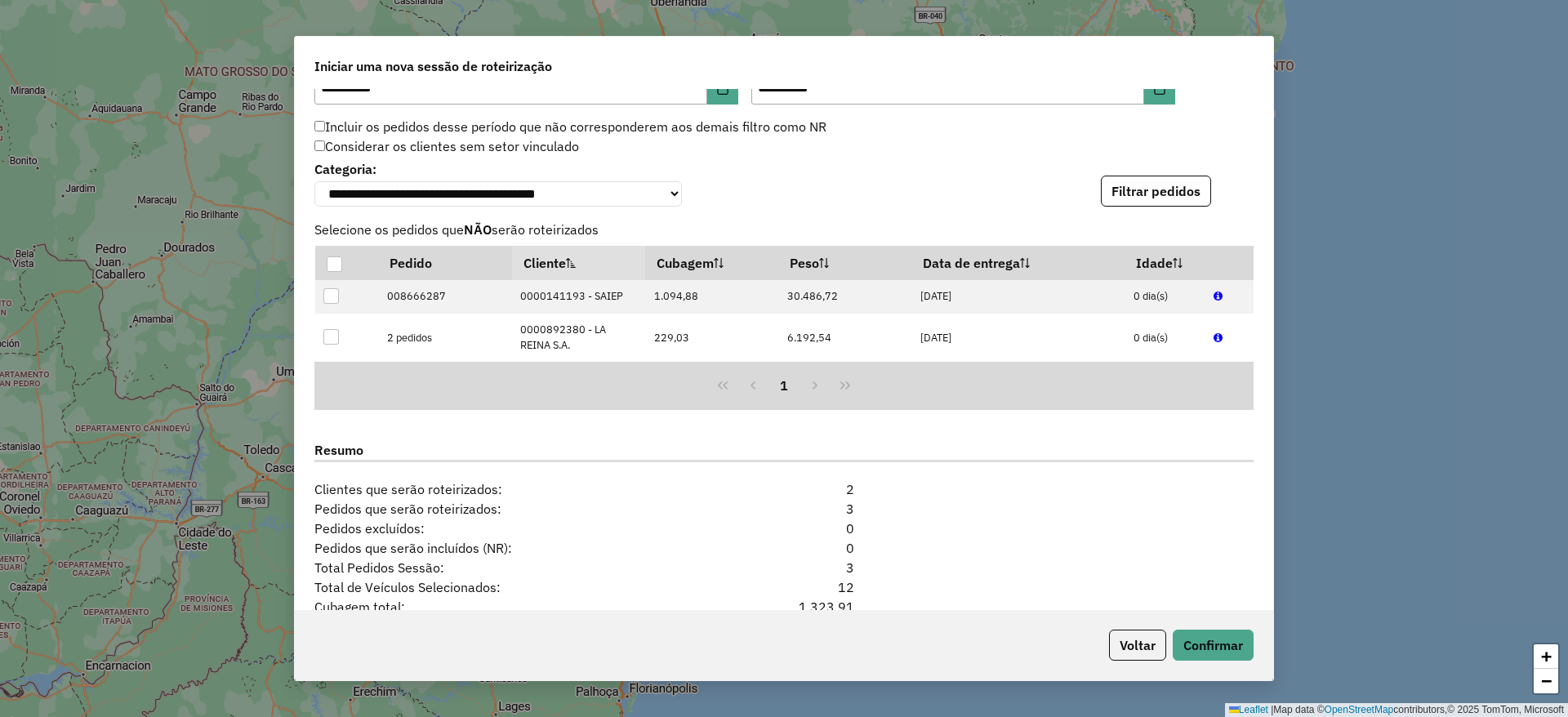
scroll to position [1788, 0]
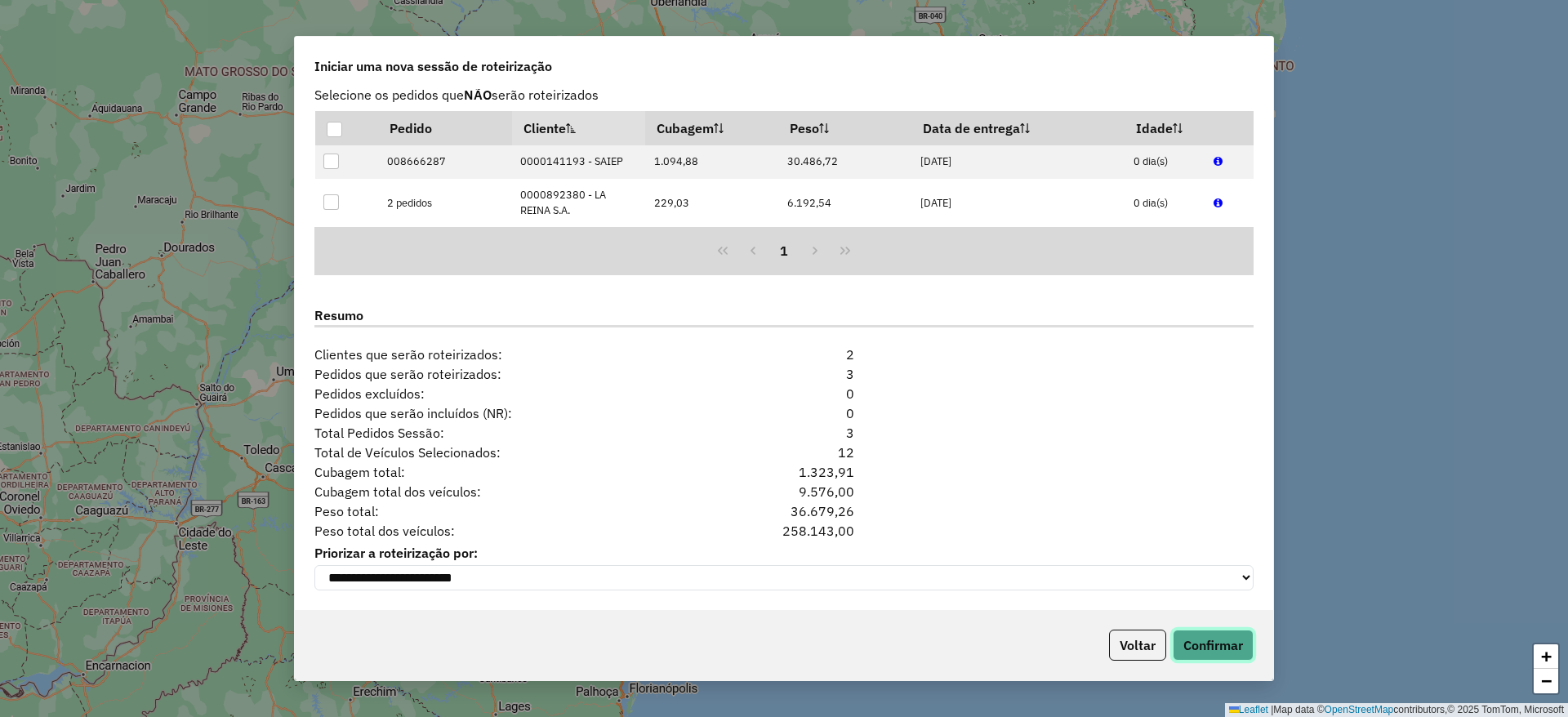
click at [1215, 653] on button "Confirmar" at bounding box center [1213, 645] width 81 height 31
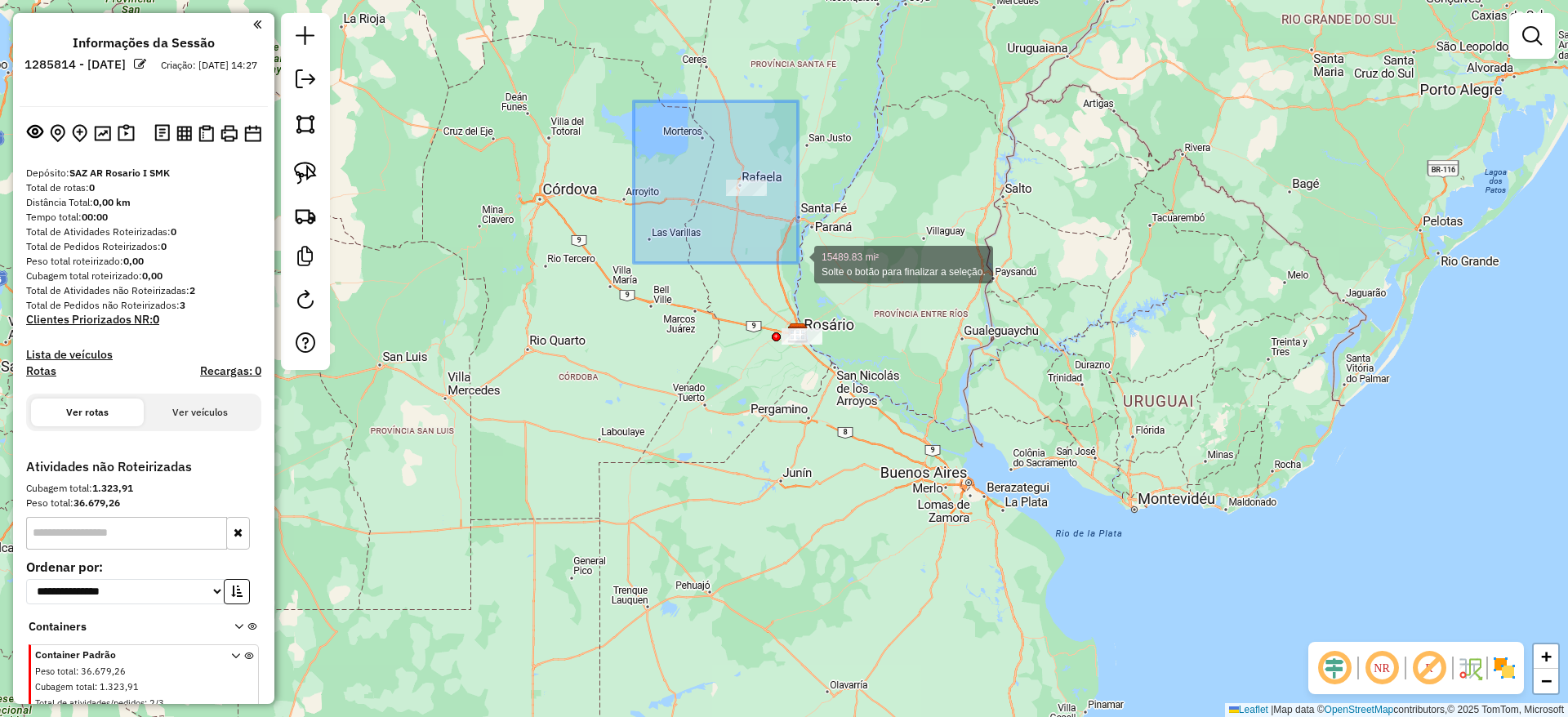
drag, startPoint x: 634, startPoint y: 101, endPoint x: 844, endPoint y: 264, distance: 265.8
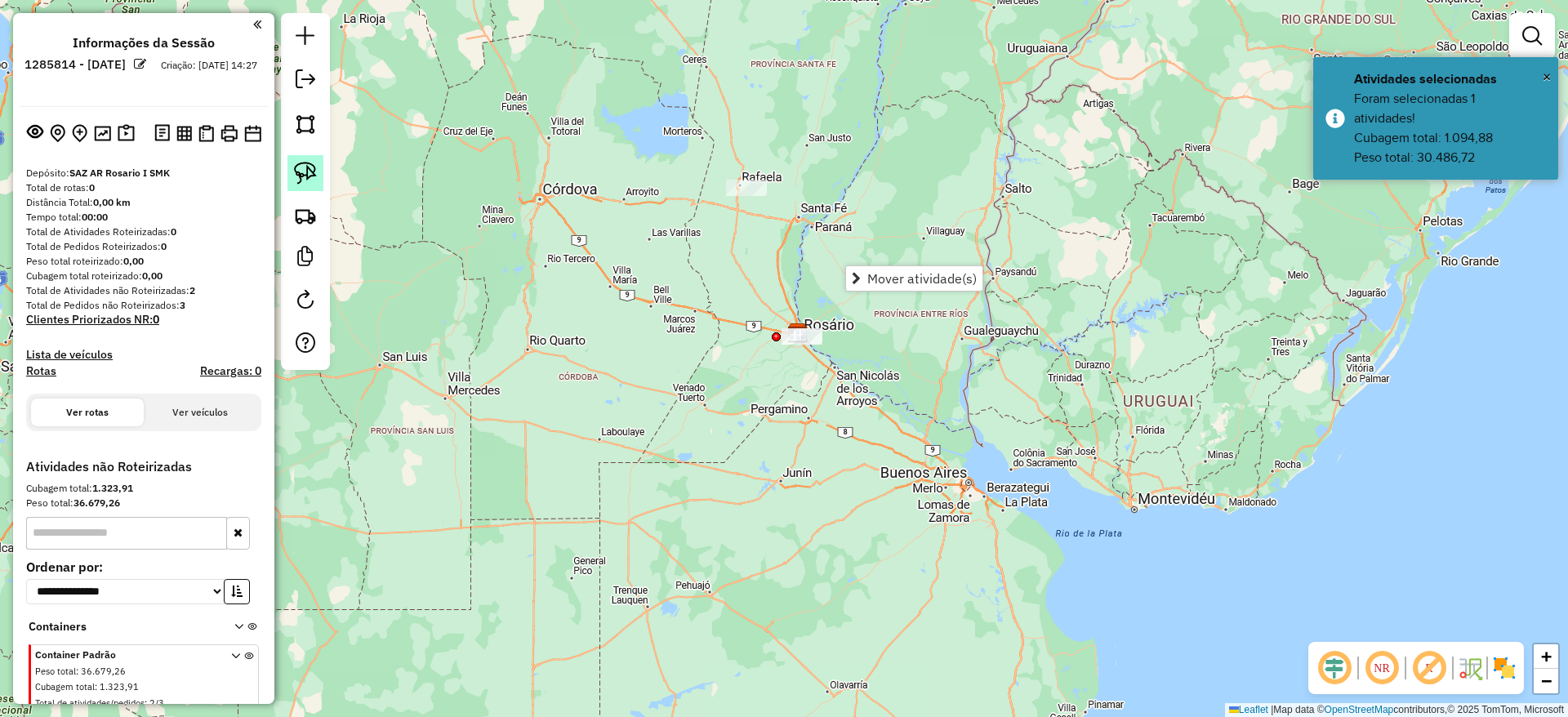
click at [302, 175] on img at bounding box center [306, 173] width 23 height 23
drag, startPoint x: 765, startPoint y: 131, endPoint x: 921, endPoint y: 218, distance: 178.6
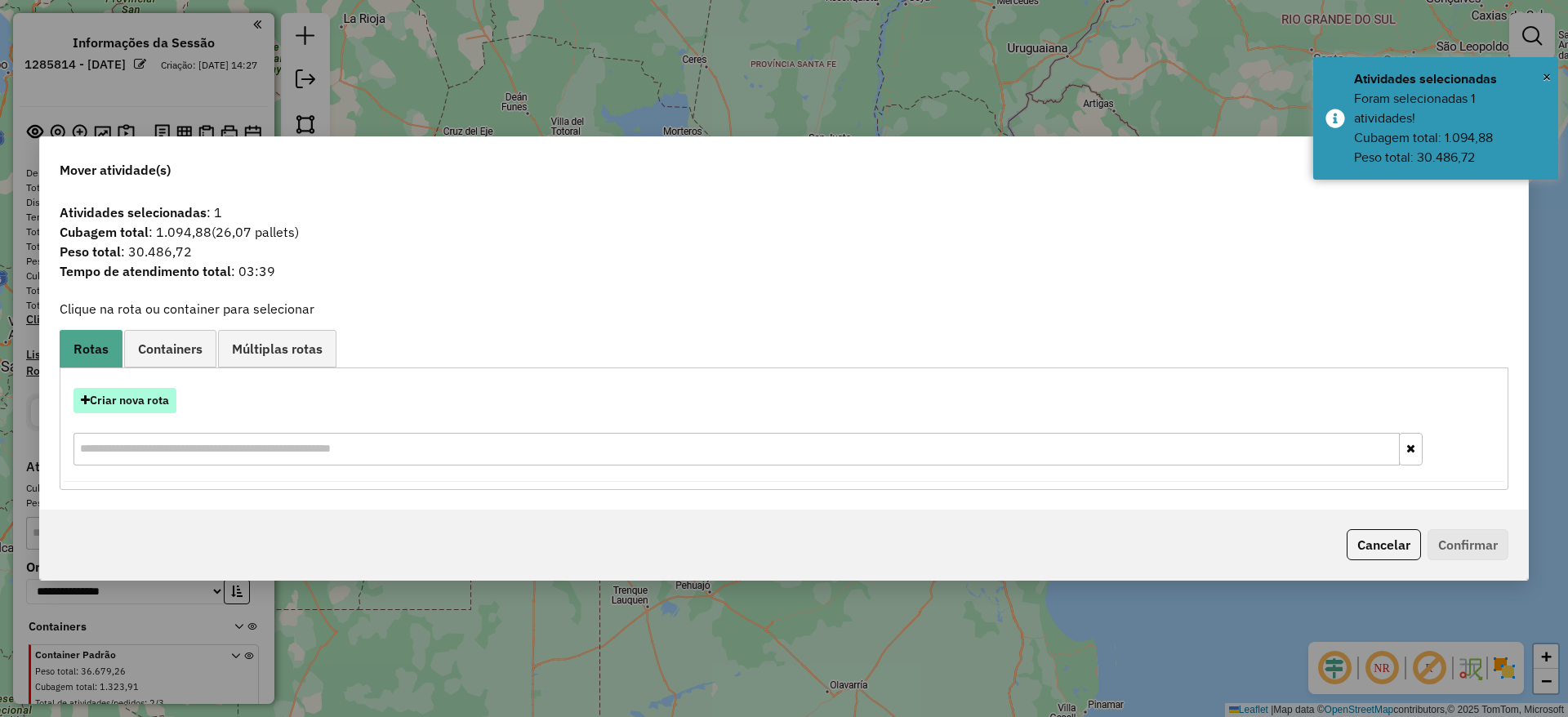
click at [146, 397] on button "Criar nova rota" at bounding box center [124, 400] width 102 height 25
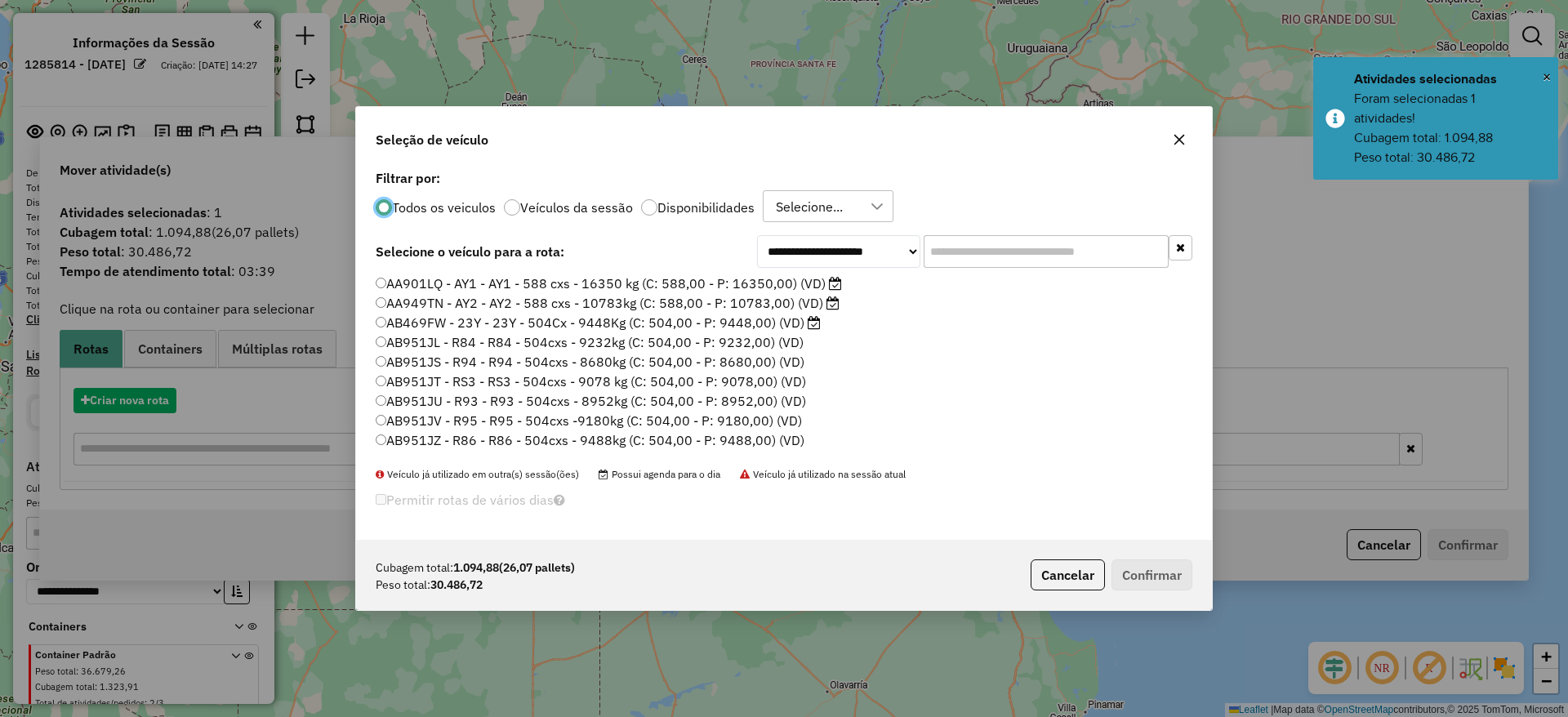
scroll to position [9, 5]
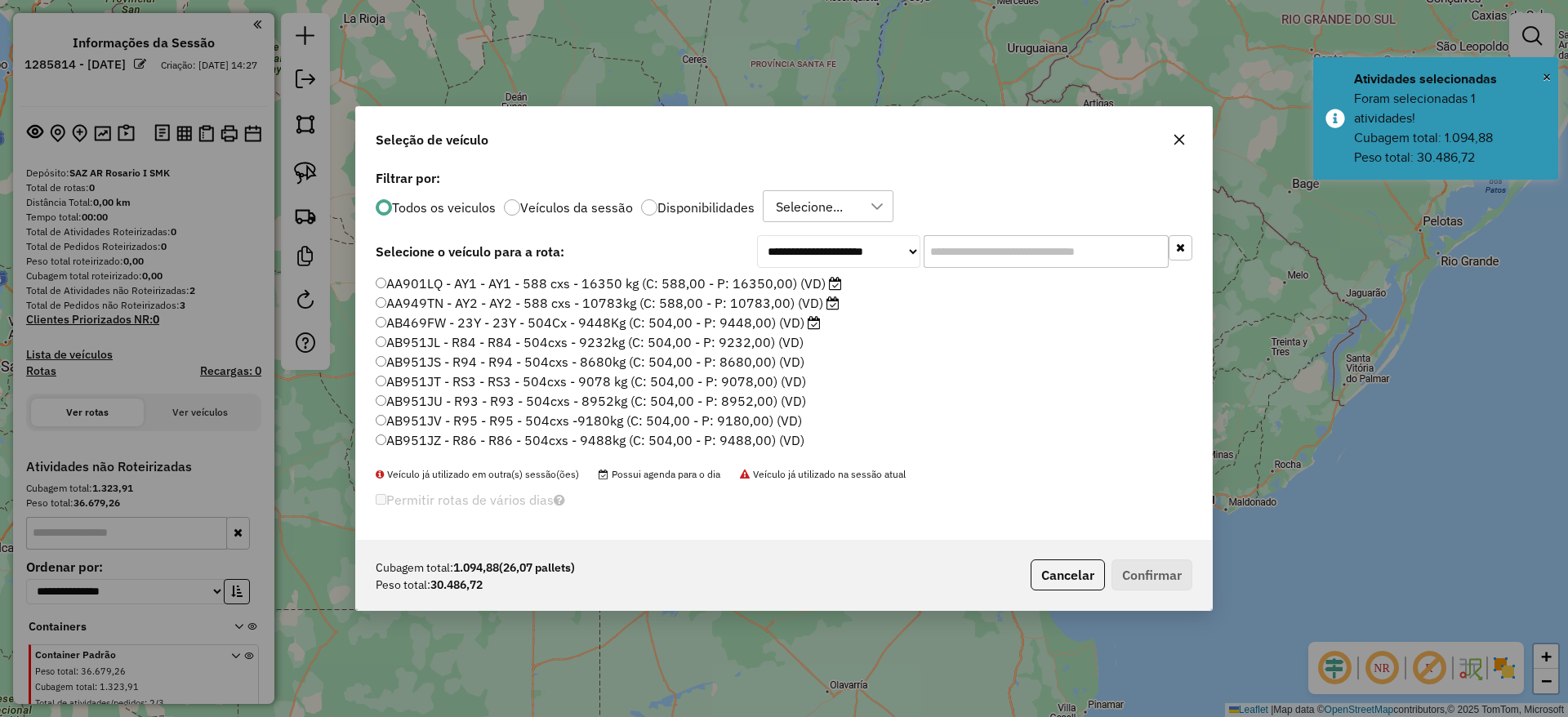
click at [1137, 240] on input "text" at bounding box center [1045, 251] width 245 height 33
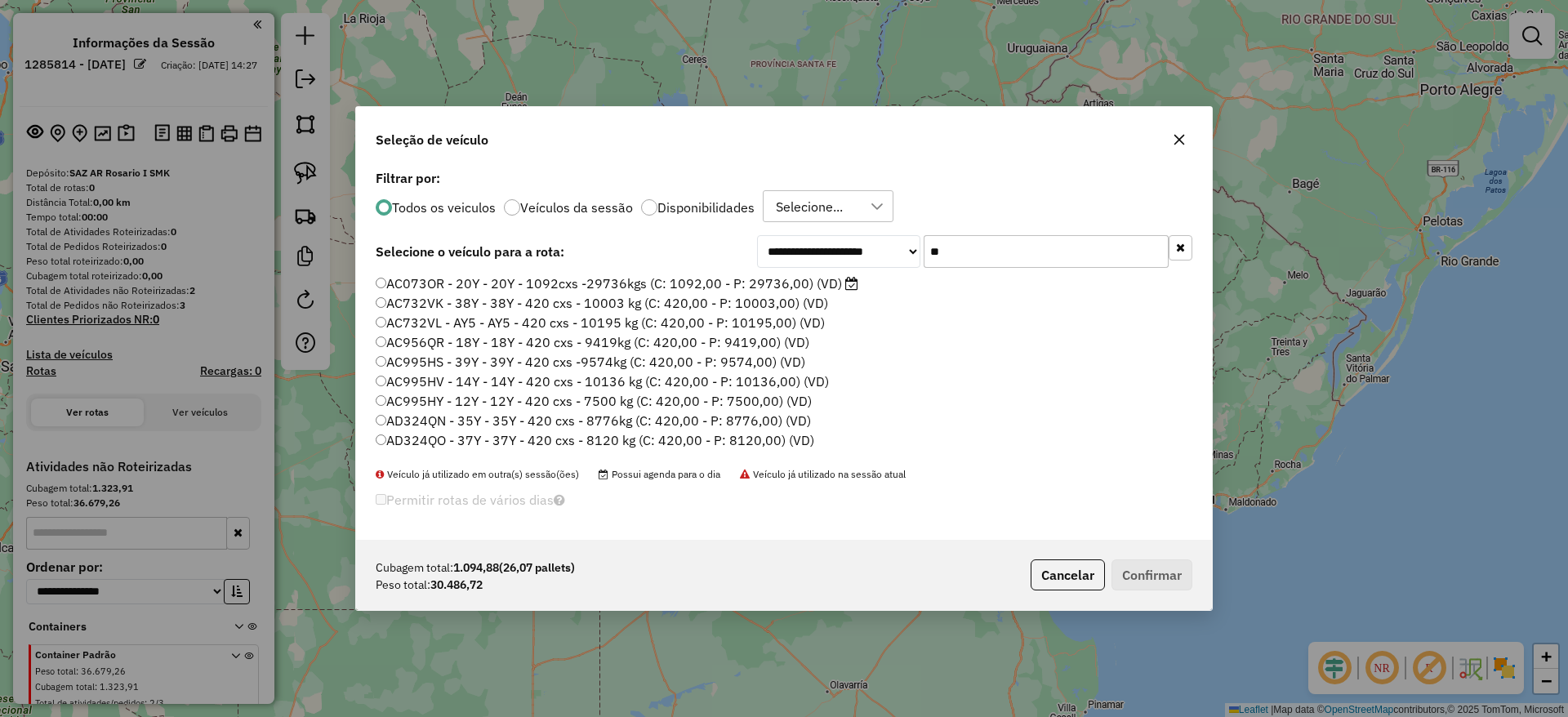
type input "*"
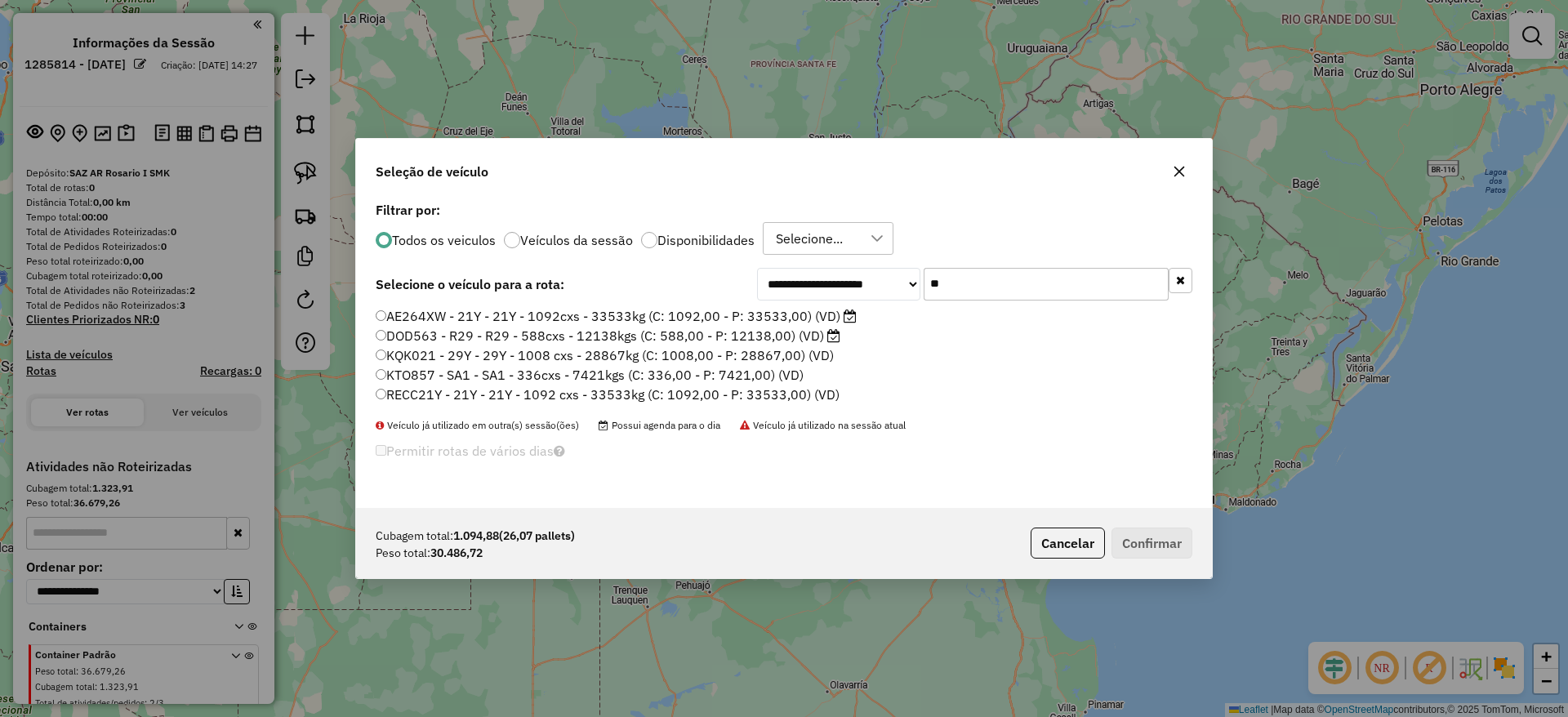
type input "**"
click at [786, 309] on label "AE264XW - 21Y - 21Y - 1092cxs - 33533kg (C: 1092,00 - P: 33533,00) (VD)" at bounding box center [617, 316] width 481 height 20
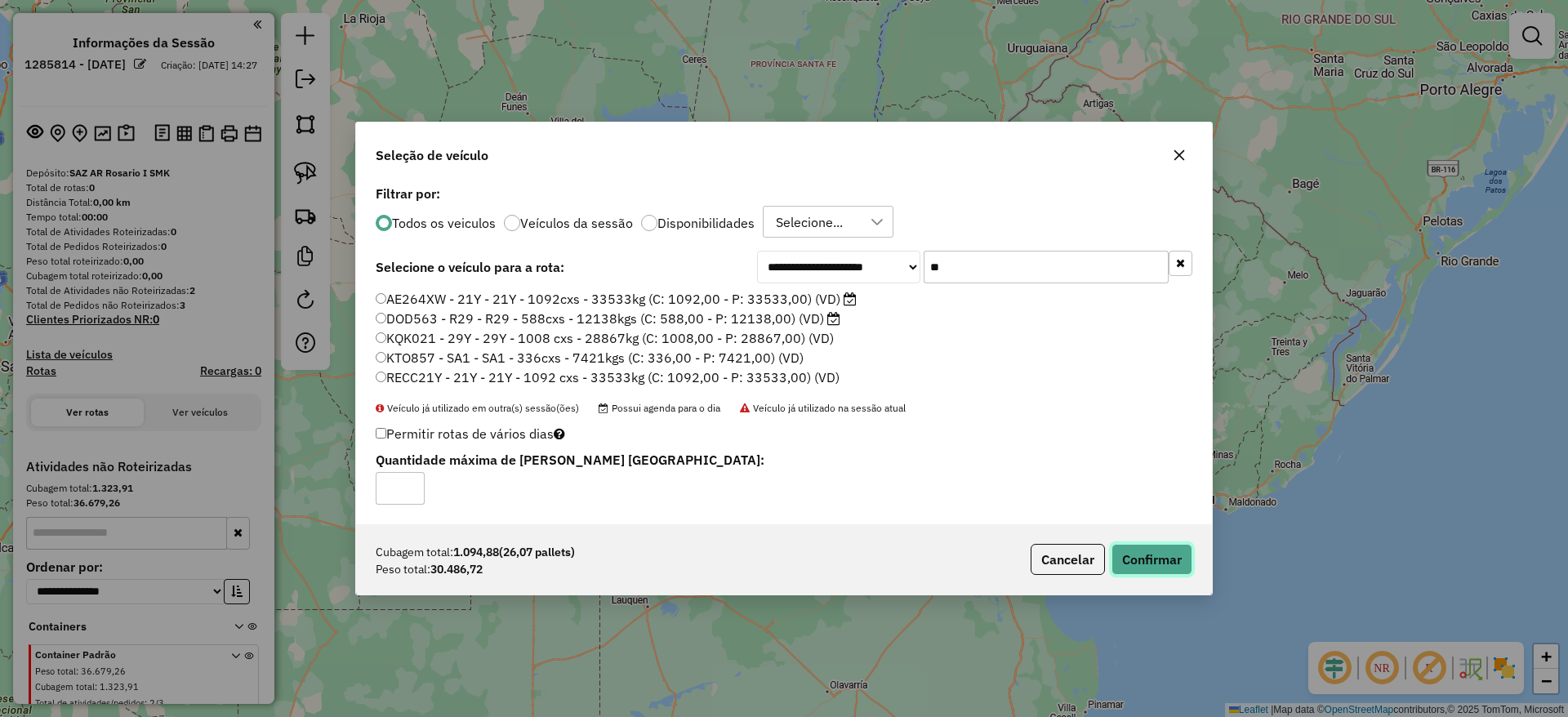
click at [1138, 562] on button "Confirmar" at bounding box center [1152, 558] width 81 height 31
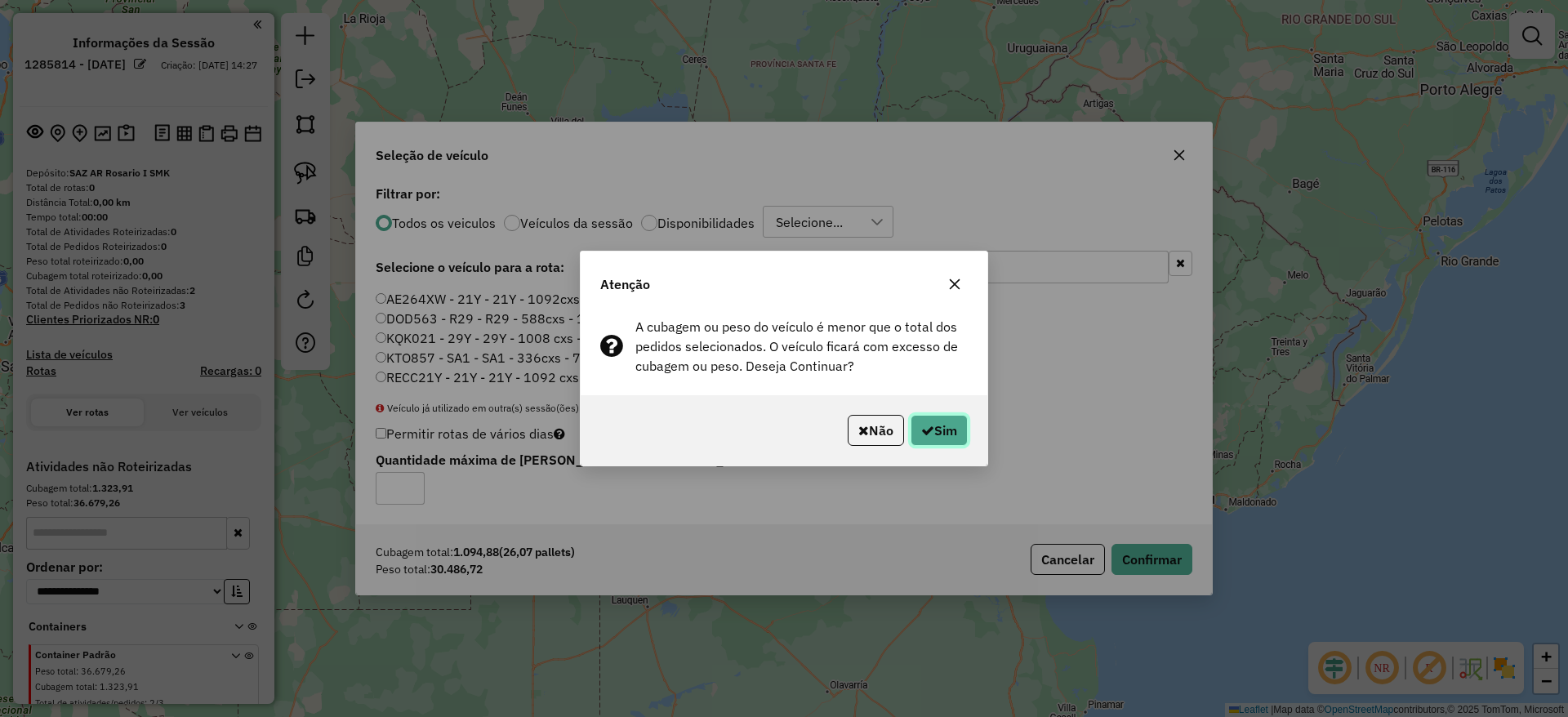
click at [942, 436] on button "Sim" at bounding box center [938, 429] width 57 height 31
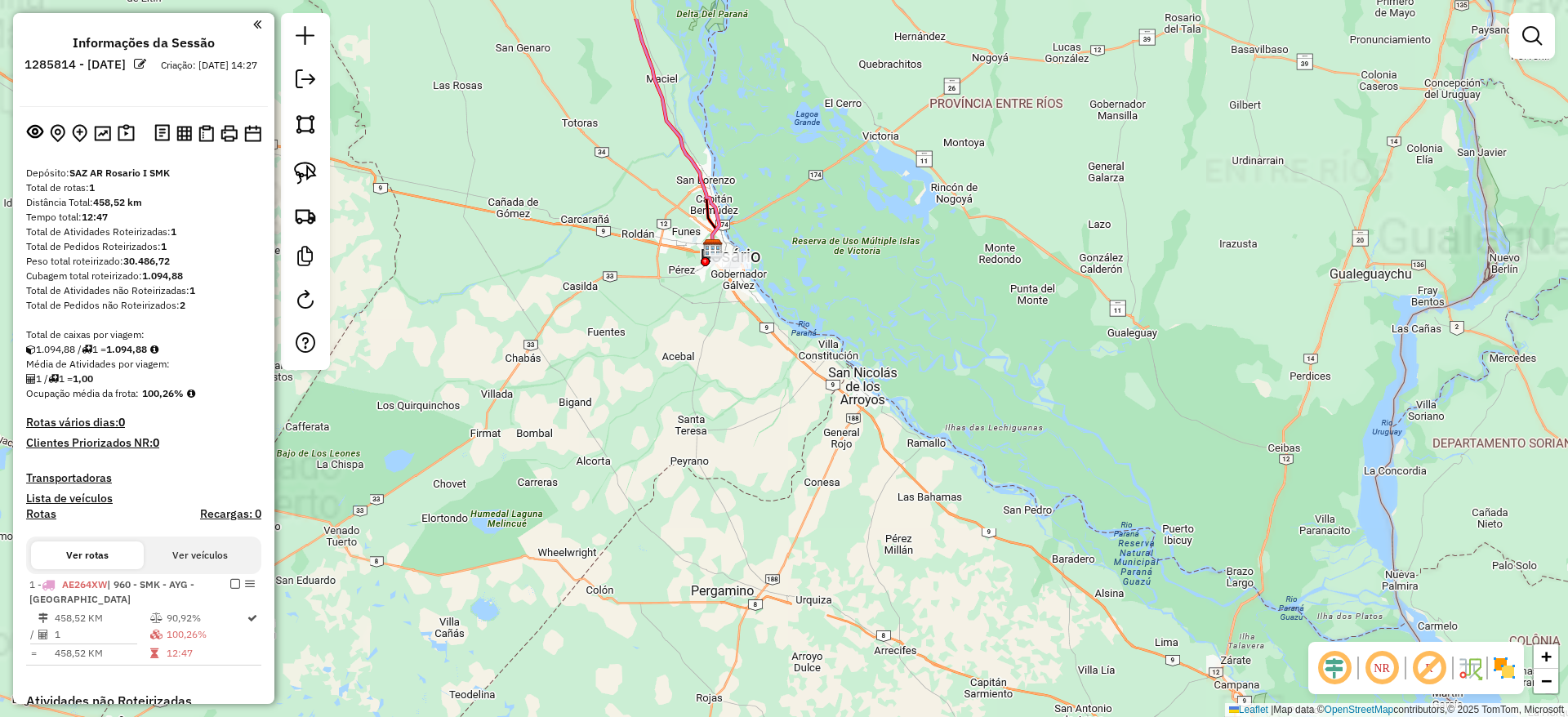
drag, startPoint x: 609, startPoint y: 400, endPoint x: 627, endPoint y: 452, distance: 55.0
click at [627, 452] on div "Janela de atendimento Grade de atendimento Capacidade Transportadoras Veículos …" at bounding box center [784, 358] width 1568 height 717
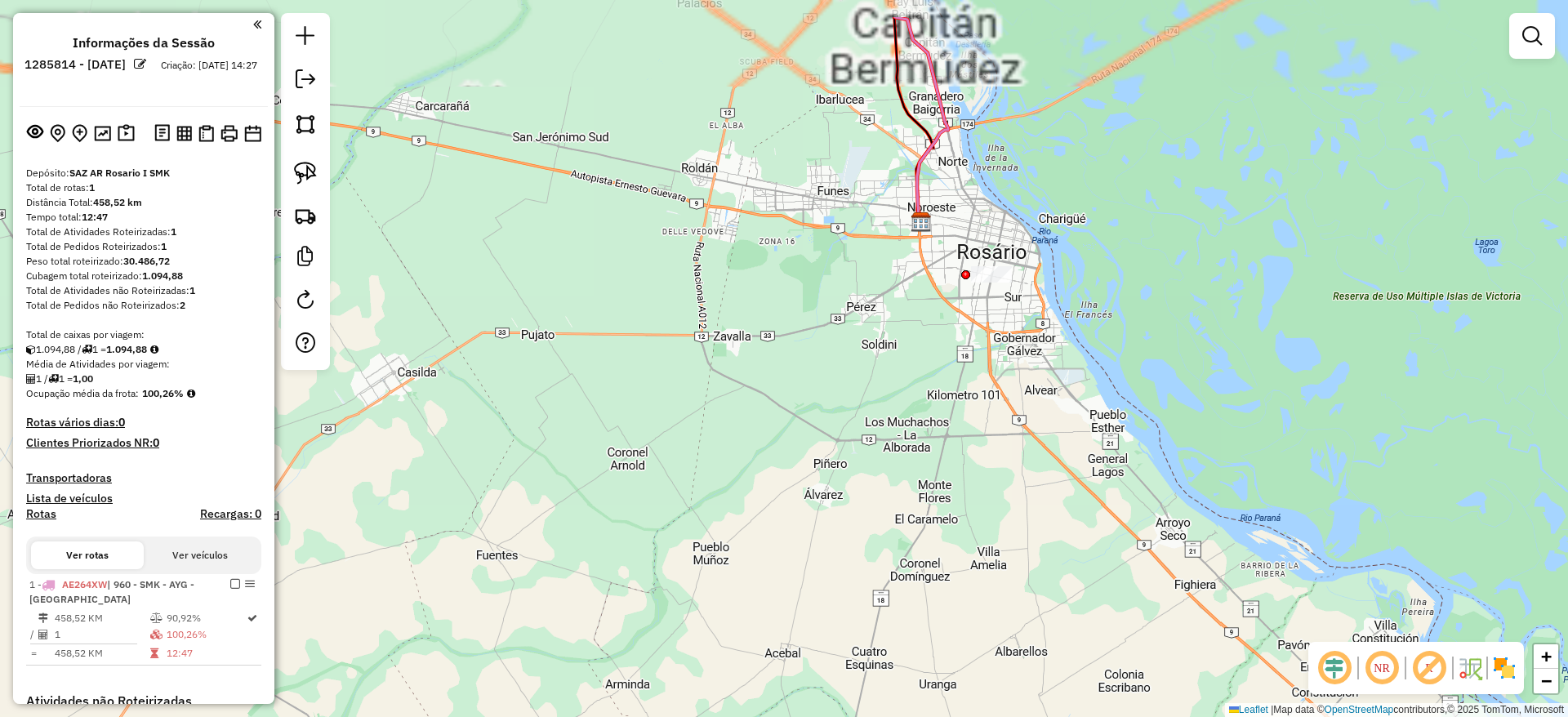
drag, startPoint x: 697, startPoint y: 317, endPoint x: 557, endPoint y: 488, distance: 221.0
click at [557, 501] on div "Janela de atendimento Grade de atendimento Capacidade Transportadoras Veículos …" at bounding box center [784, 358] width 1568 height 717
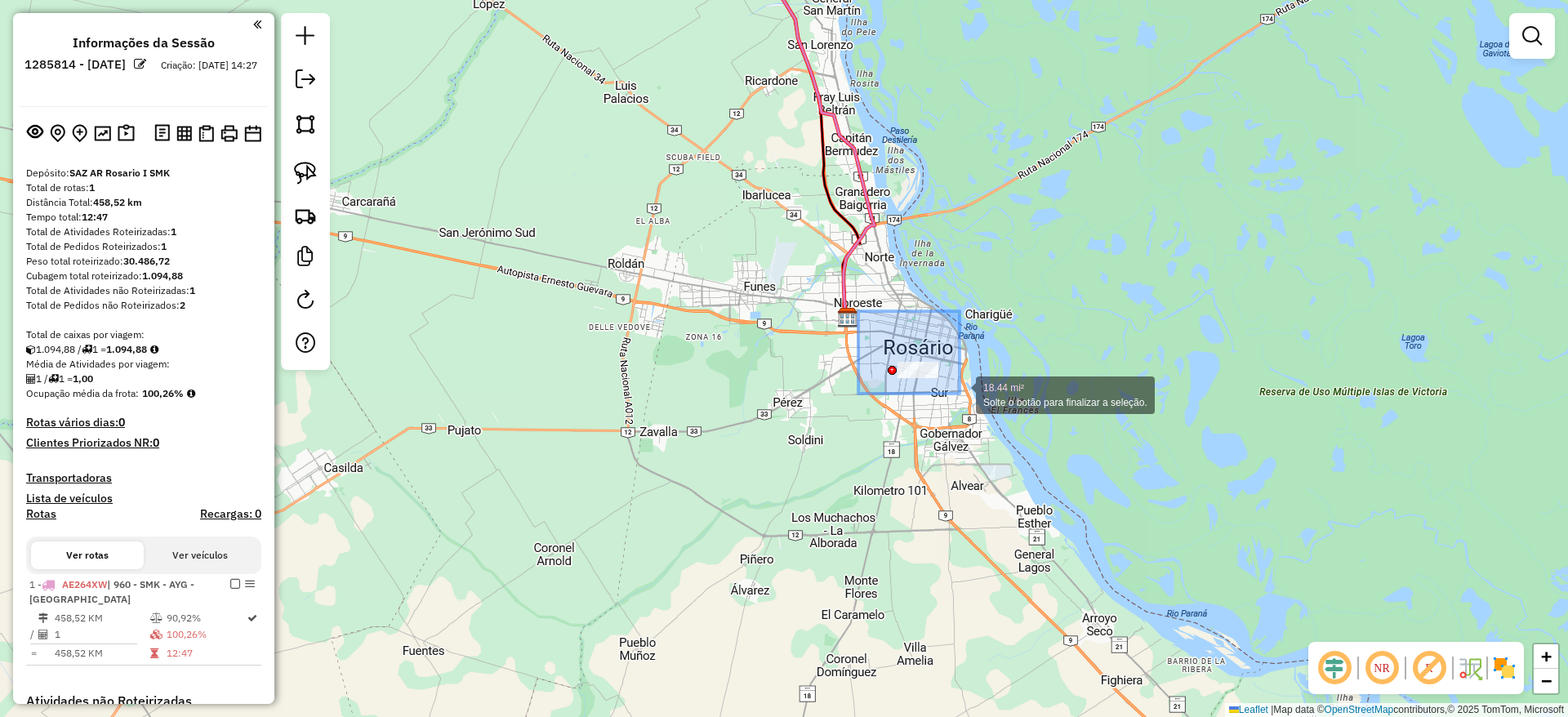
drag, startPoint x: 858, startPoint y: 311, endPoint x: 961, endPoint y: 394, distance: 132.3
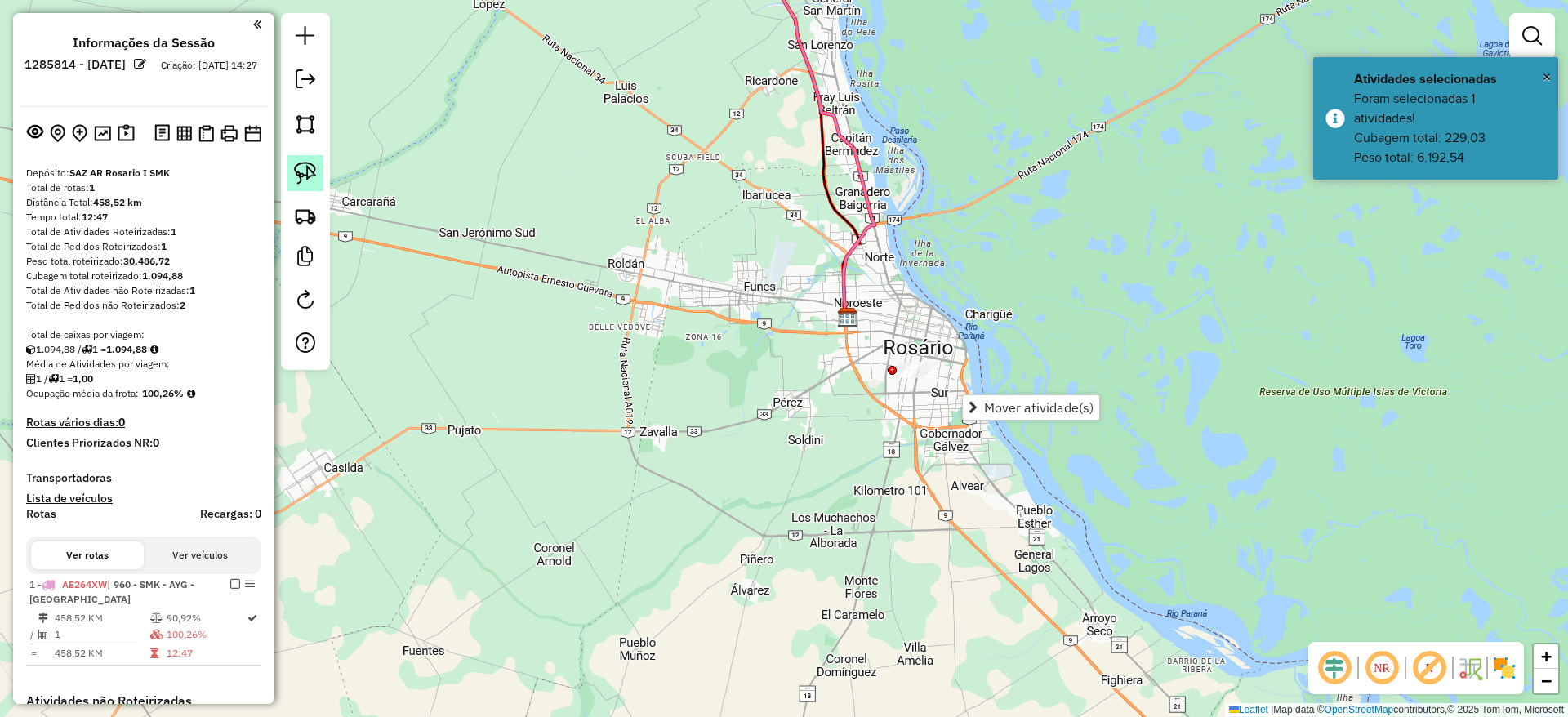
drag, startPoint x: 317, startPoint y: 166, endPoint x: 823, endPoint y: 349, distance: 538.1
click at [315, 166] on link at bounding box center [306, 173] width 36 height 36
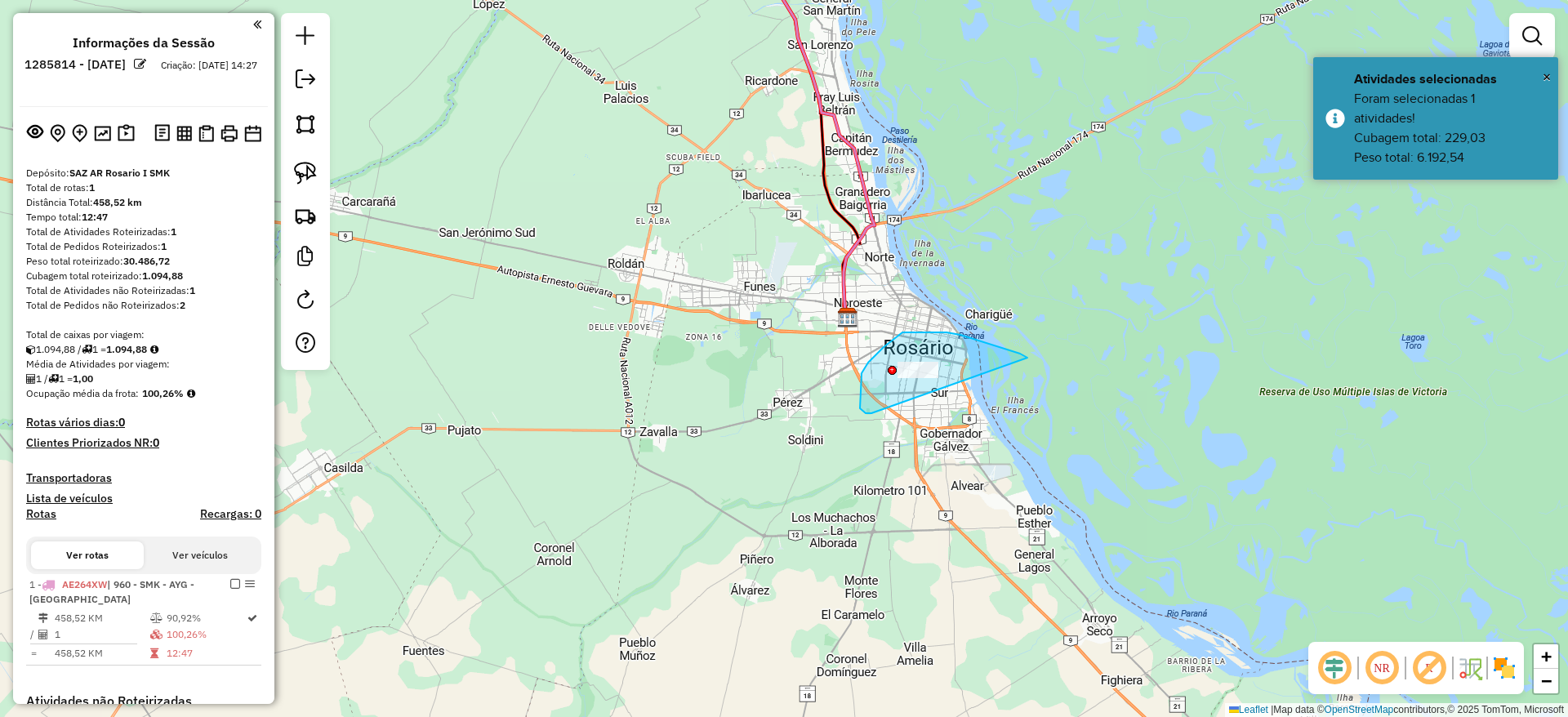
drag, startPoint x: 939, startPoint y: 333, endPoint x: 879, endPoint y: 412, distance: 99.2
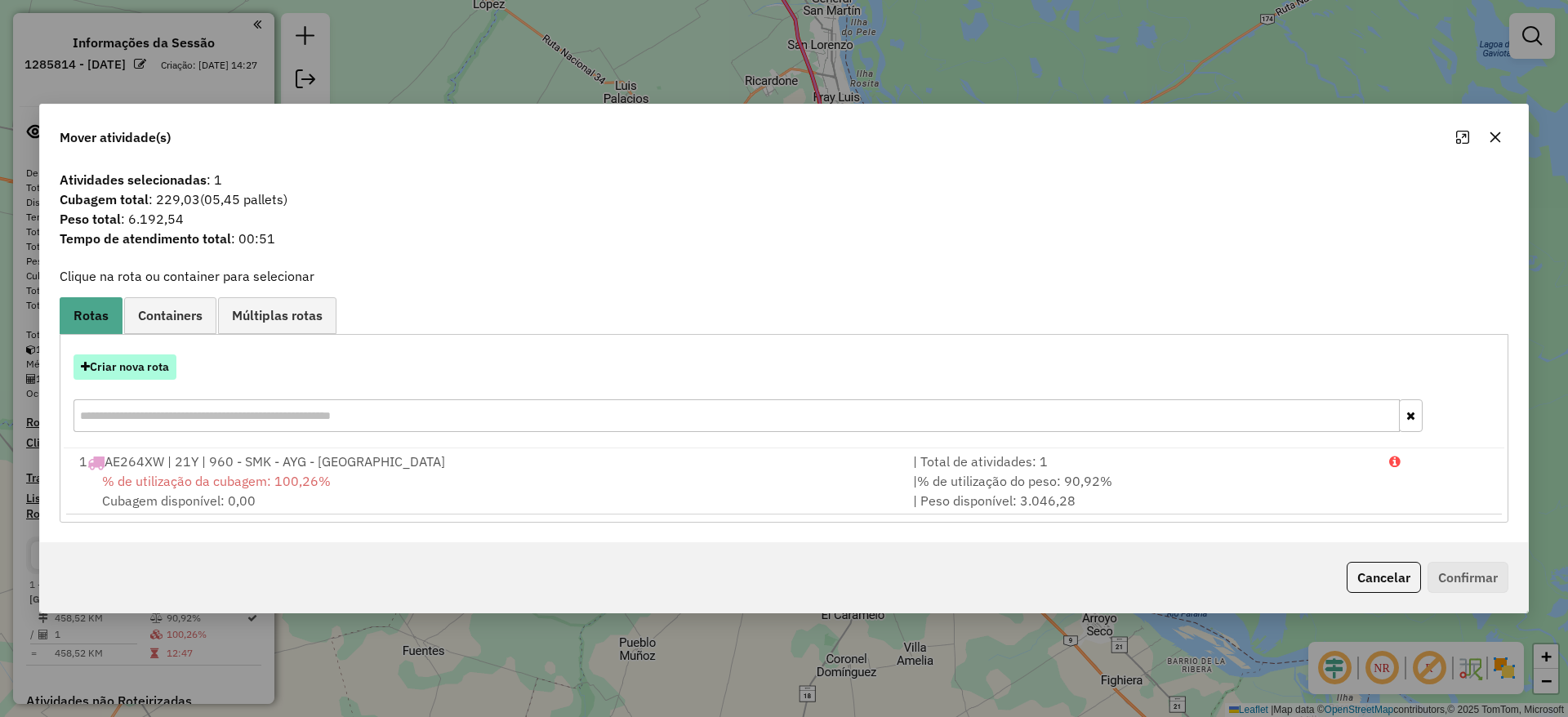
click at [149, 366] on button "Criar nova rota" at bounding box center [124, 366] width 102 height 25
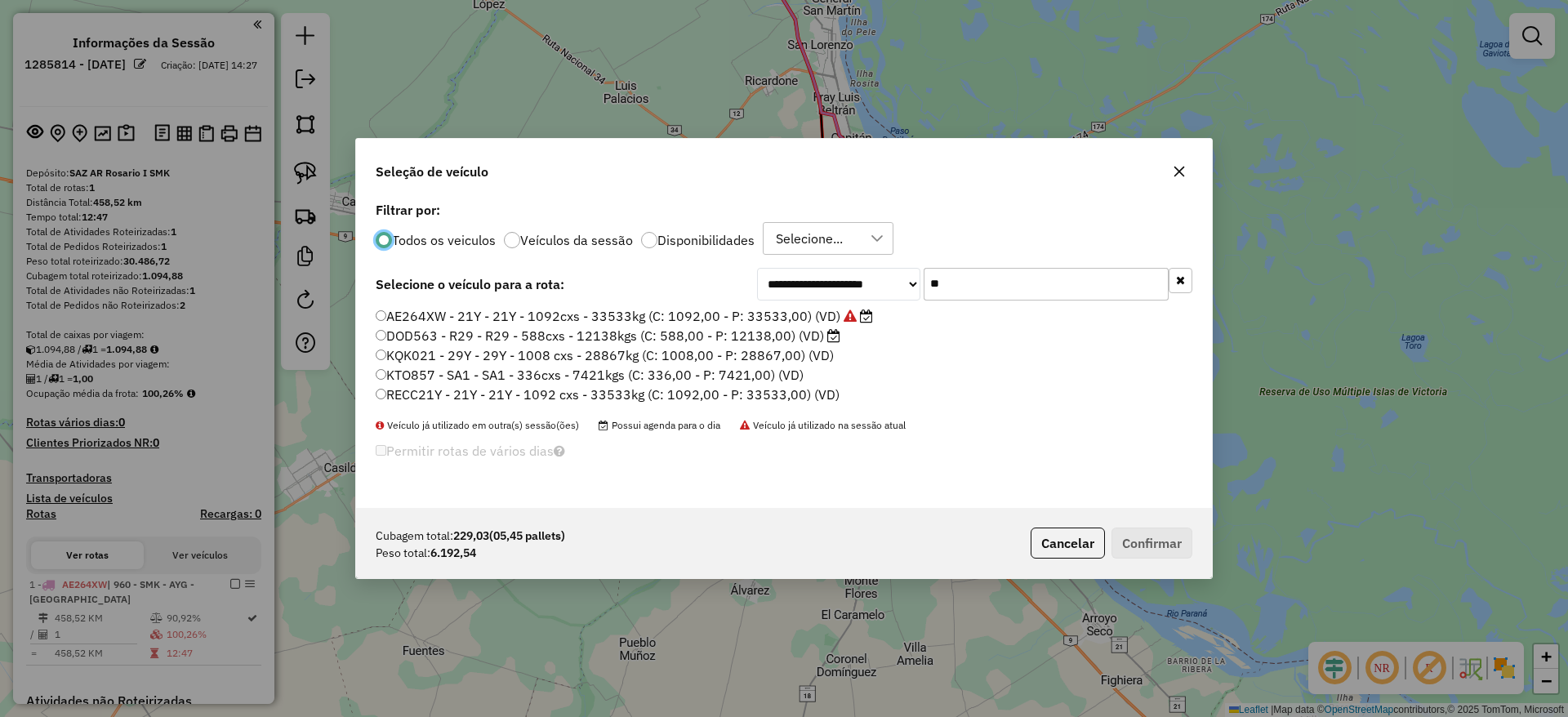
click at [1007, 288] on input "**" at bounding box center [1045, 284] width 245 height 33
type input "*"
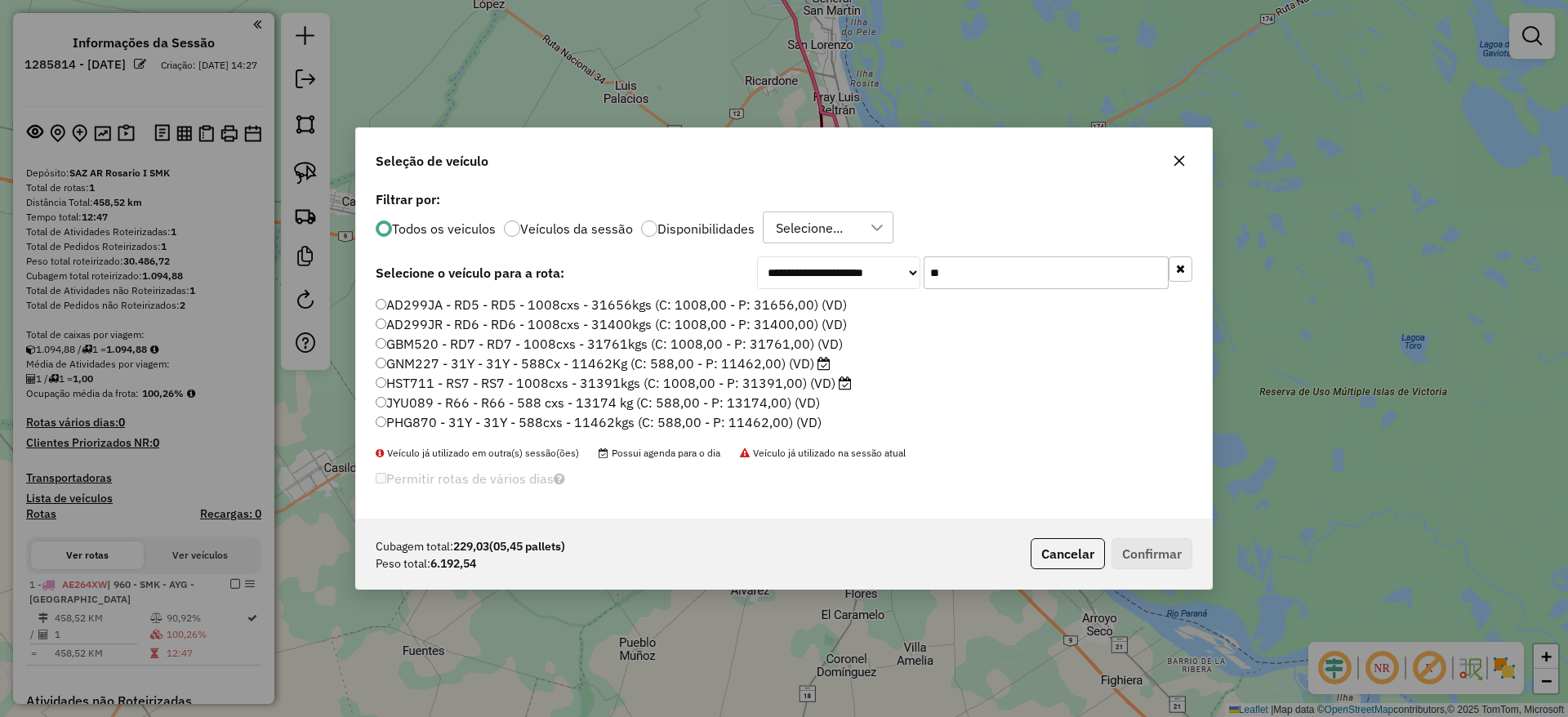
type input "*"
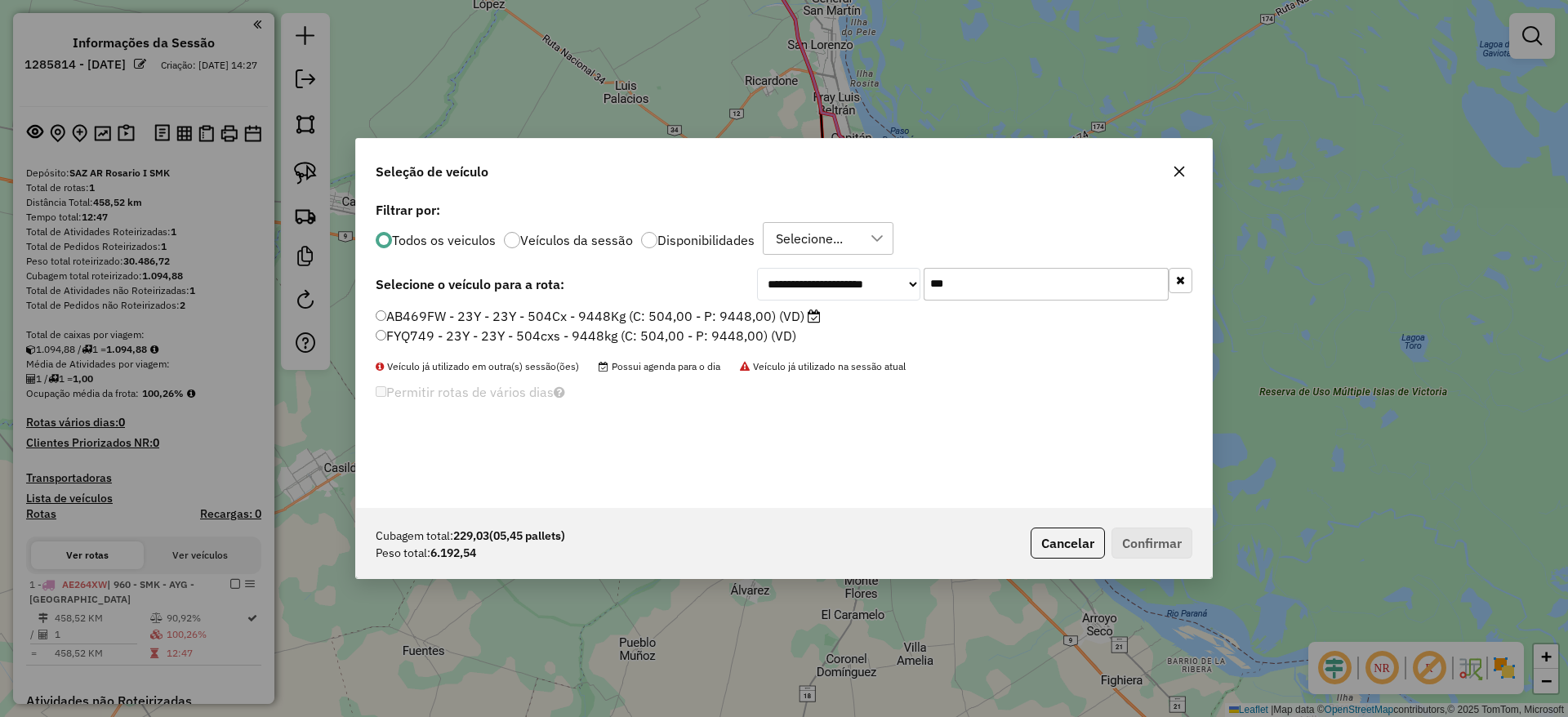
type input "***"
click at [823, 320] on li "AB469FW - 23Y - 23Y - 504Cx - 9448Kg (C: 504,00 - P: 9448,00) (VD)" at bounding box center [784, 317] width 817 height 20
click at [792, 319] on label "AB469FW - 23Y - 23Y - 504Cx - 9448Kg (C: 504,00 - P: 9448,00) (VD)" at bounding box center [598, 316] width 445 height 20
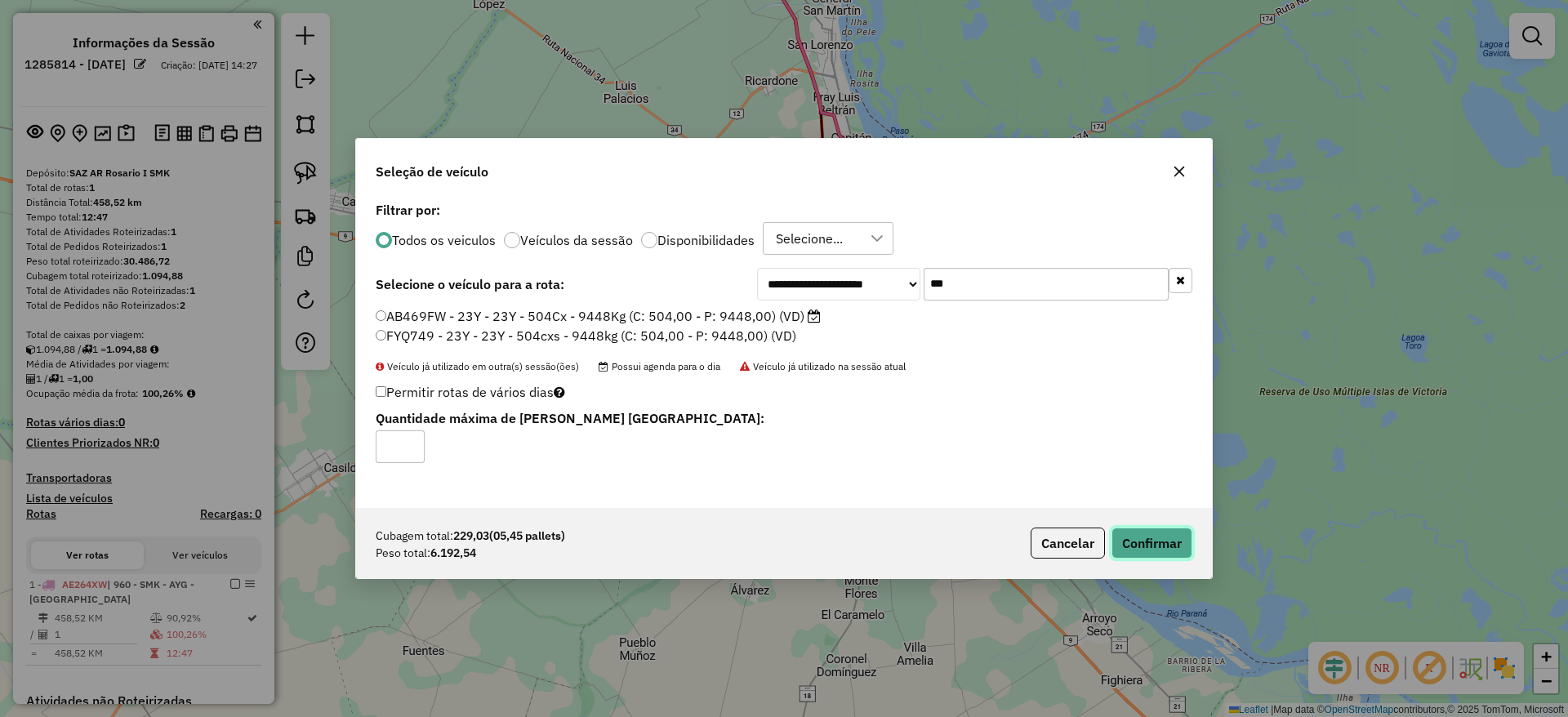
click at [1163, 538] on button "Confirmar" at bounding box center [1152, 542] width 81 height 31
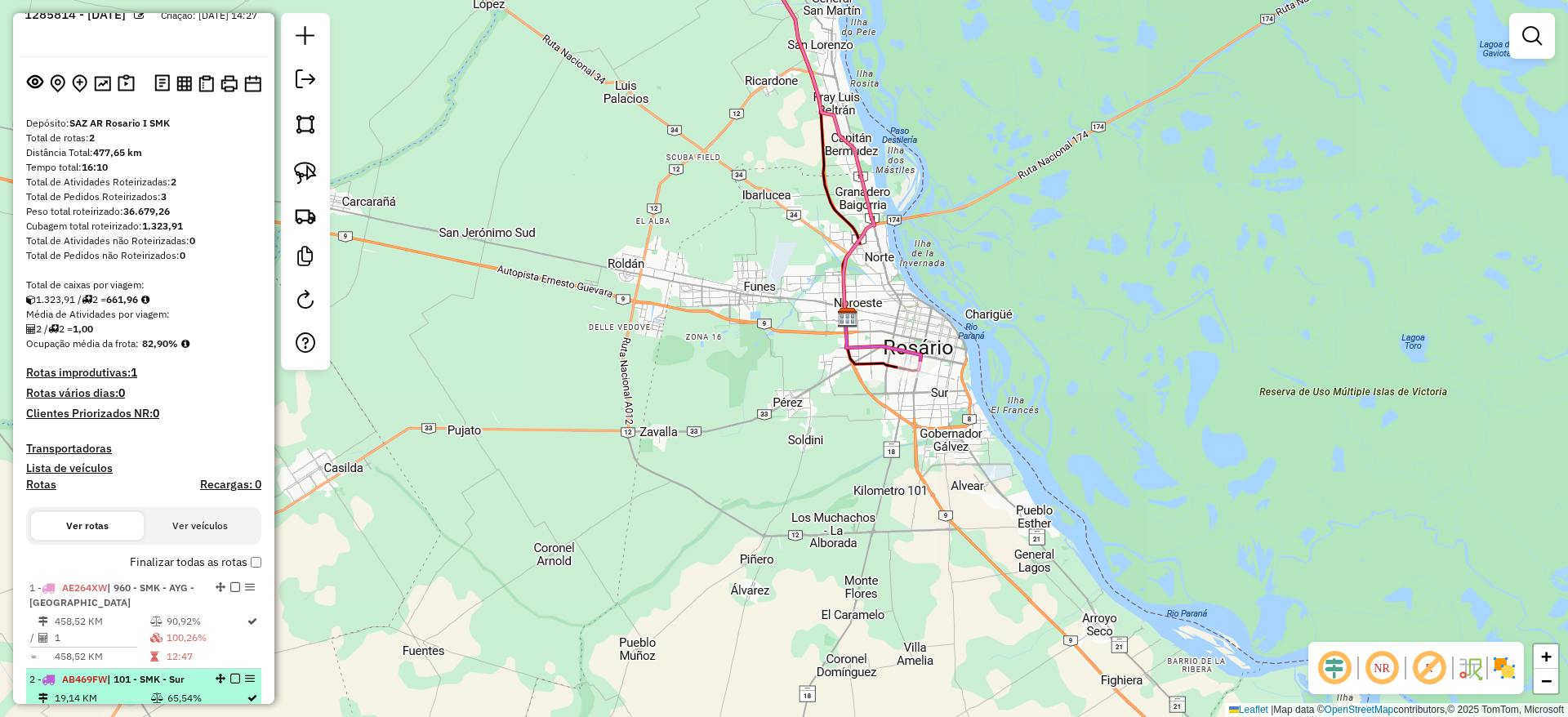
scroll to position [0, 0]
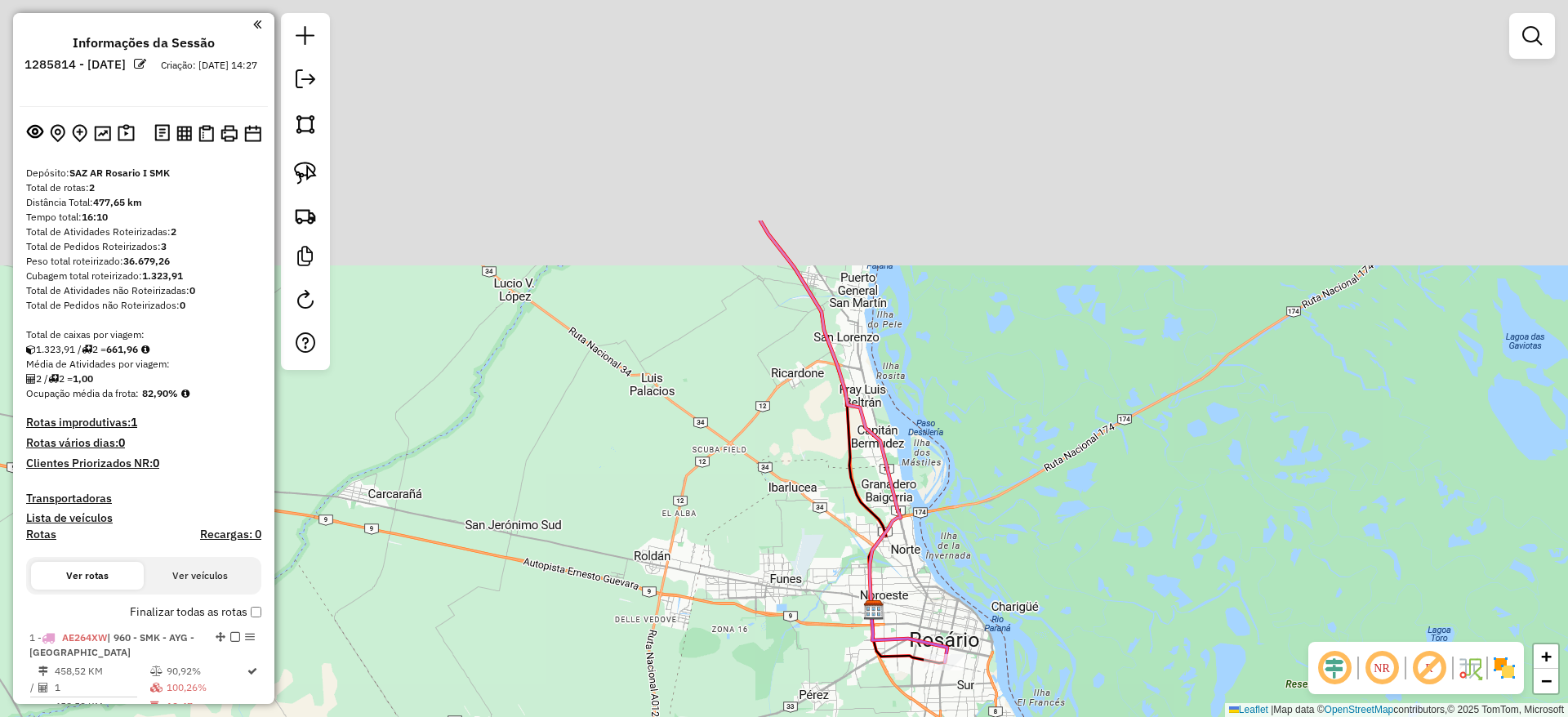
drag, startPoint x: 660, startPoint y: 219, endPoint x: 698, endPoint y: 618, distance: 400.8
click at [698, 672] on div "Janela de atendimento Grade de atendimento Capacidade Transportadoras Veículos …" at bounding box center [784, 358] width 1568 height 717
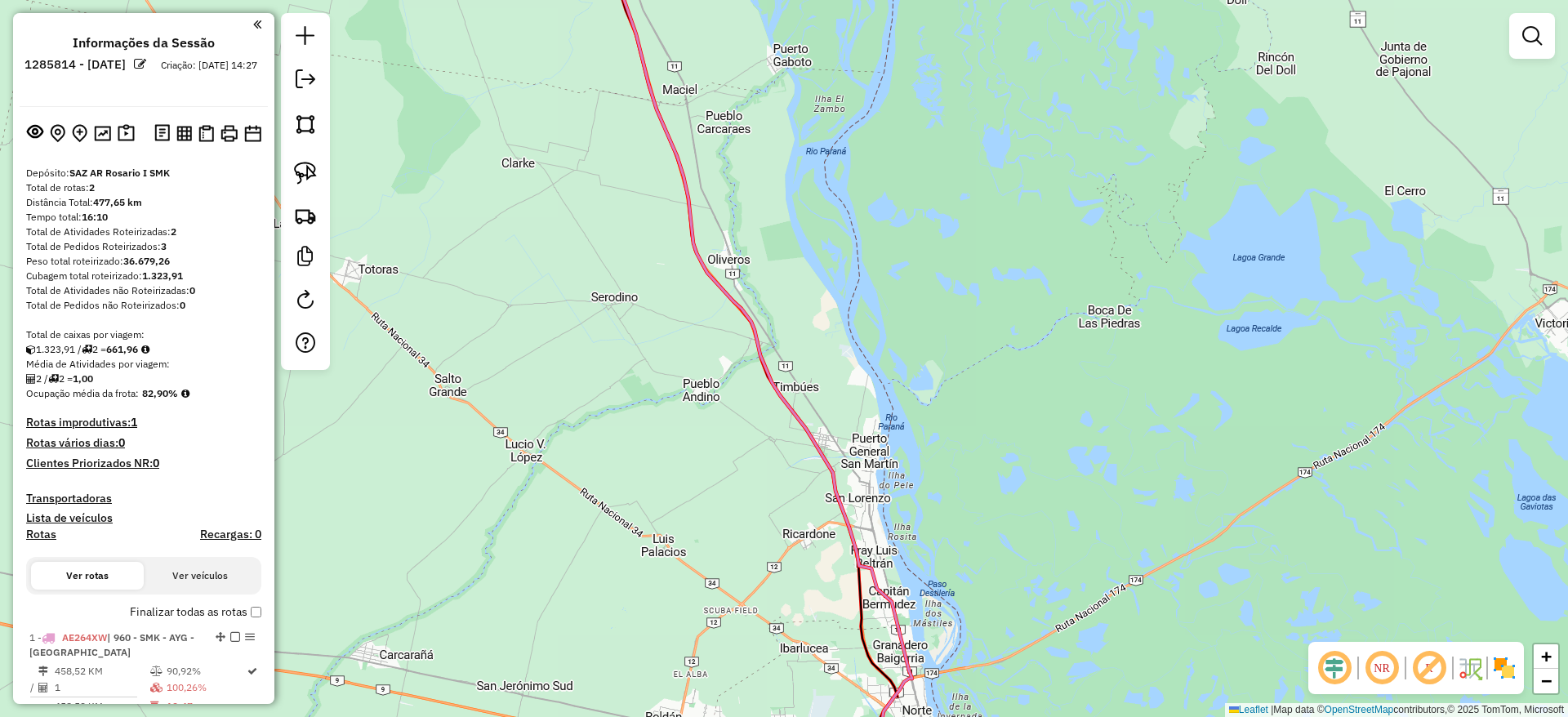
click at [705, 269] on icon at bounding box center [754, 351] width 315 height 846
select select "**********"
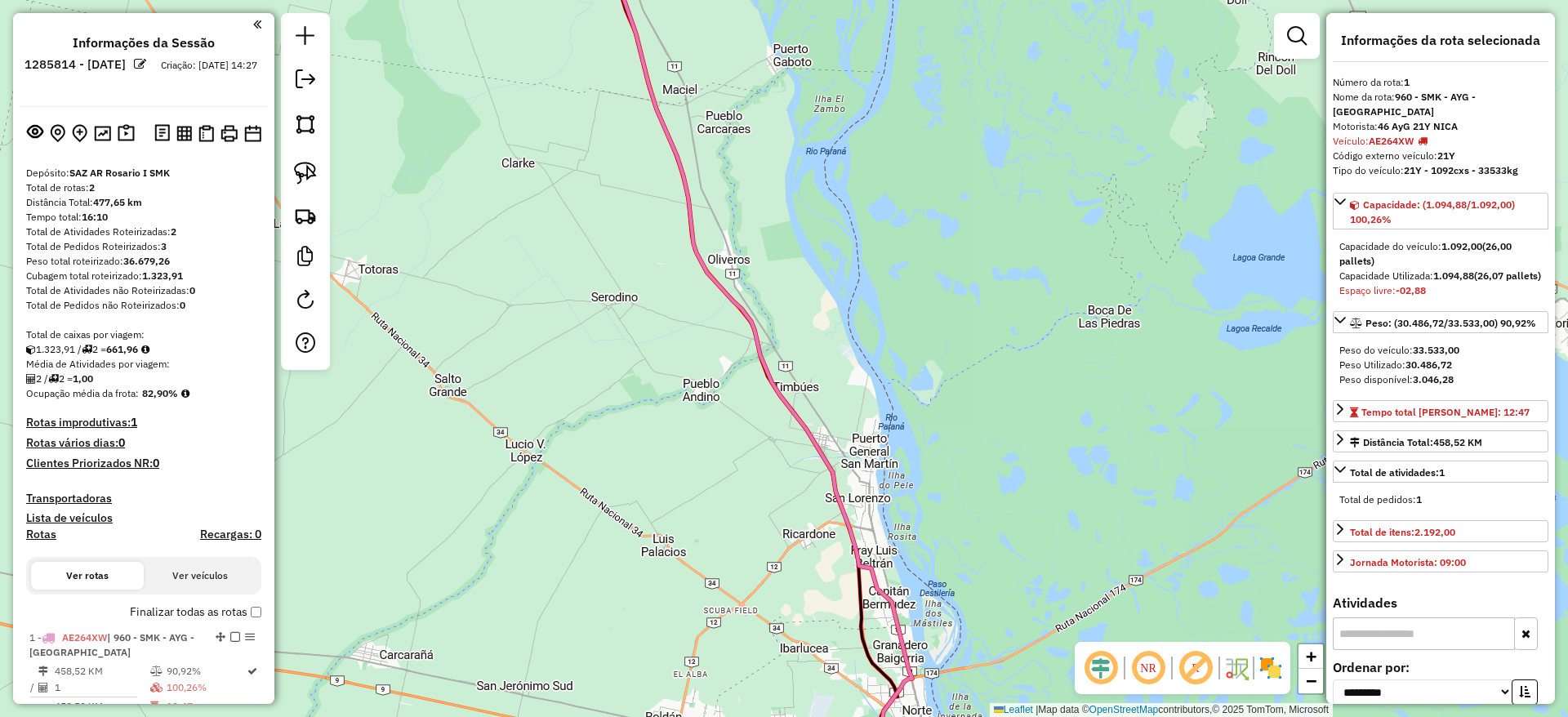
scroll to position [200, 0]
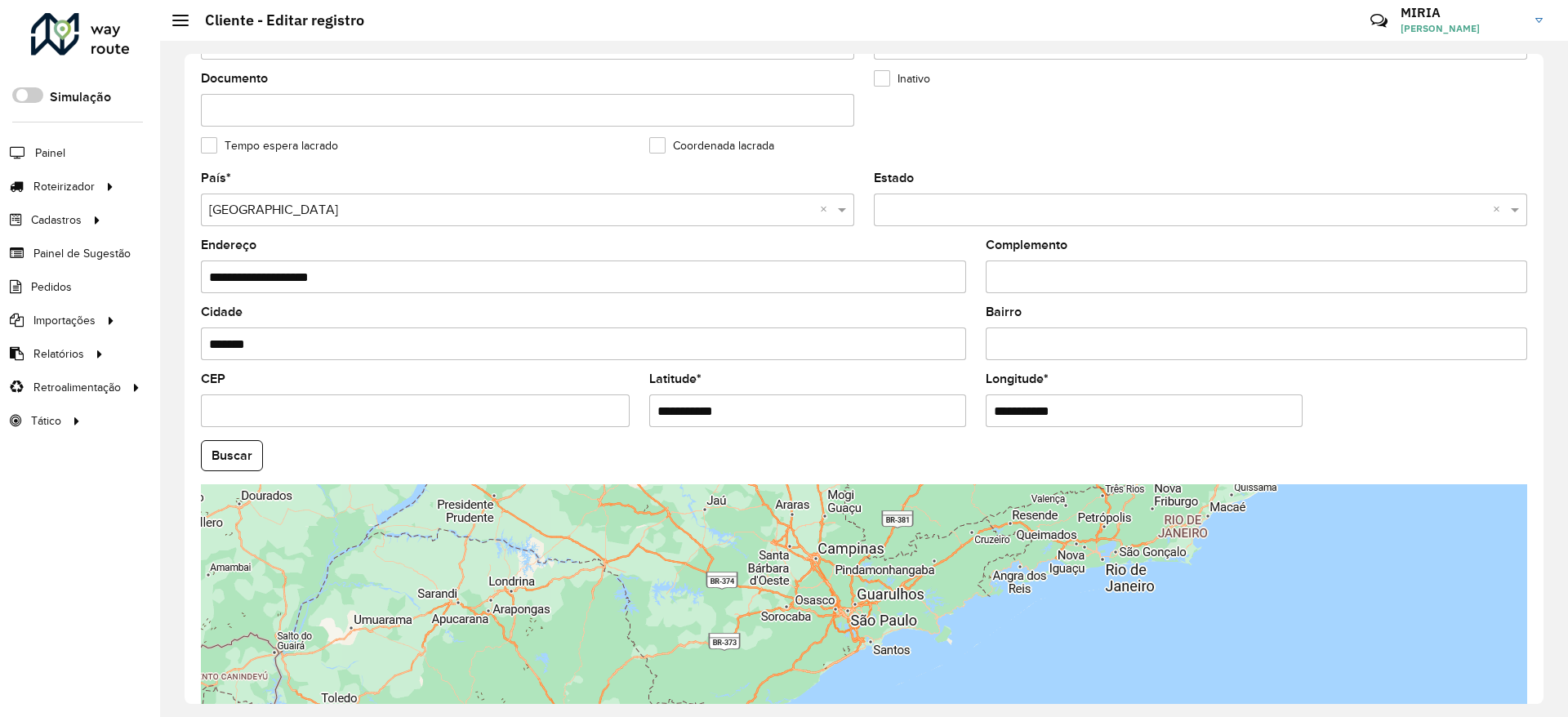
scroll to position [490, 0]
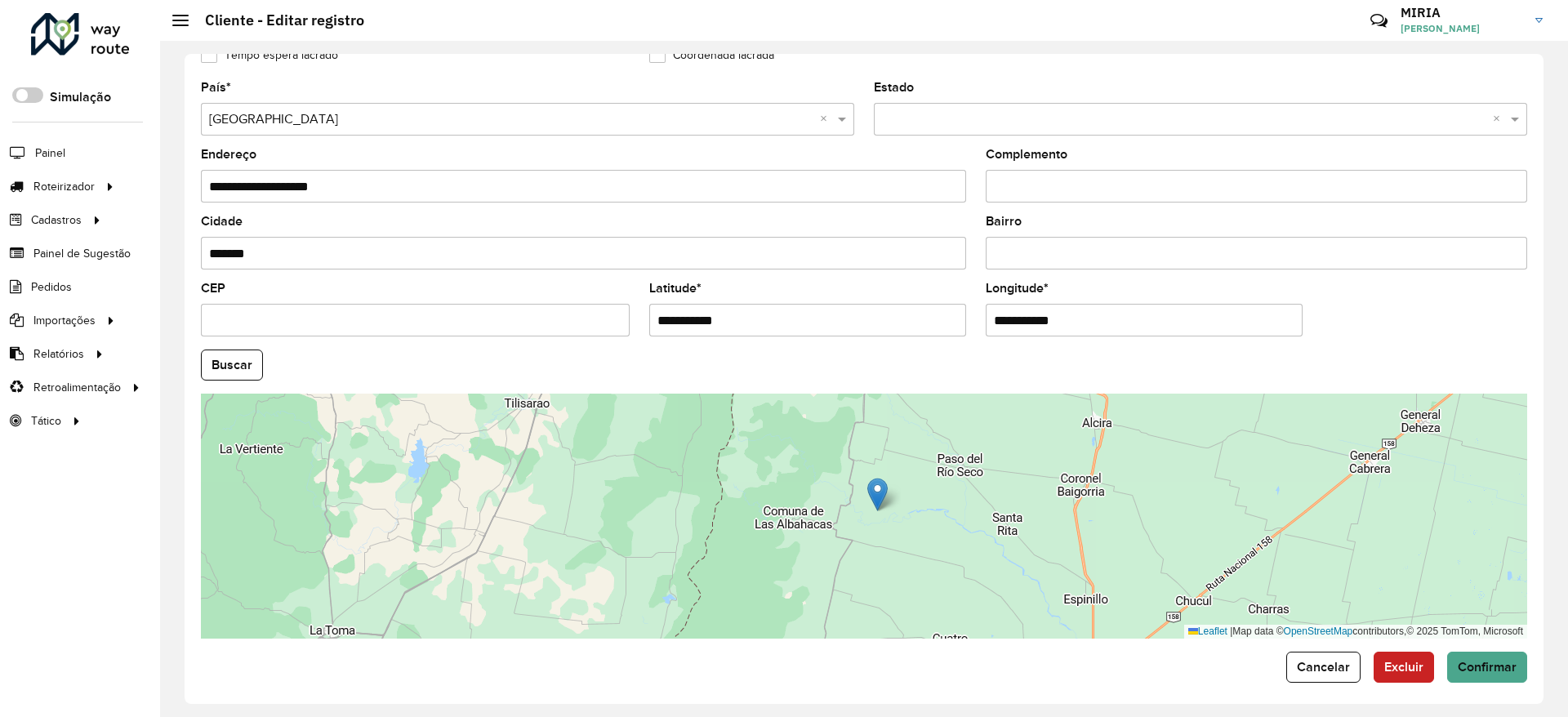
drag, startPoint x: 902, startPoint y: 570, endPoint x: 902, endPoint y: 581, distance: 11.0
click at [902, 581] on div "Leaflet | Map data © OpenStreetMap contributors,© 2025 TomTom, Microsoft" at bounding box center [864, 516] width 1326 height 245
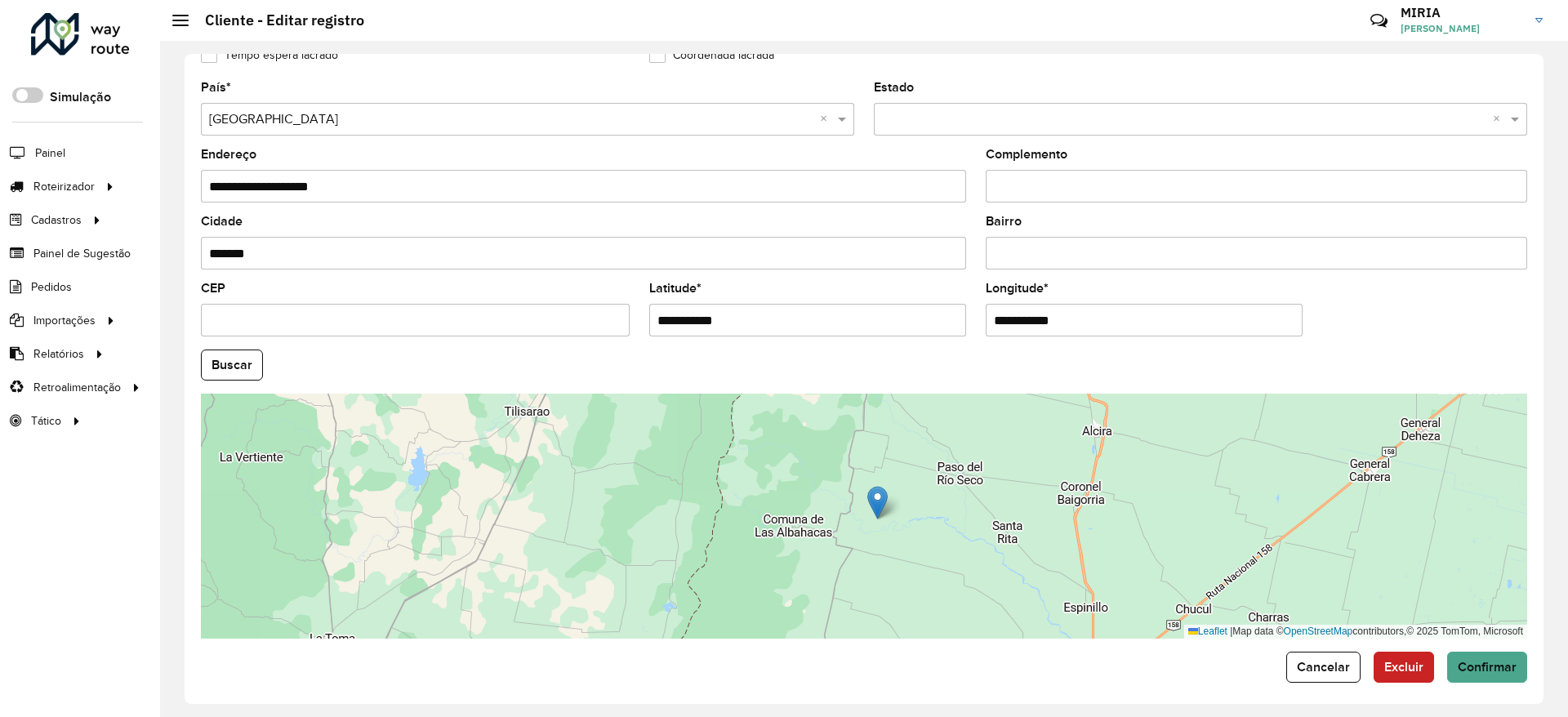
scroll to position [0, 0]
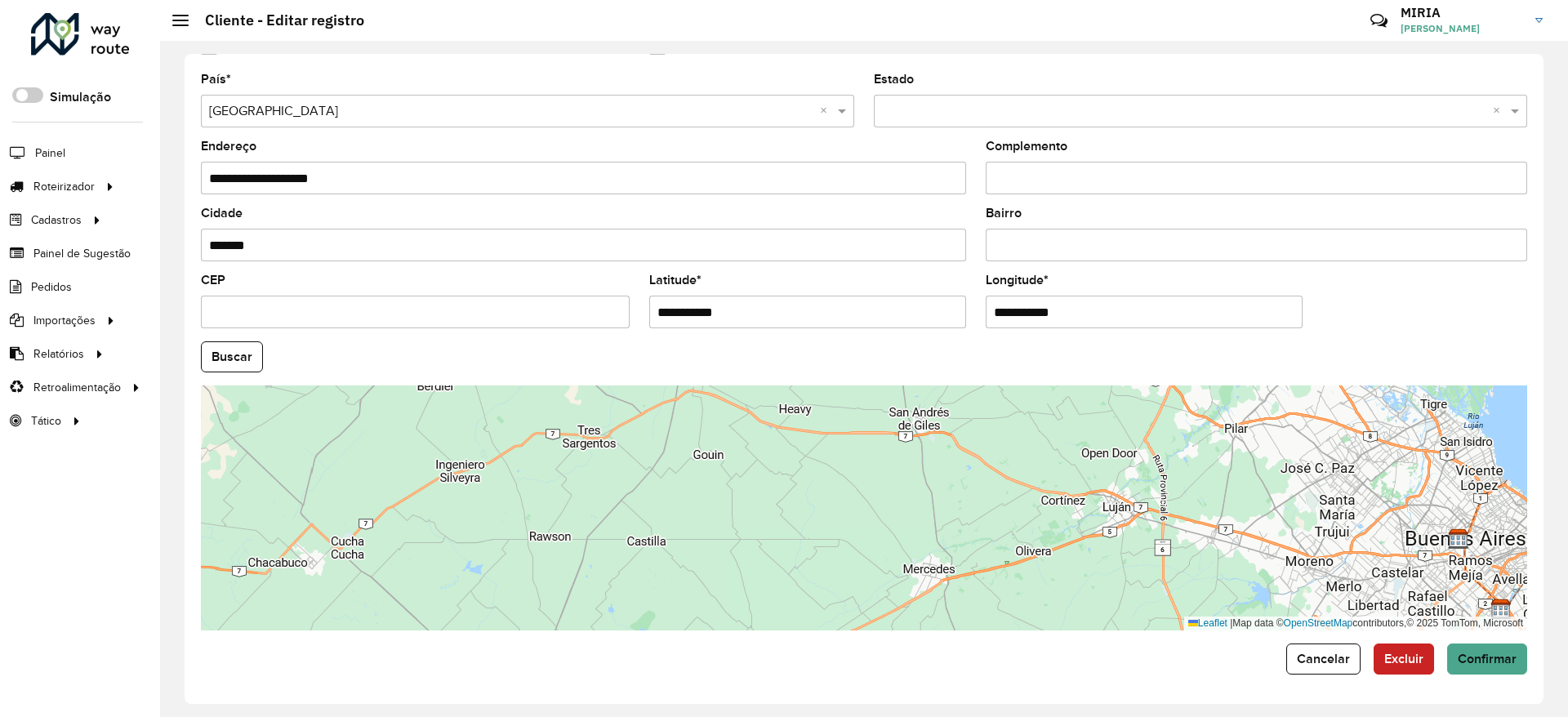
drag, startPoint x: 755, startPoint y: 304, endPoint x: 612, endPoint y: 302, distance: 143.0
click at [612, 302] on formly-group "**********" at bounding box center [863, 351] width 1345 height 556
paste input "text"
type input "*********"
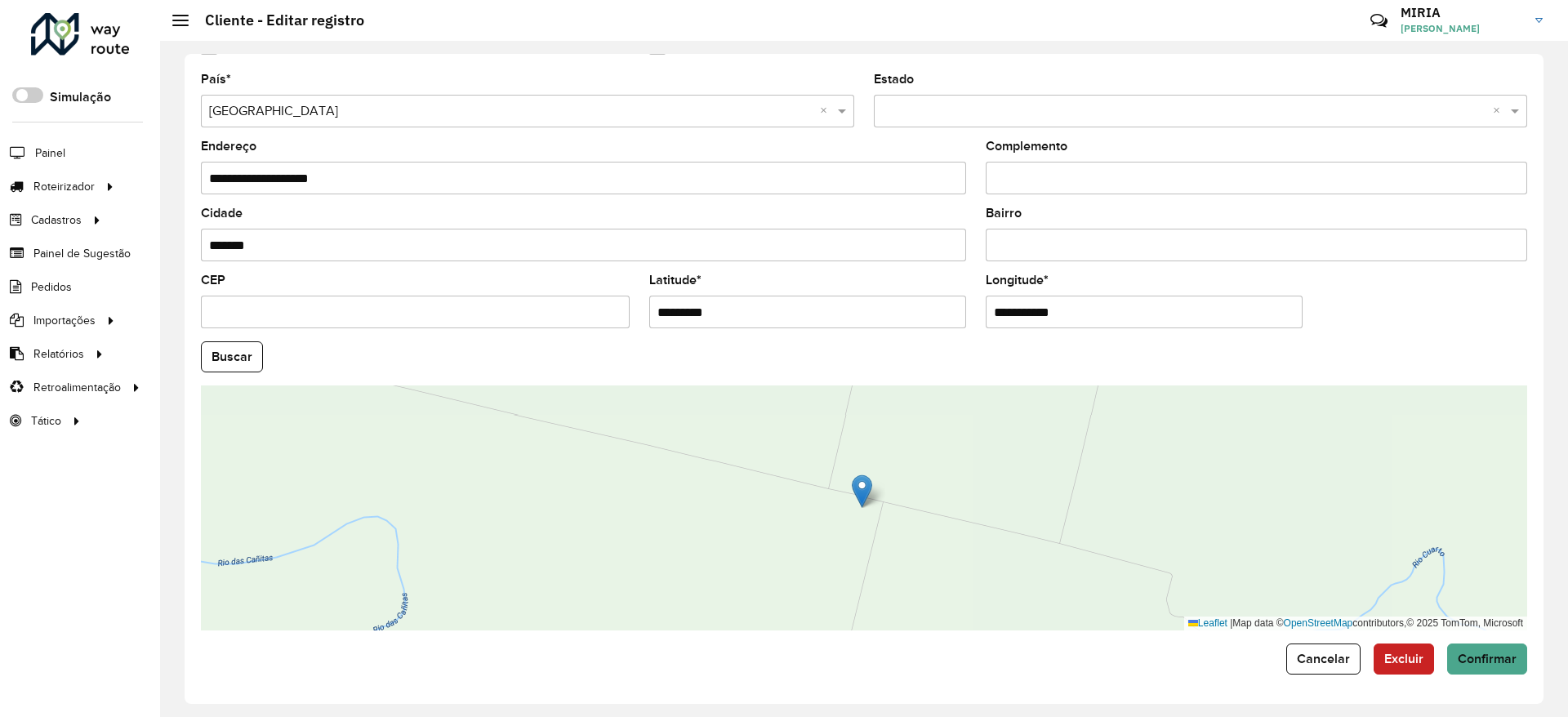
drag, startPoint x: 1082, startPoint y: 313, endPoint x: 982, endPoint y: 310, distance: 100.0
click at [985, 310] on input "**********" at bounding box center [1143, 311] width 317 height 33
paste input "text"
type input "*********"
click at [228, 359] on hb-app "Aguarde... Pop-up bloqueado! Seu navegador bloqueou automáticamente a abertura …" at bounding box center [784, 358] width 1568 height 717
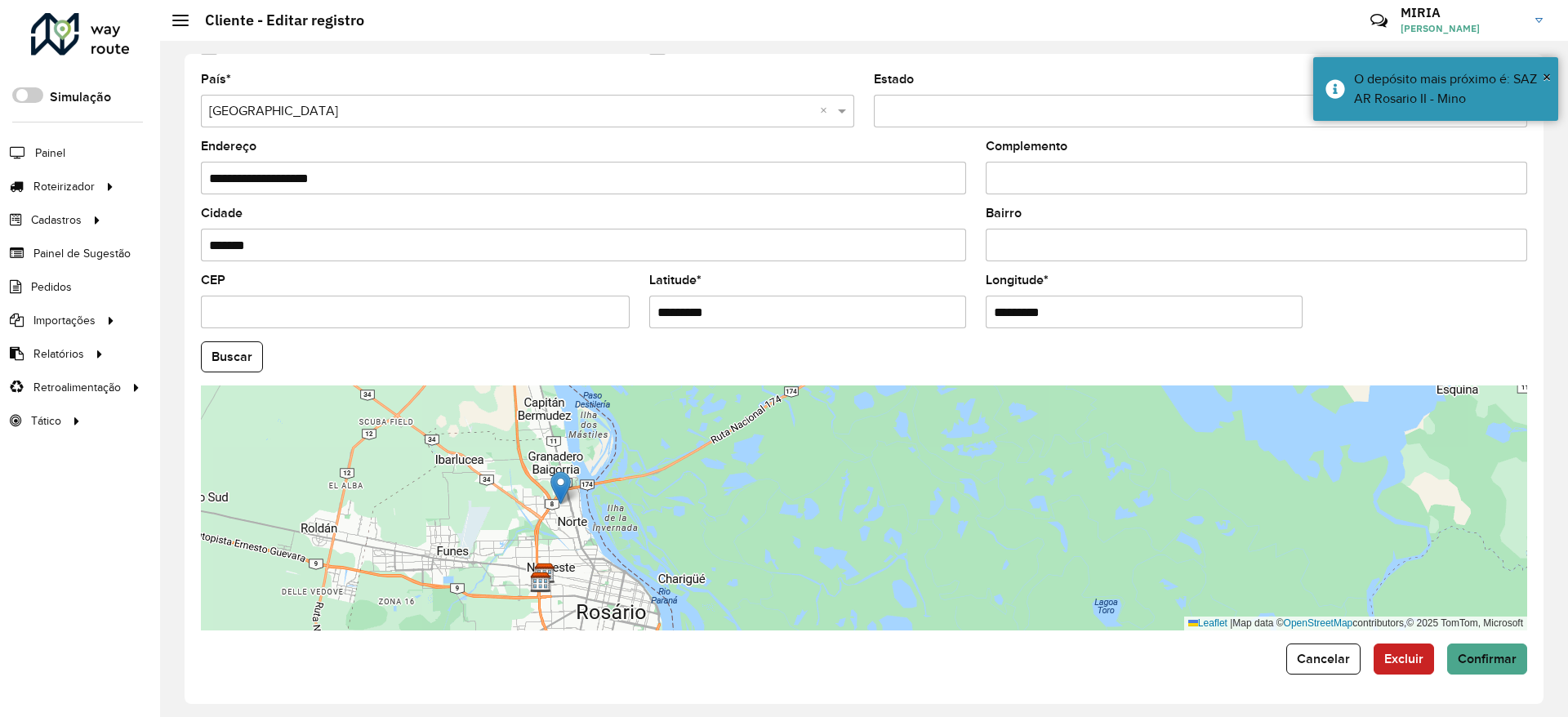
drag, startPoint x: 594, startPoint y: 483, endPoint x: 596, endPoint y: 502, distance: 19.1
click at [596, 502] on div "Leaflet | Map data © OpenStreetMap contributors,© 2025 TomTom, Microsoft" at bounding box center [864, 507] width 1326 height 245
